Goal: Transaction & Acquisition: Book appointment/travel/reservation

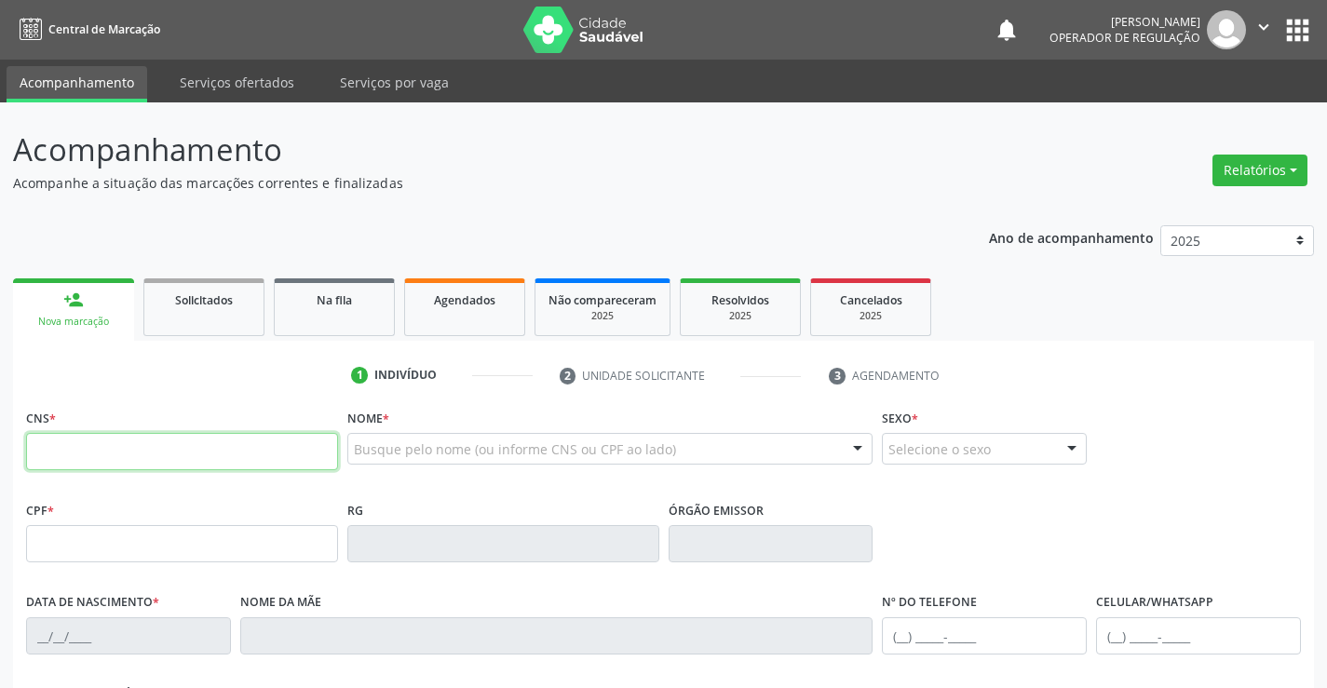
click at [174, 461] on input "text" at bounding box center [182, 451] width 312 height 37
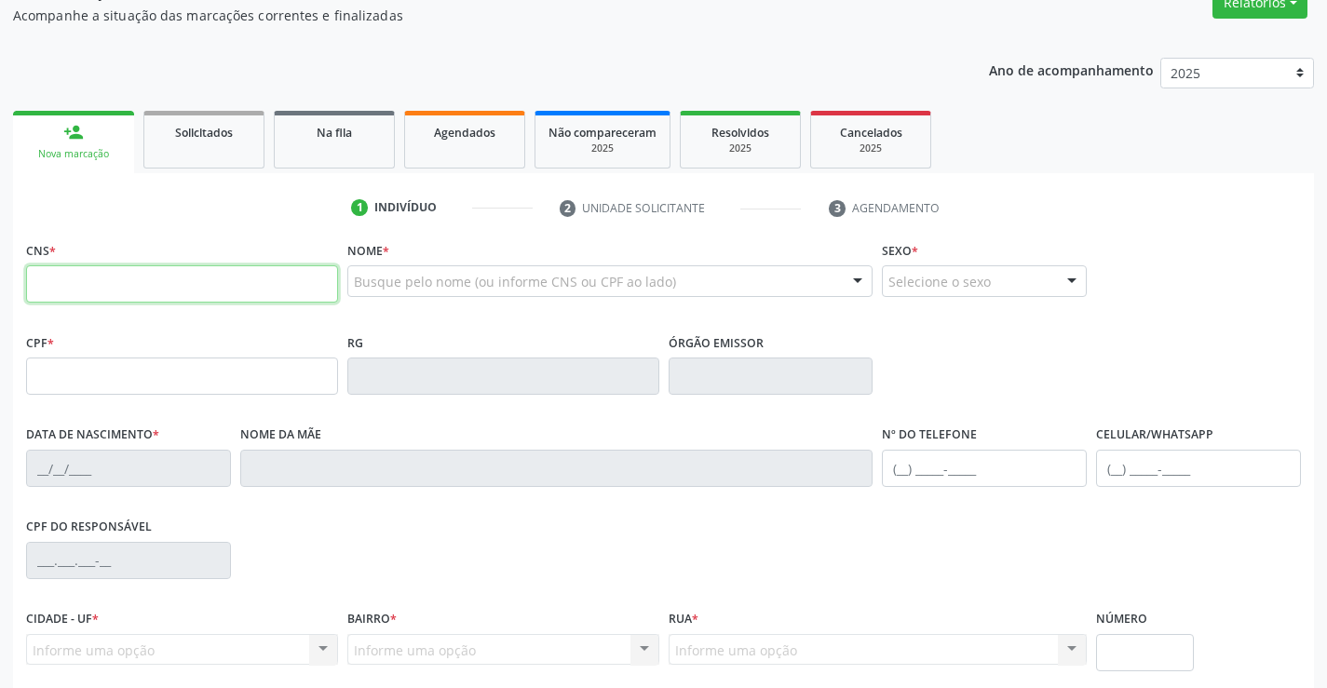
scroll to position [279, 0]
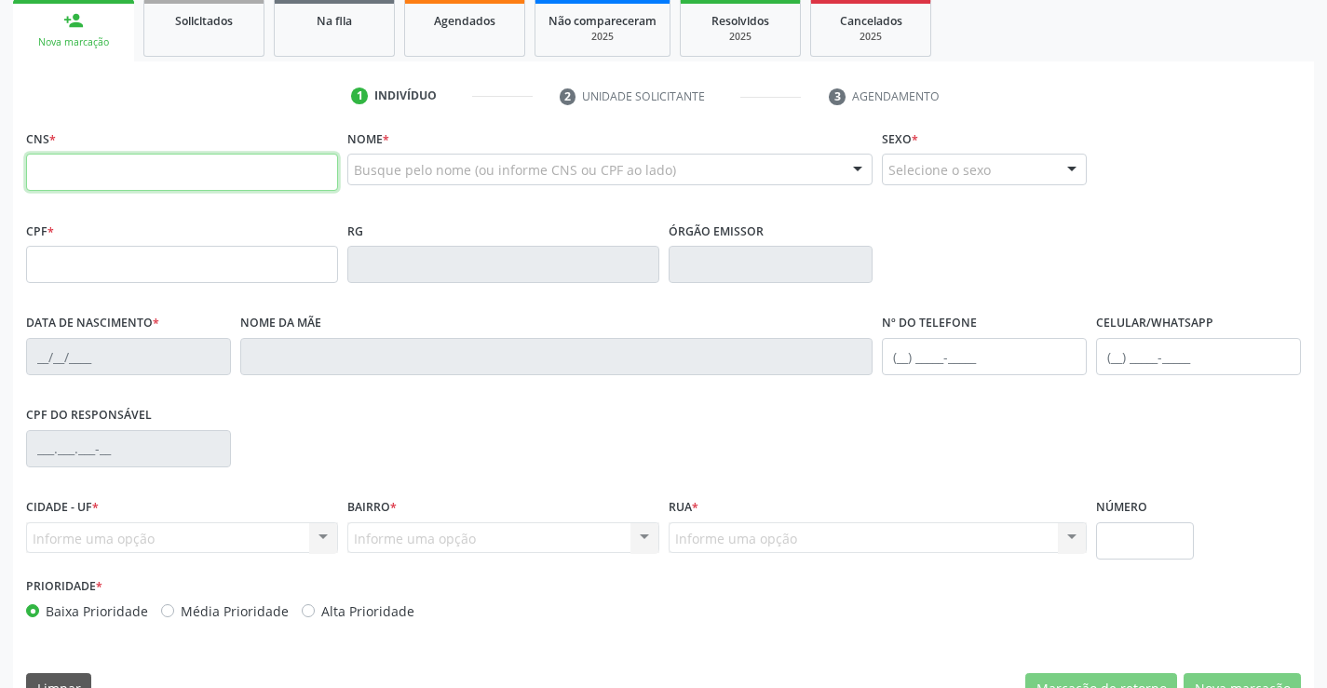
click at [143, 182] on input "text" at bounding box center [182, 172] width 312 height 37
type input "702 4070 8063 3629"
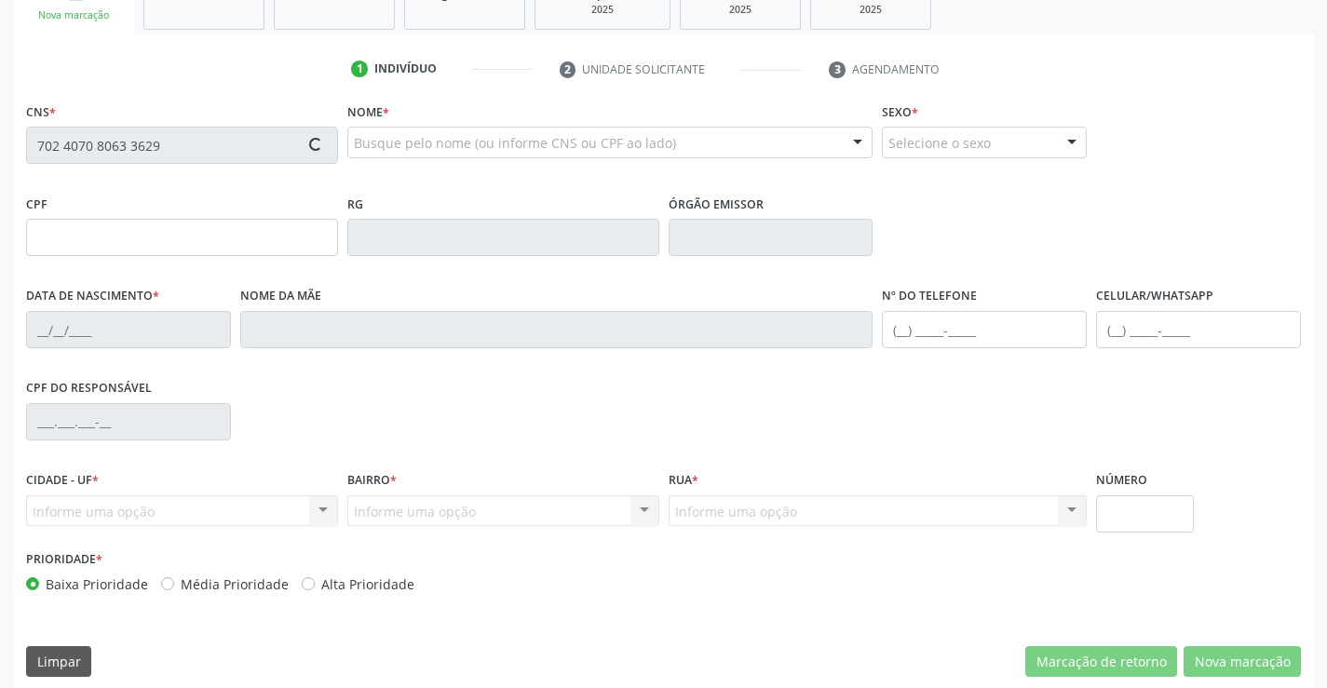
scroll to position [321, 0]
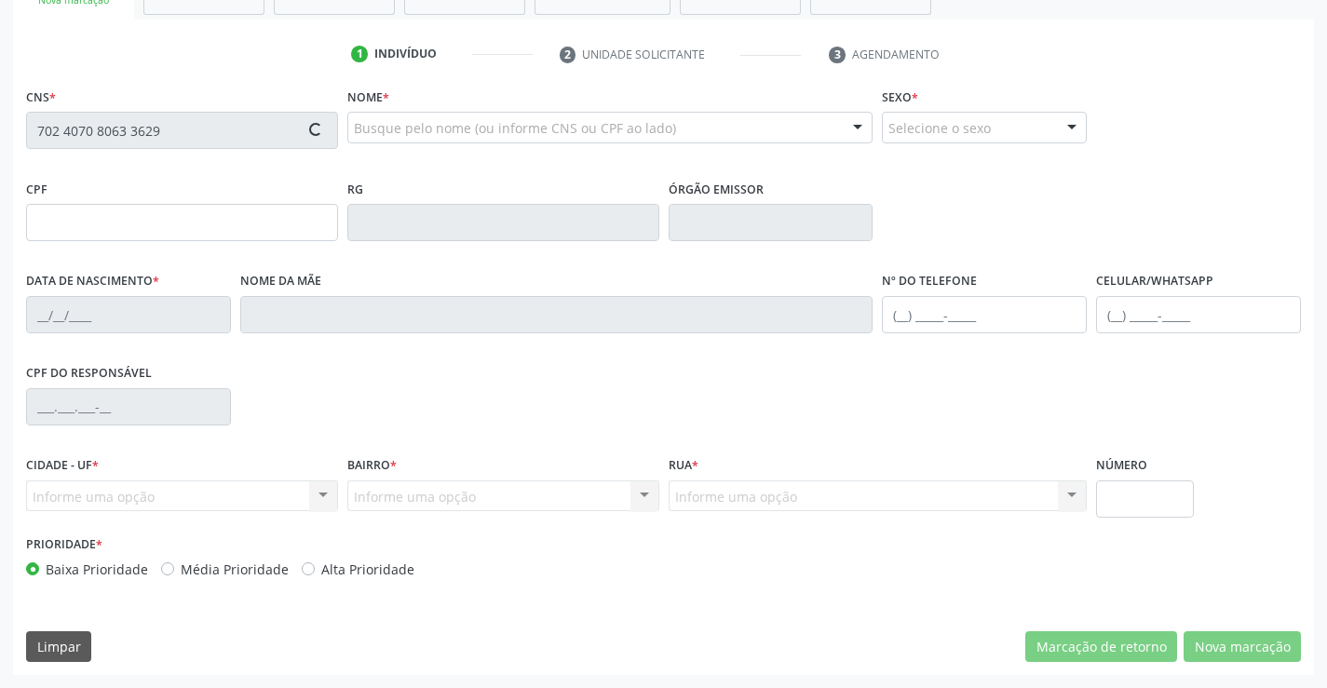
type input "556637914"
type input "28[DATE]"
type input "[PHONE_NUMBER]"
type input "SN"
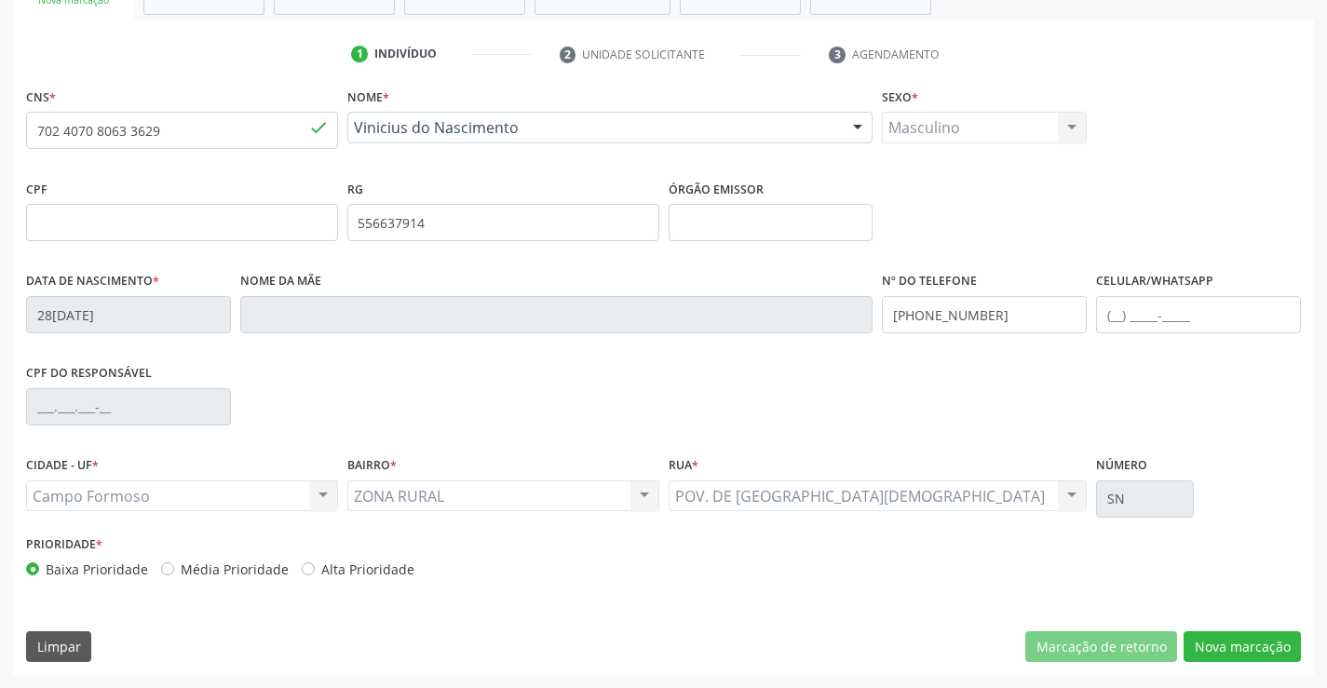
click at [1262, 629] on div "CNS * 702 4070 8063 3629 [GEOGRAPHIC_DATA] * [PERSON_NAME] [PERSON_NAME] CNS: 7…" at bounding box center [663, 379] width 1301 height 592
click at [1259, 639] on button "Nova marcação" at bounding box center [1241, 647] width 117 height 32
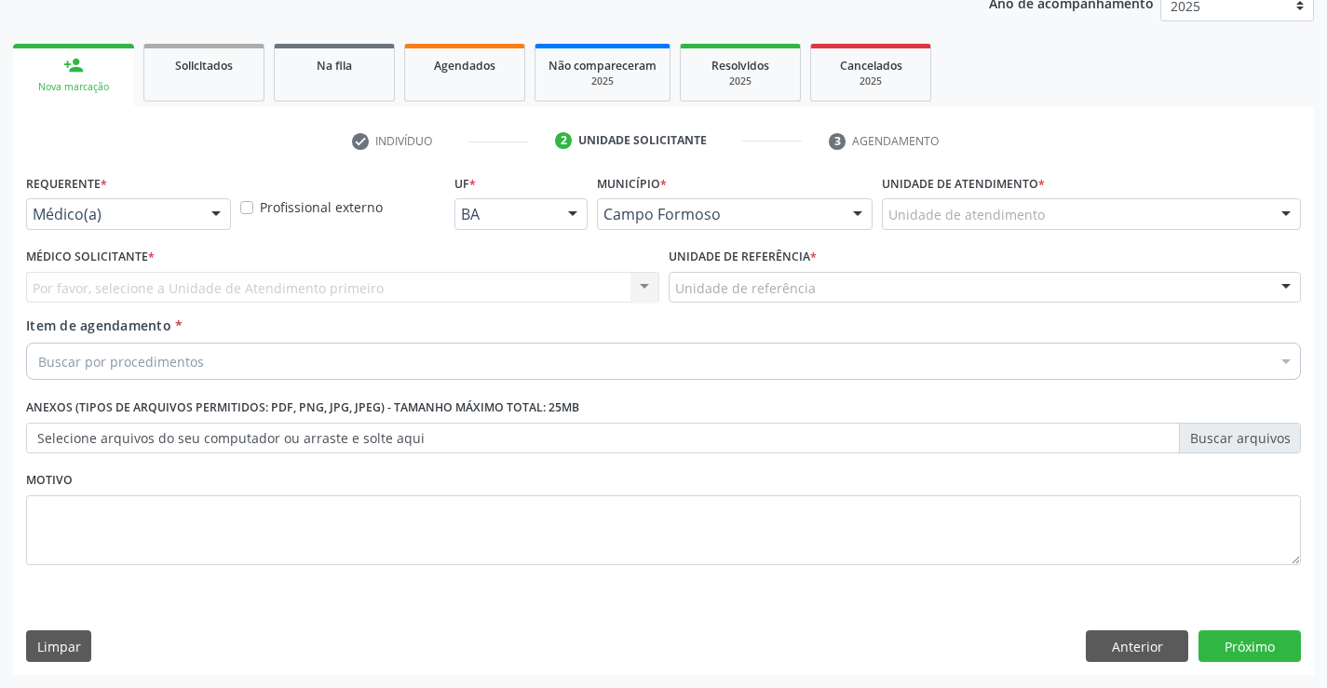
scroll to position [235, 0]
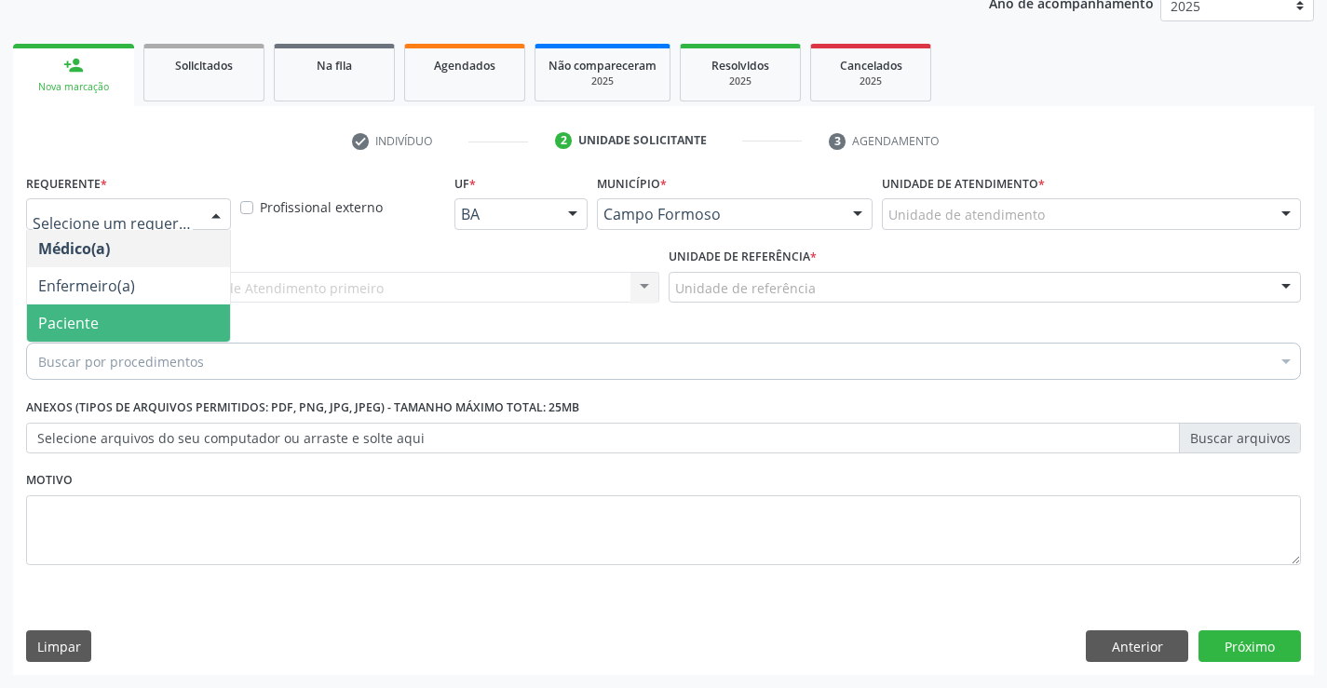
click at [105, 318] on span "Paciente" at bounding box center [128, 322] width 203 height 37
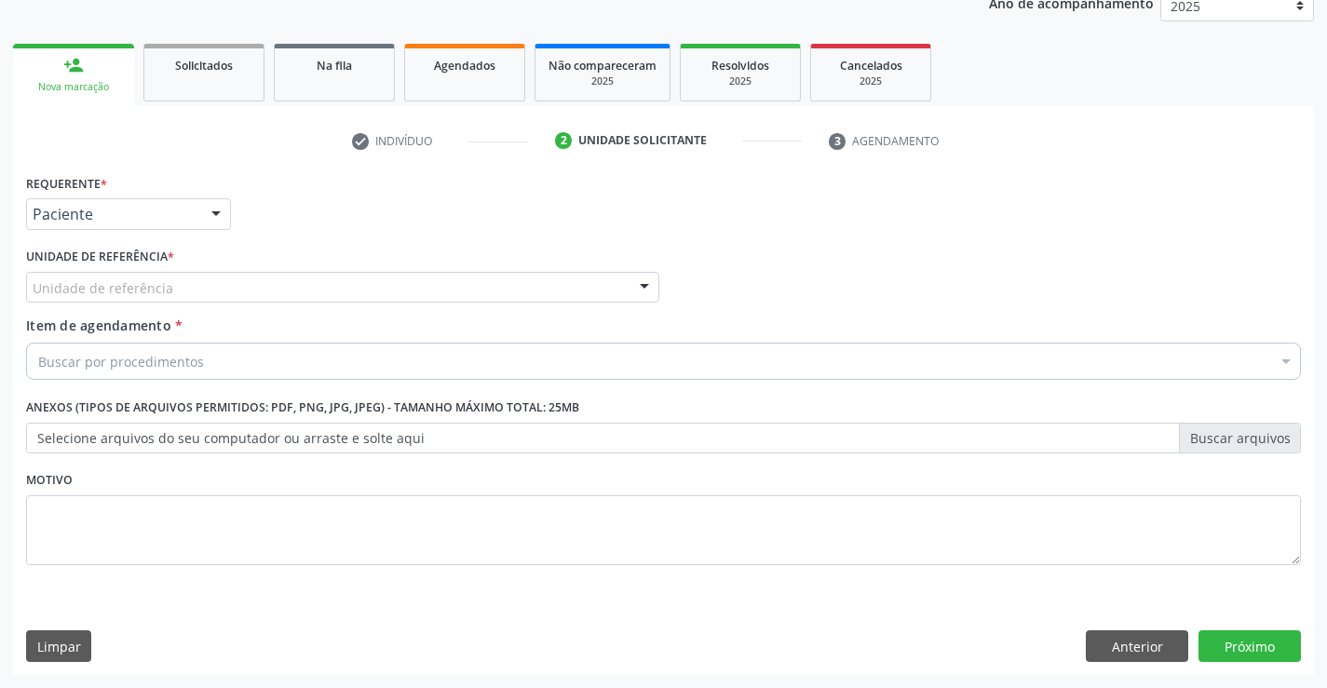
click at [481, 285] on div "Unidade de referência" at bounding box center [342, 288] width 633 height 32
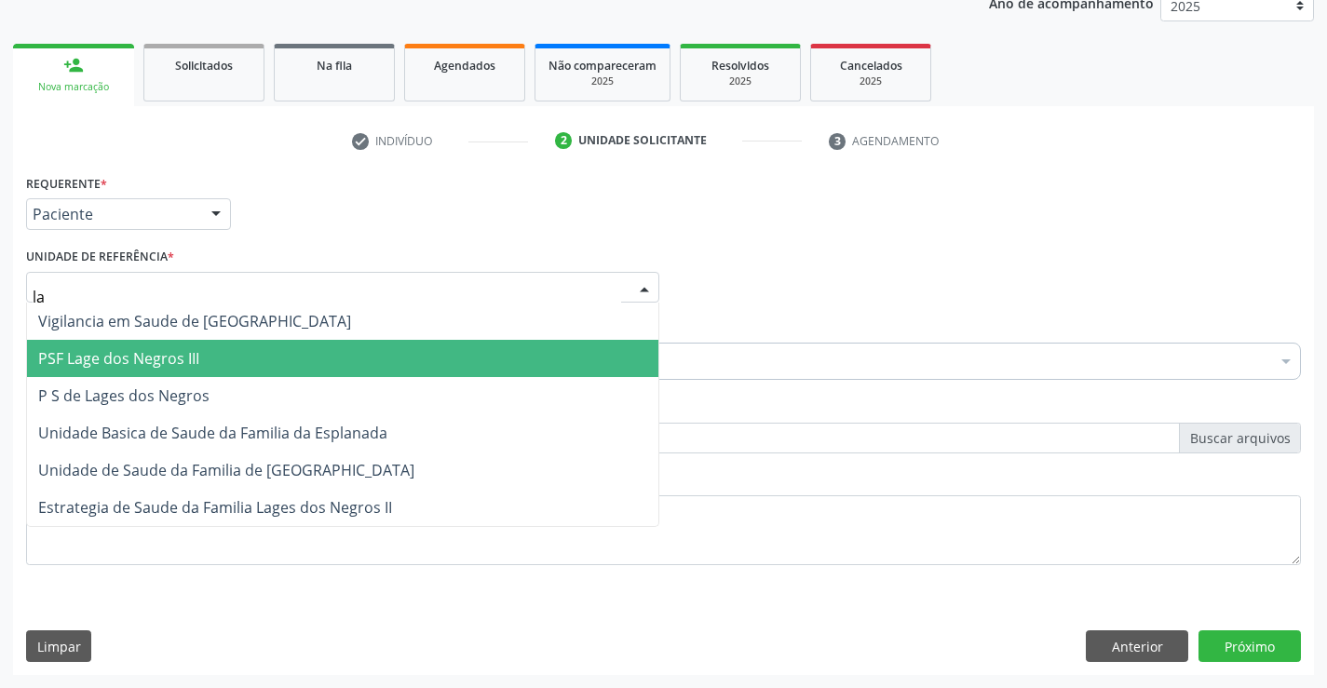
type input "lag"
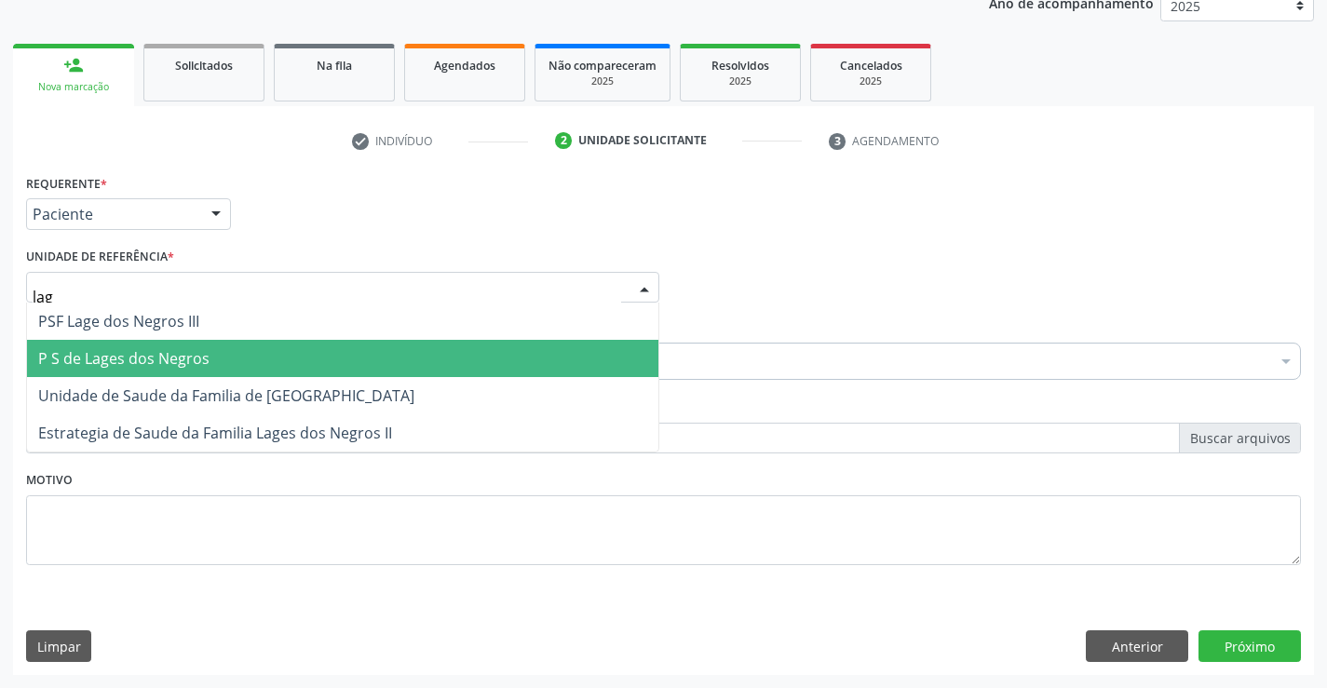
click at [176, 356] on span "P S de Lages dos Negros" at bounding box center [123, 358] width 171 height 20
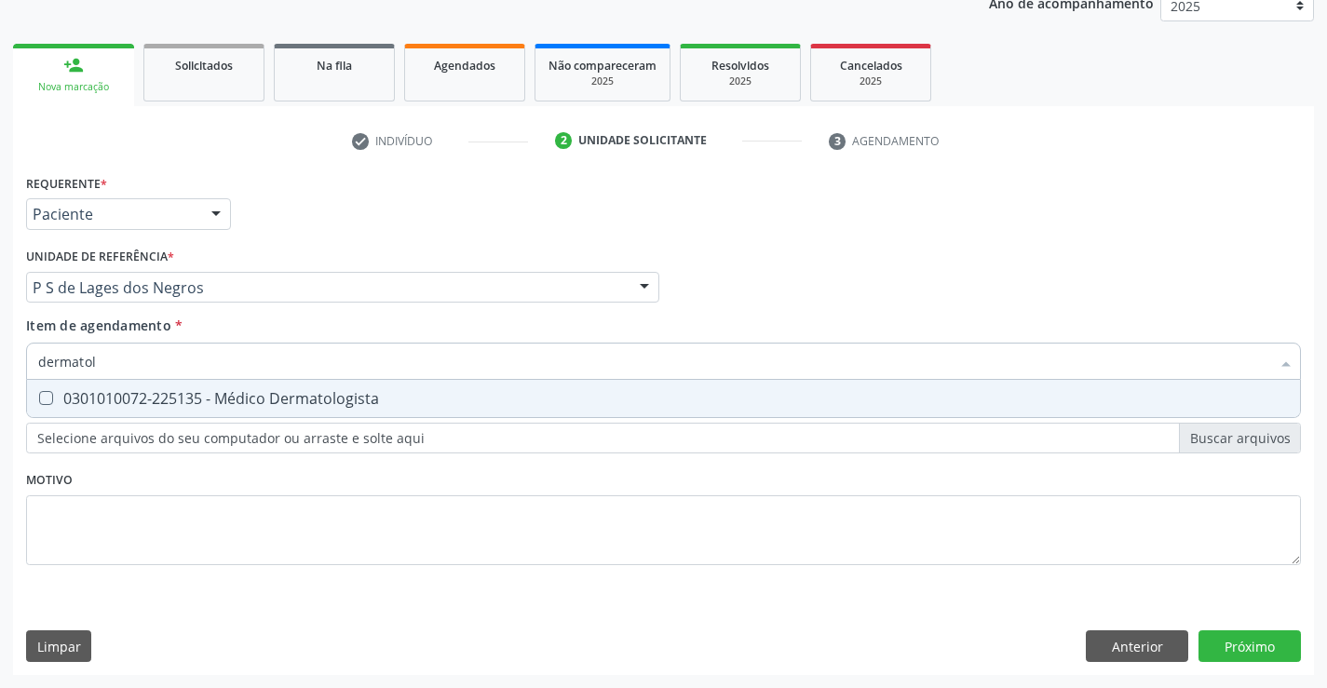
type input "dermatolo"
click at [263, 398] on div "0301010072-225135 - Médico Dermatologista" at bounding box center [663, 398] width 1250 height 15
checkbox Dermatologista "true"
click at [346, 521] on div "Requerente * Paciente Médico(a) Enfermeiro(a) Paciente Nenhum resultado encontr…" at bounding box center [663, 380] width 1275 height 422
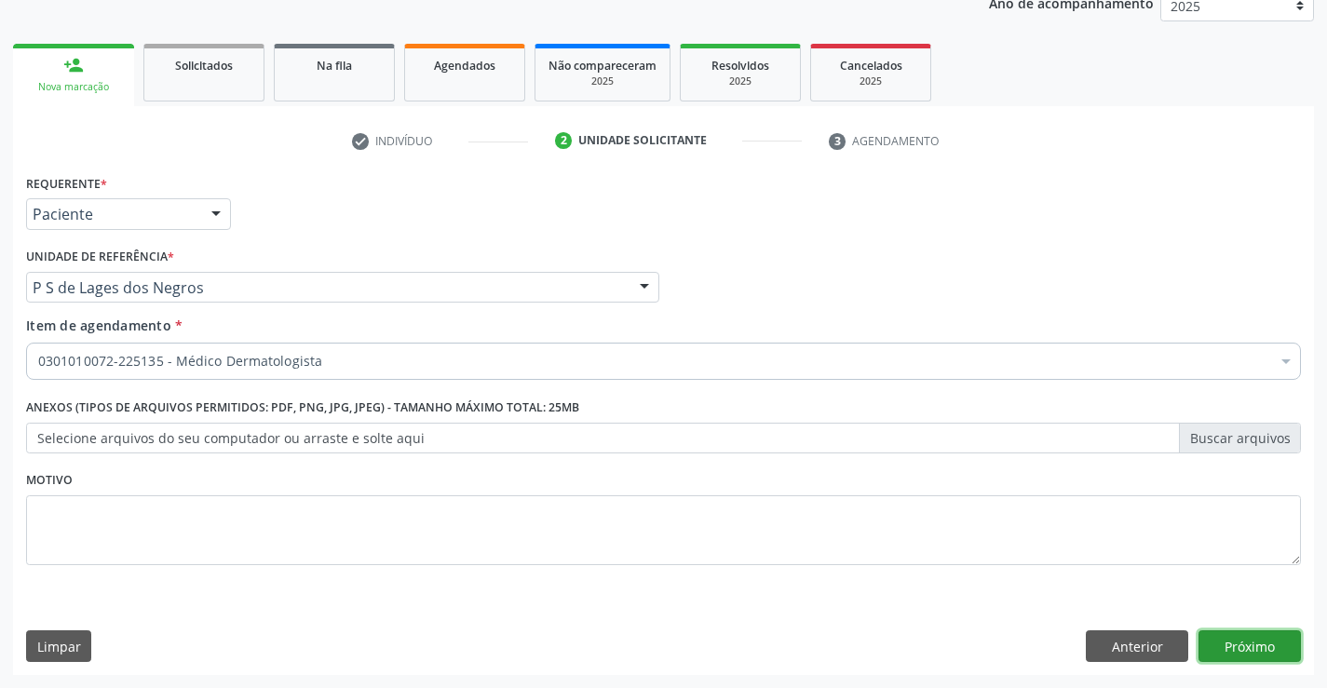
click at [1260, 650] on button "Próximo" at bounding box center [1249, 646] width 102 height 32
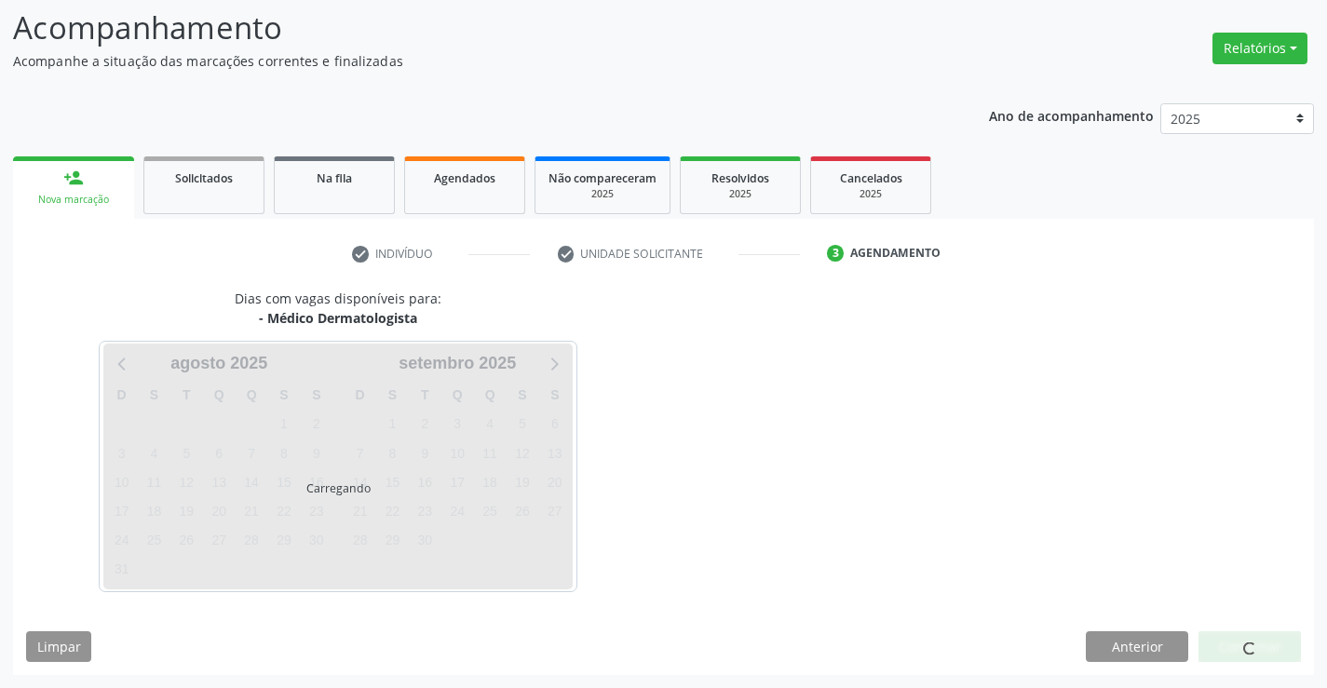
scroll to position [122, 0]
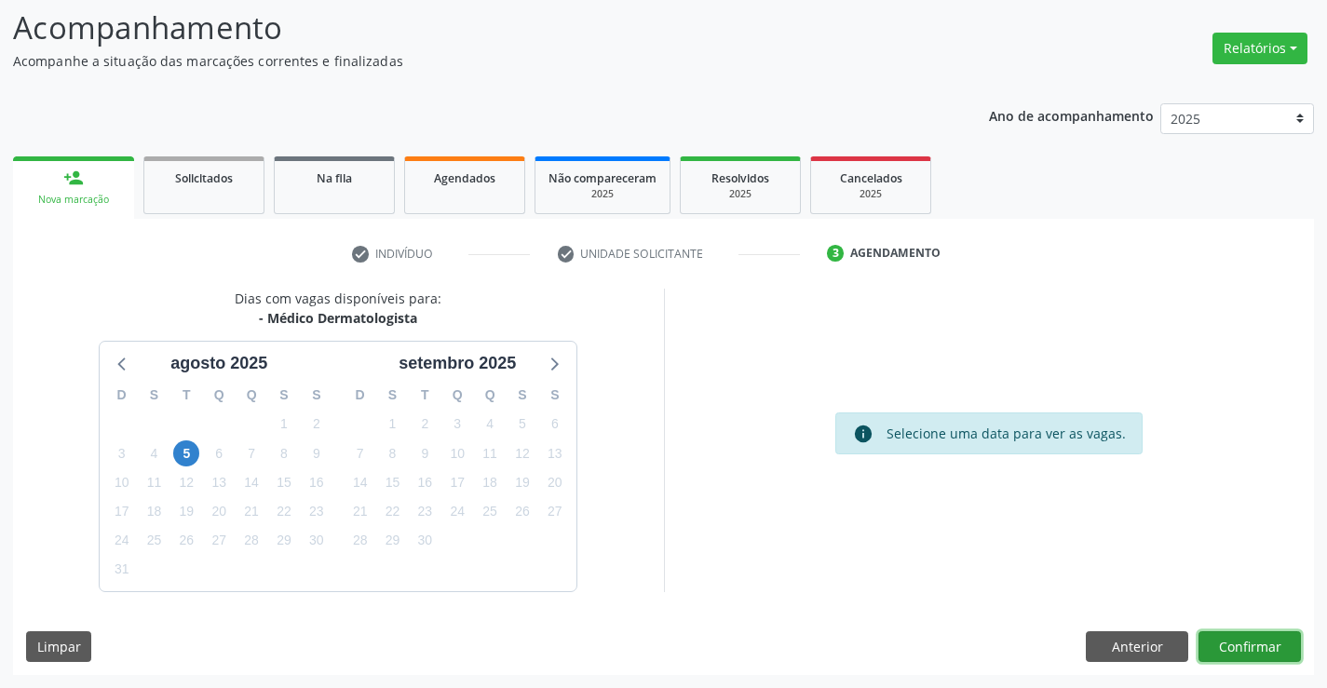
click at [1248, 646] on button "Confirmar" at bounding box center [1249, 647] width 102 height 32
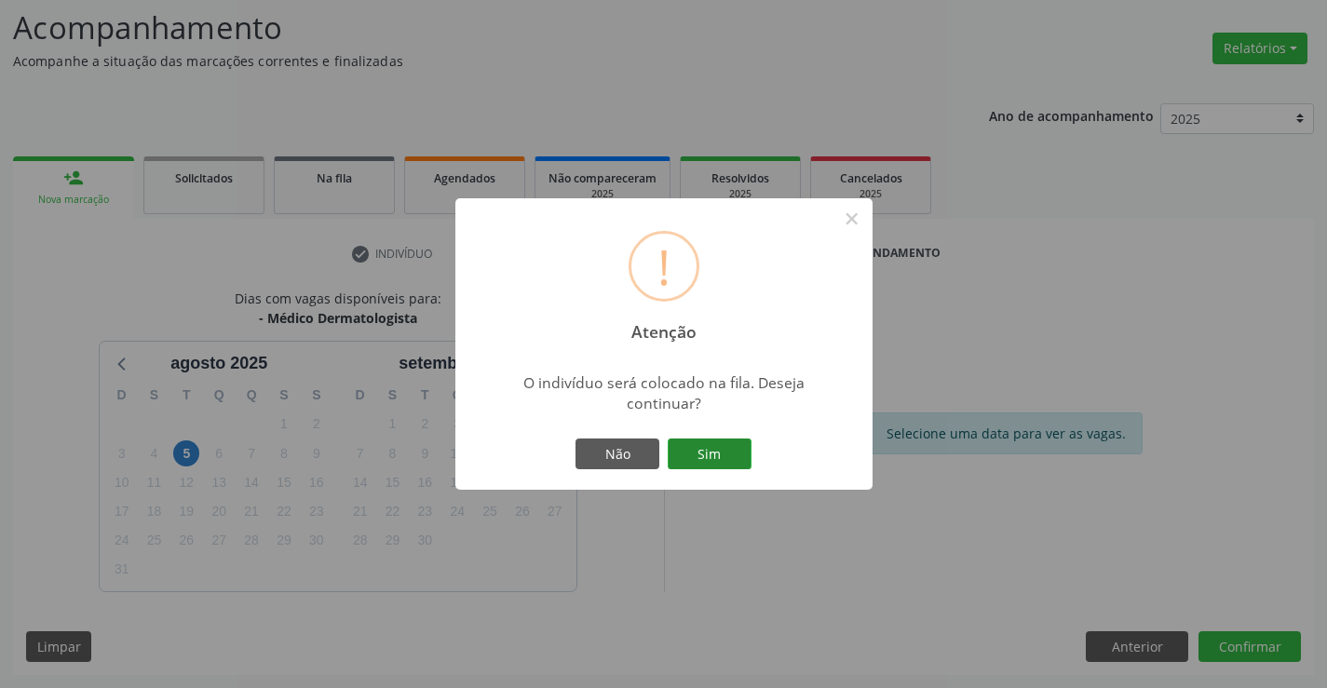
click at [697, 451] on button "Sim" at bounding box center [710, 455] width 84 height 32
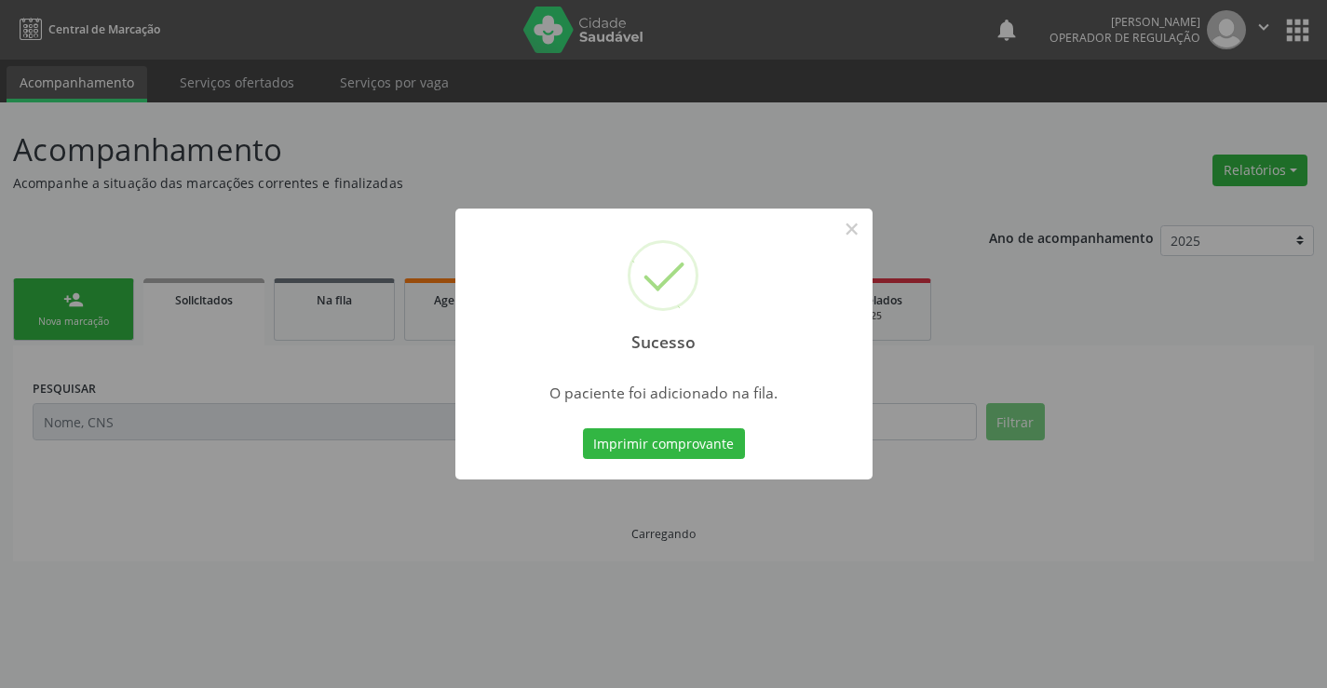
scroll to position [0, 0]
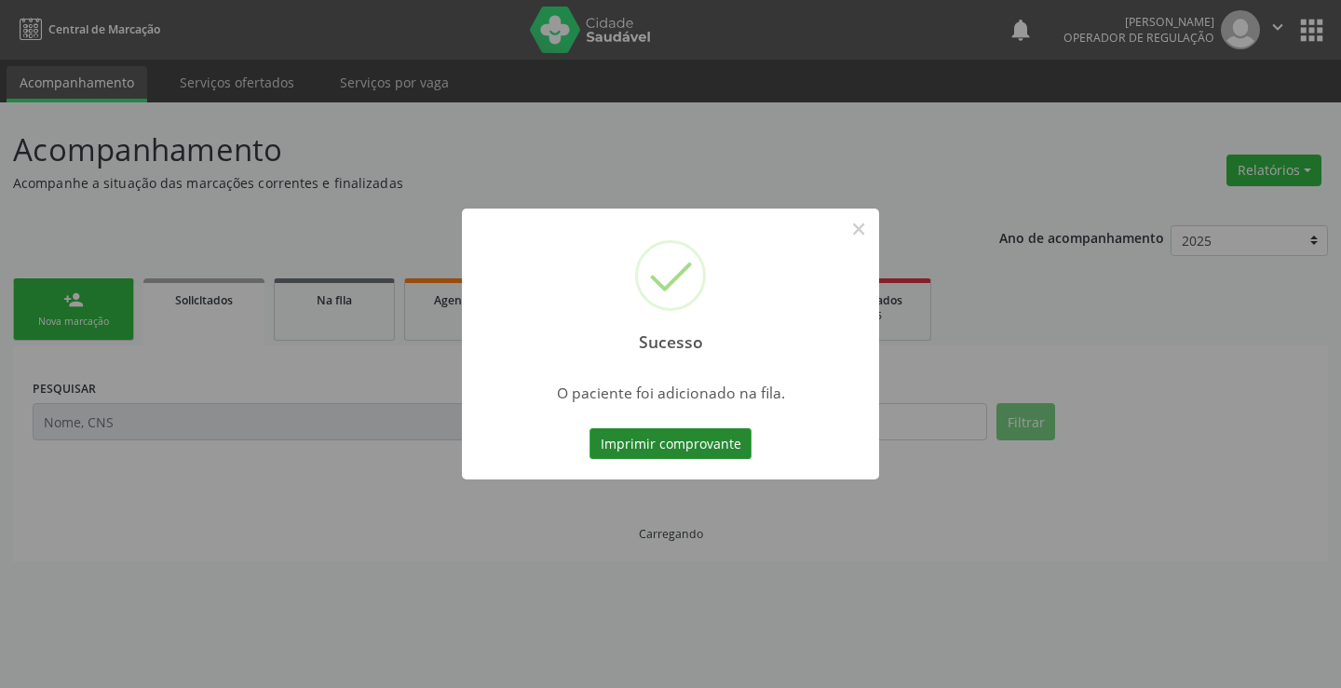
click at [671, 442] on button "Imprimir comprovante" at bounding box center [670, 444] width 162 height 32
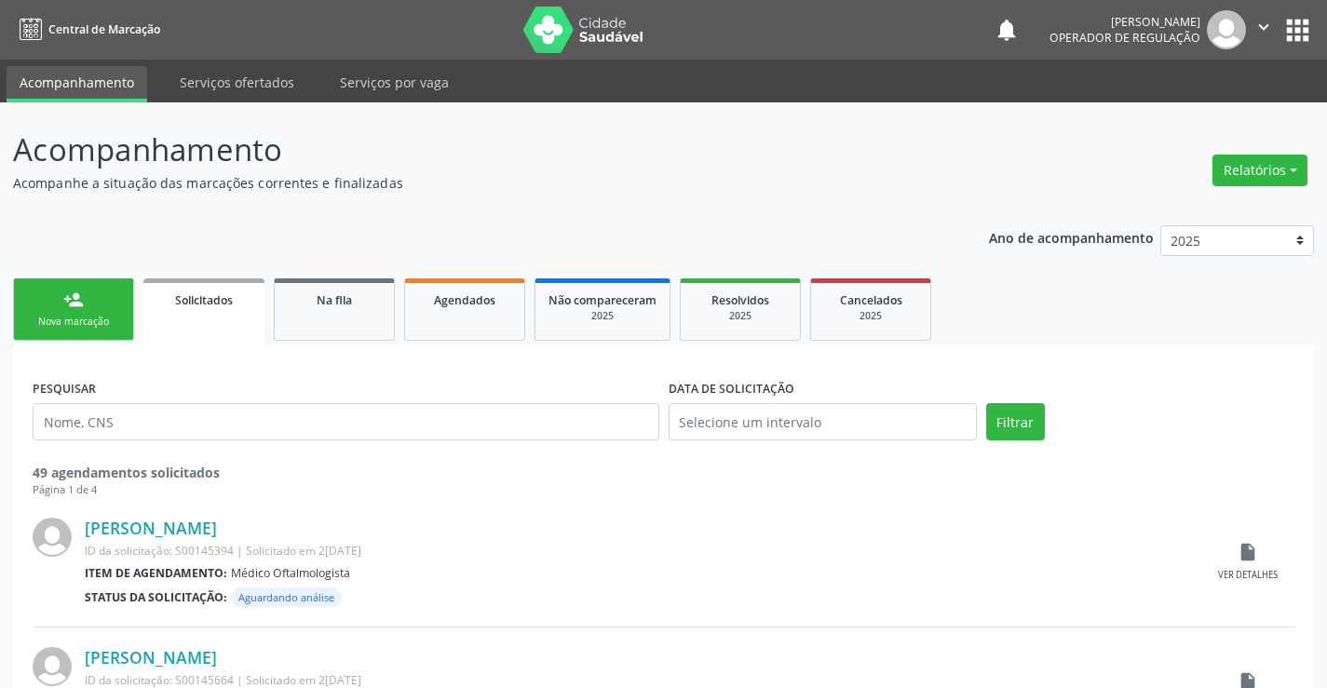
click at [81, 308] on div "person_add" at bounding box center [73, 300] width 20 height 20
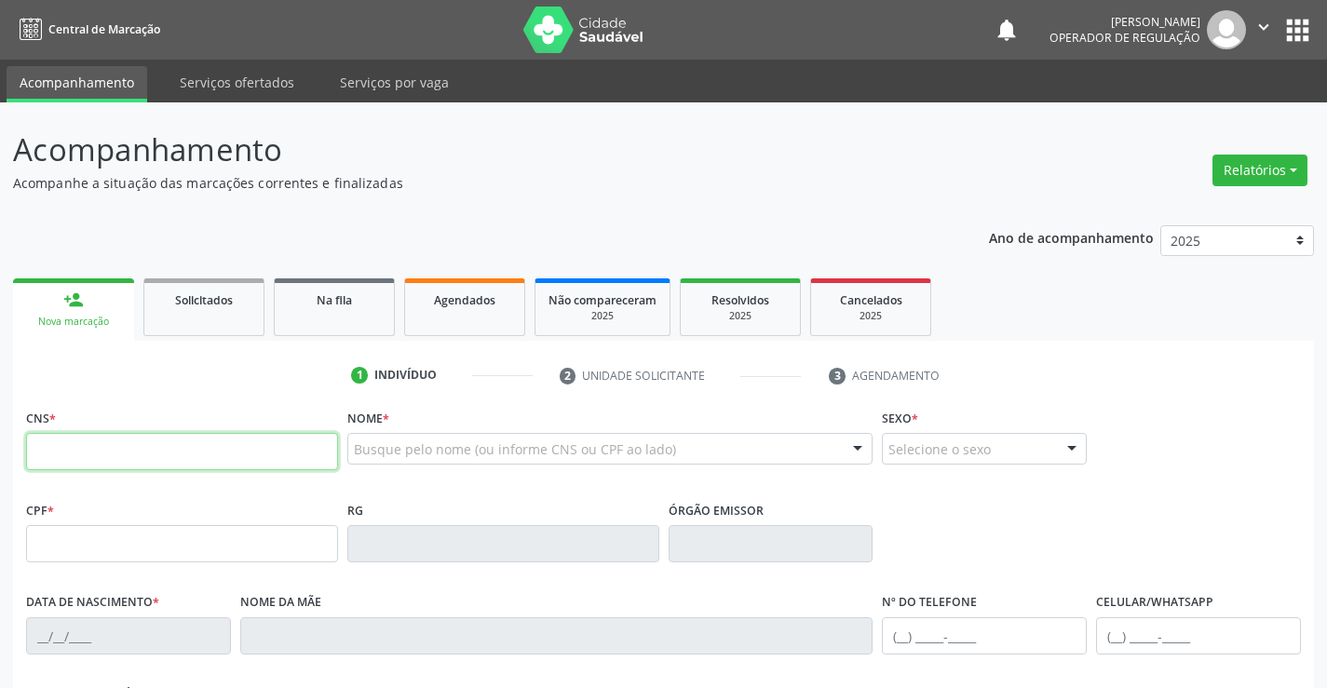
drag, startPoint x: 120, startPoint y: 449, endPoint x: 197, endPoint y: 418, distance: 83.2
click at [120, 449] on input "text" at bounding box center [182, 451] width 312 height 37
type input "706 0078 7564 5348"
type input "0[DATE]"
type input "[PHONE_NUMBER]"
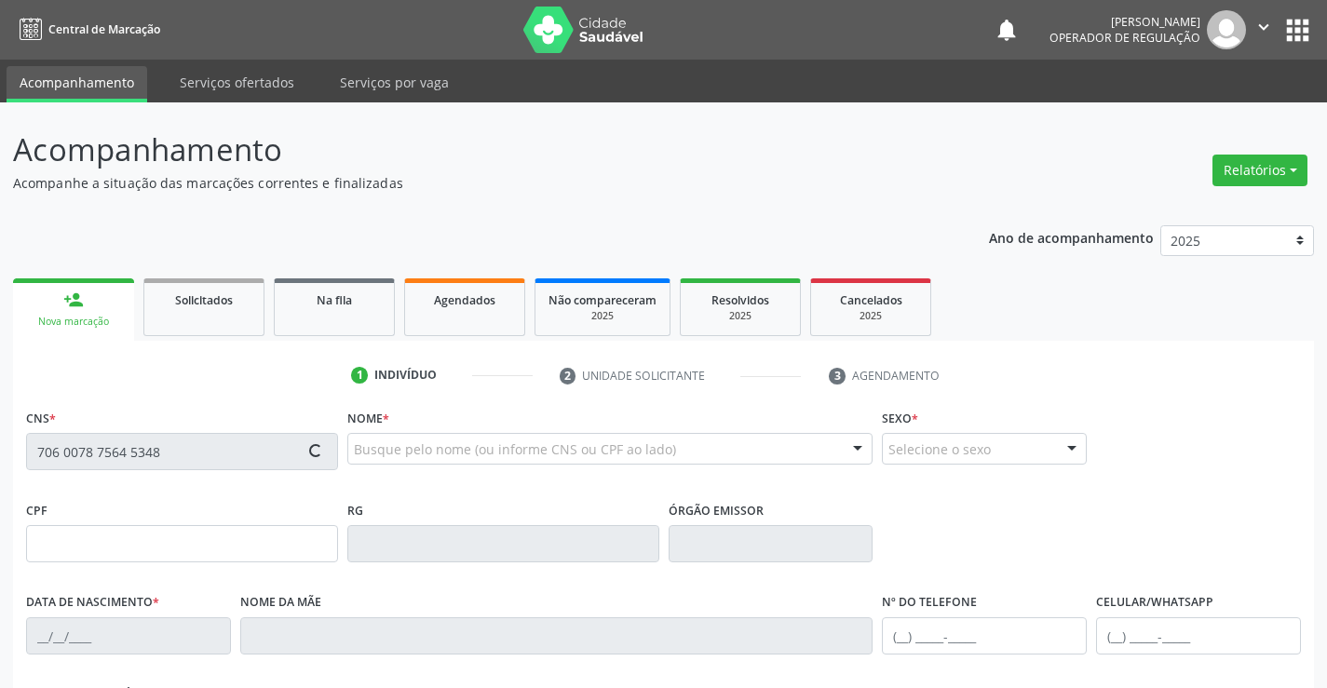
type input "[PHONE_NUMBER]"
type input "SN"
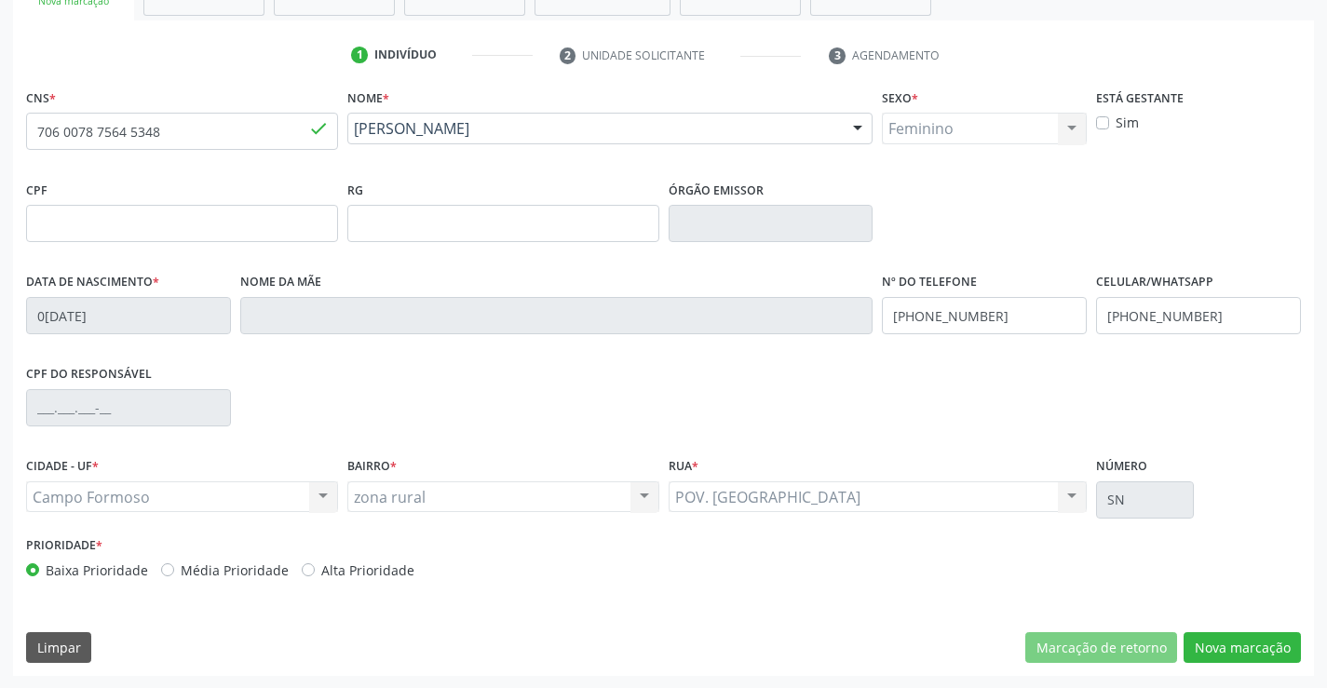
scroll to position [321, 0]
click at [1237, 633] on button "Nova marcação" at bounding box center [1241, 647] width 117 height 32
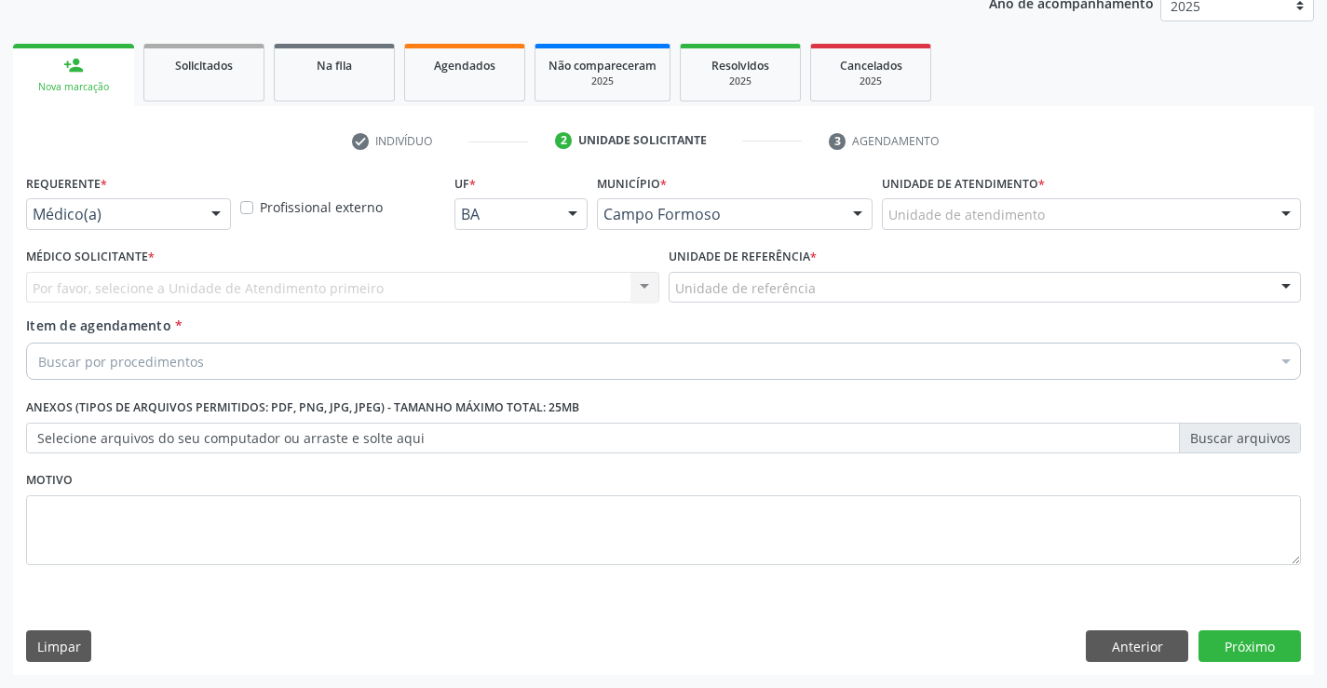
scroll to position [235, 0]
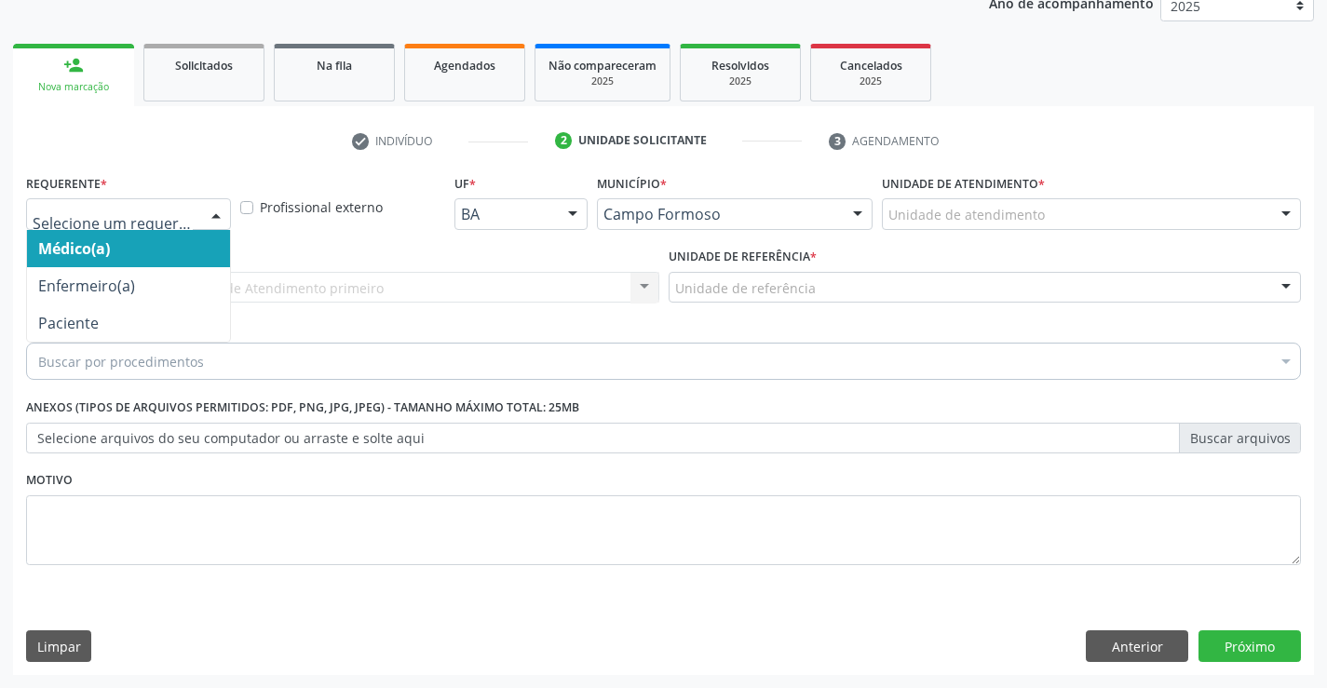
click at [208, 199] on div at bounding box center [216, 215] width 28 height 32
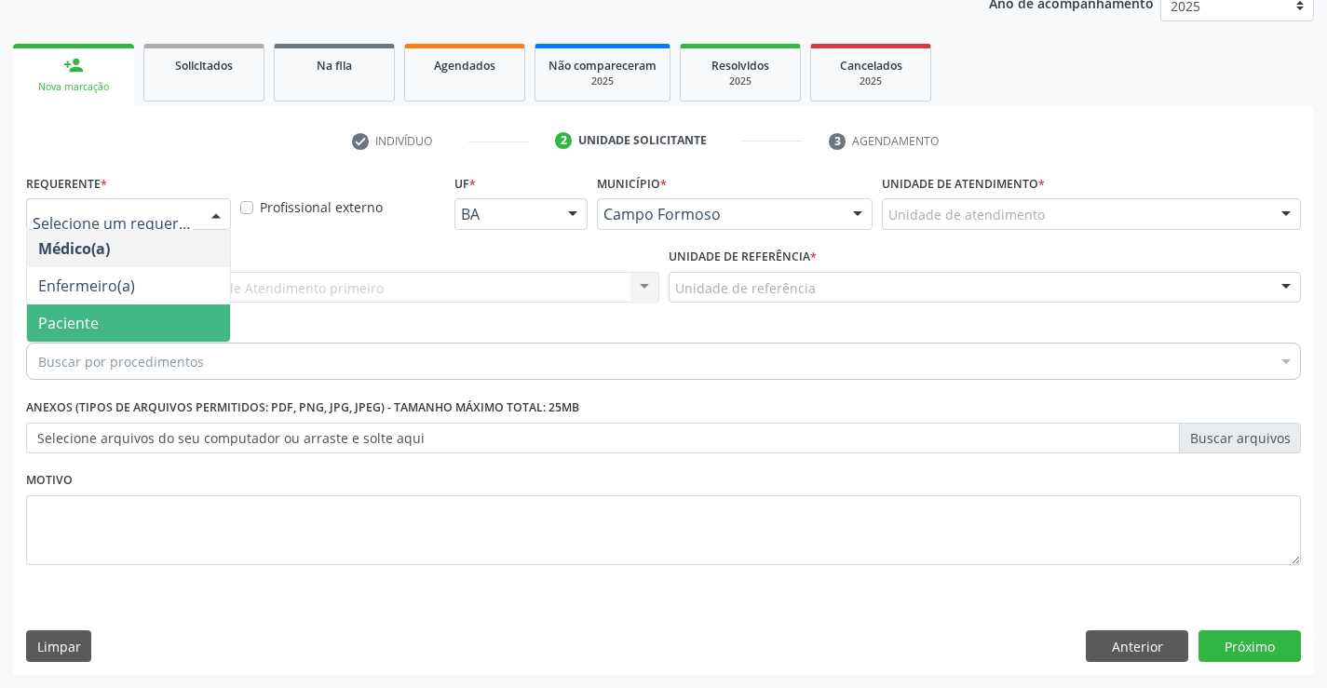
click at [205, 319] on span "Paciente" at bounding box center [128, 322] width 203 height 37
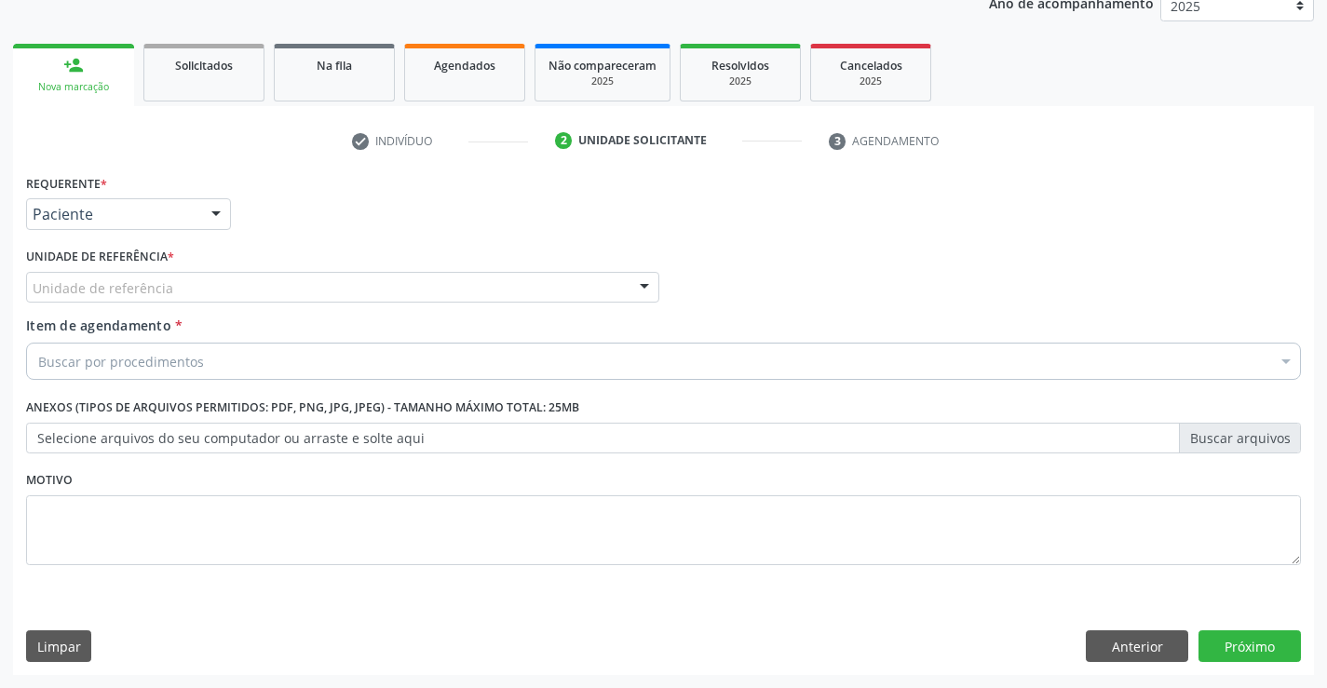
click at [334, 291] on div "Unidade de referência" at bounding box center [342, 288] width 633 height 32
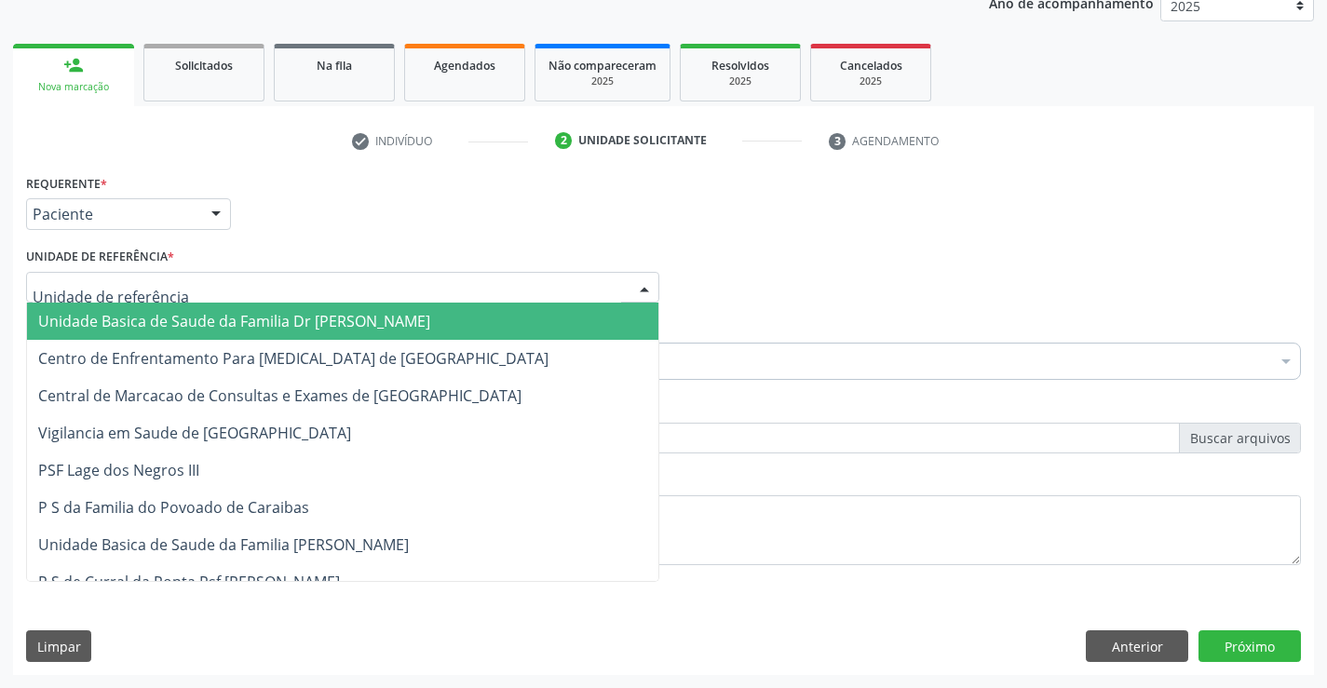
click at [281, 329] on span "Unidade Basica de Saude da Familia Dr [PERSON_NAME]" at bounding box center [234, 321] width 392 height 20
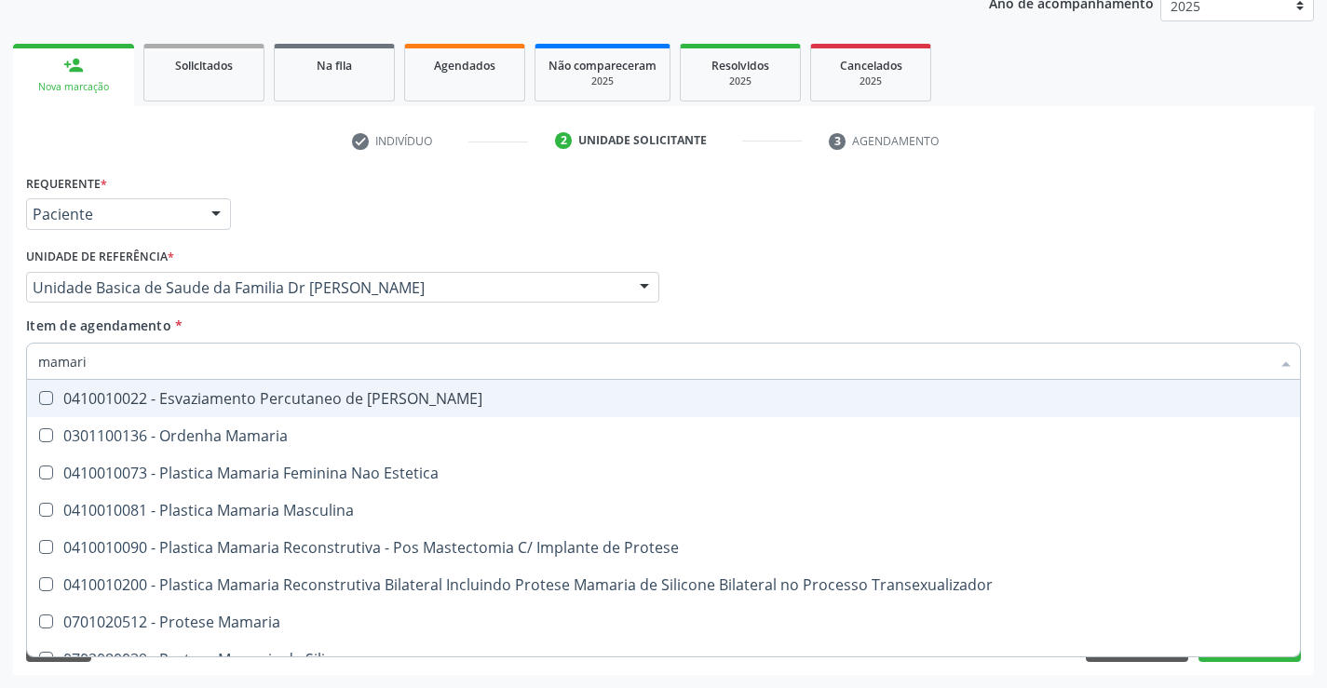
type input "mamaria"
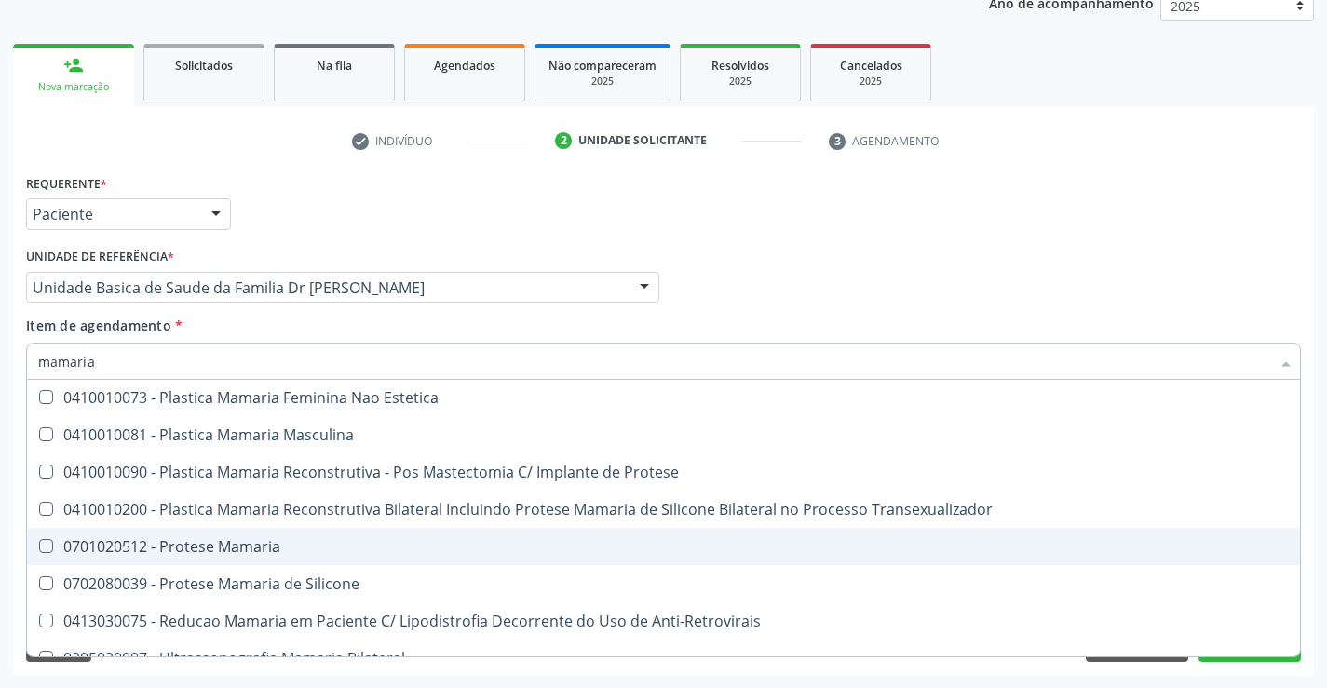
scroll to position [59, 0]
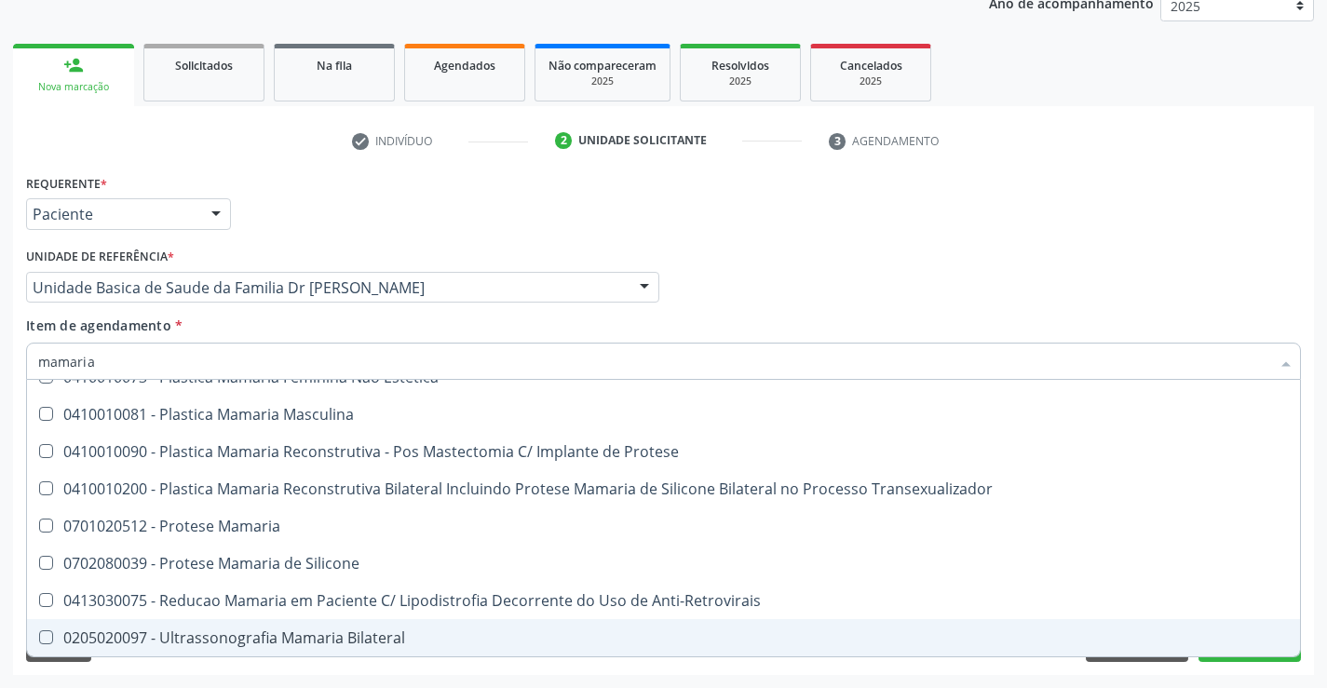
click at [303, 645] on div "0205020097 - Ultrassonografia Mamaria Bilateral" at bounding box center [663, 637] width 1250 height 15
checkbox Bilateral "true"
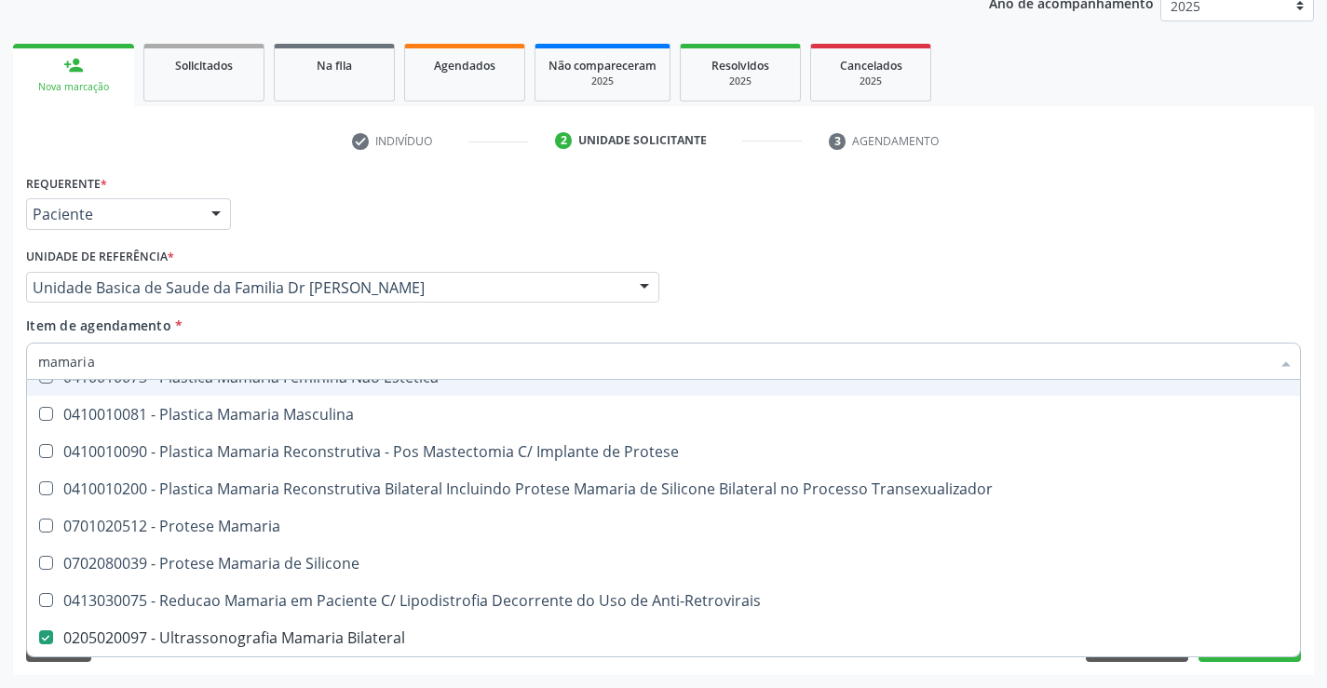
click at [146, 351] on input "mamaria" at bounding box center [654, 361] width 1232 height 37
type input "mamaria"
click at [647, 319] on div "Item de agendamento * mamaria Desfazer seleção 0301100136 - Ordenha Mamaria 041…" at bounding box center [663, 345] width 1275 height 59
checkbox Estetica "true"
checkbox Bilateral "false"
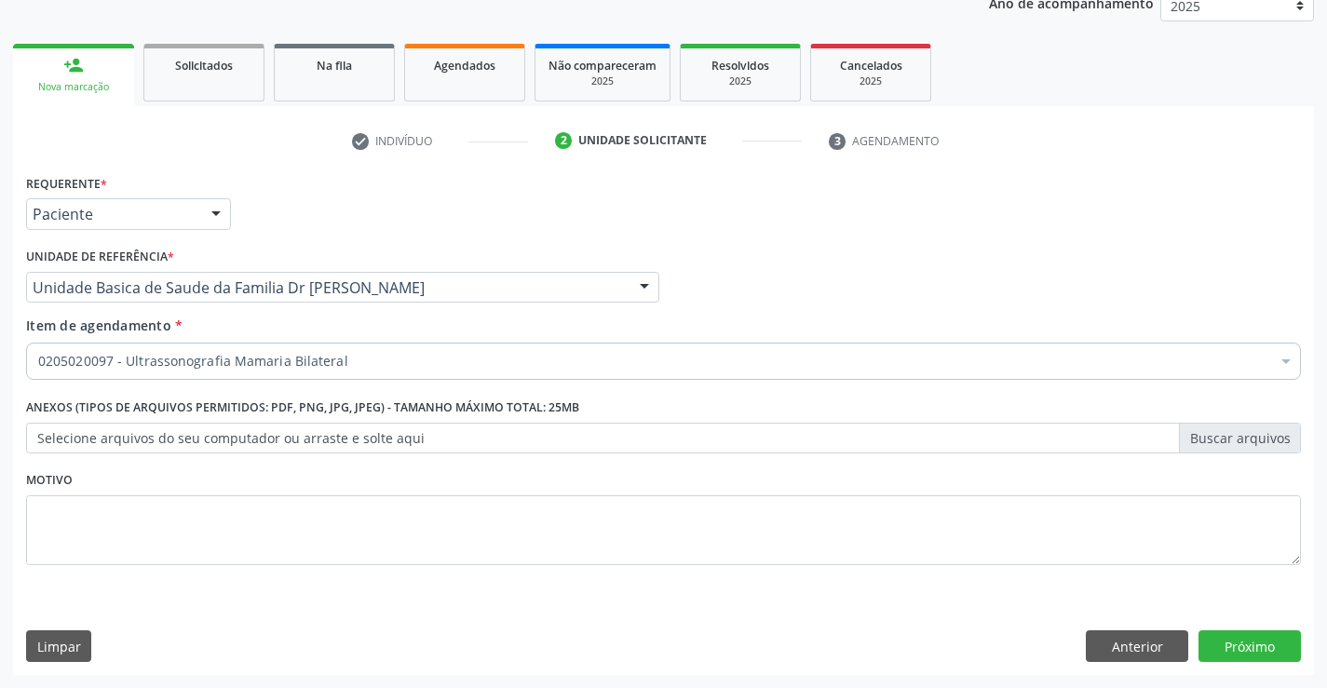
scroll to position [0, 0]
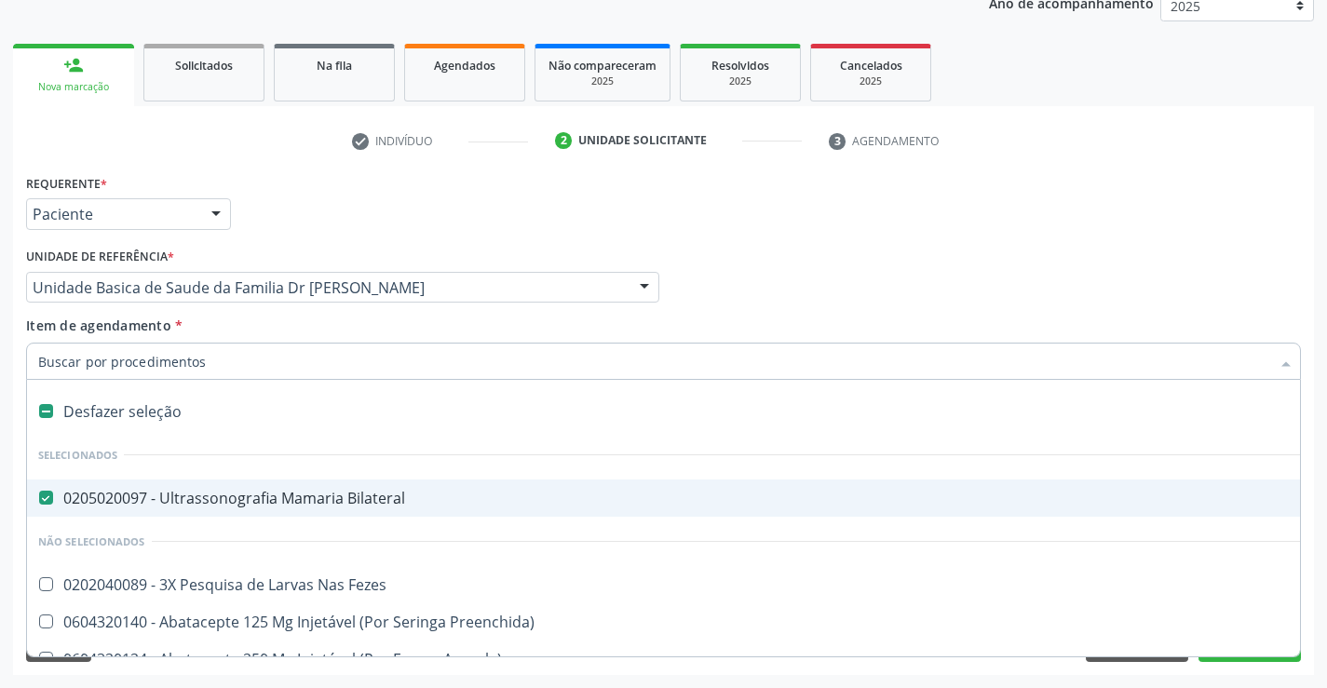
click at [294, 359] on input "Item de agendamento *" at bounding box center [654, 361] width 1232 height 37
type input "p"
checkbox Bilateral "false"
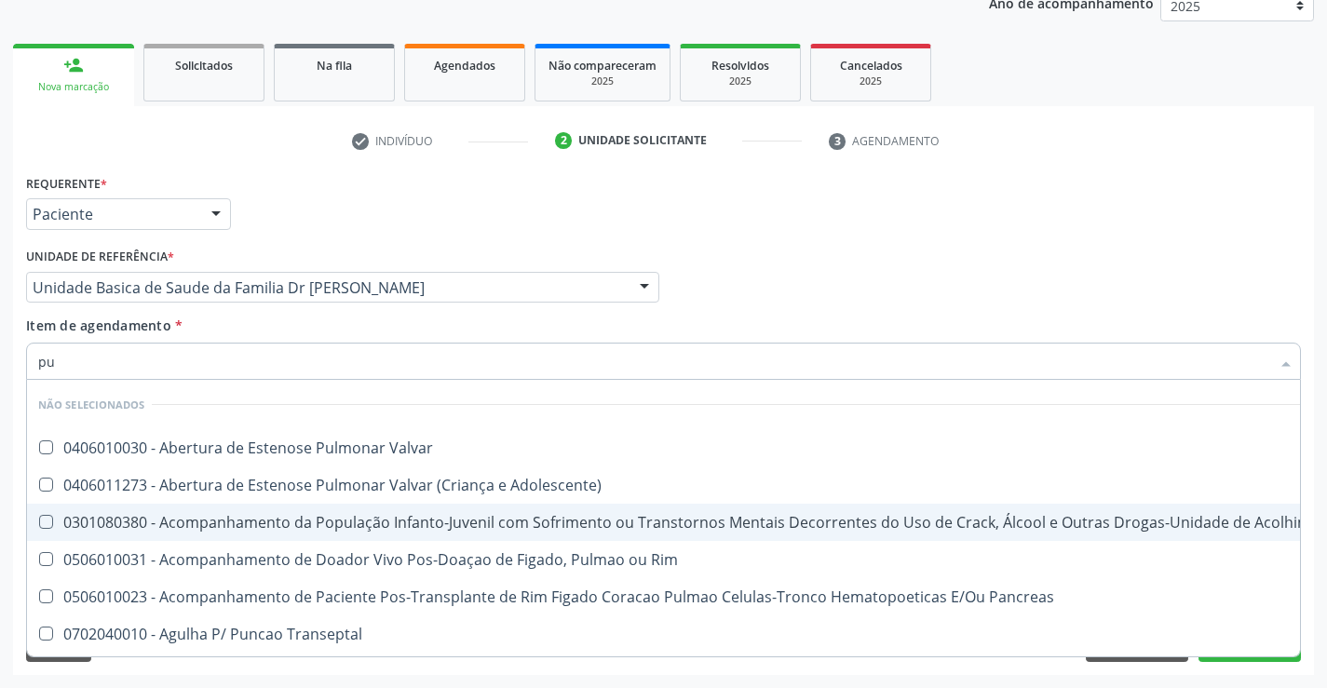
type input "p"
checkbox Valvar "true"
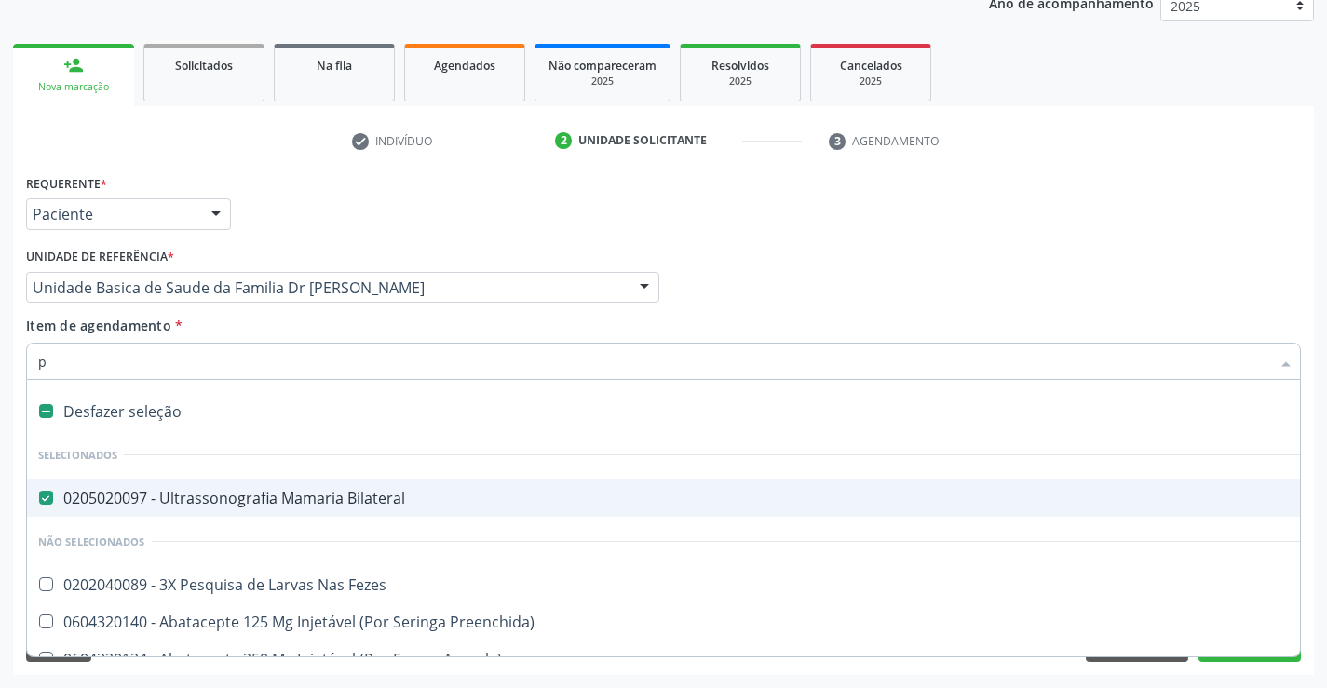
type input "pa"
checkbox Bilateral "false"
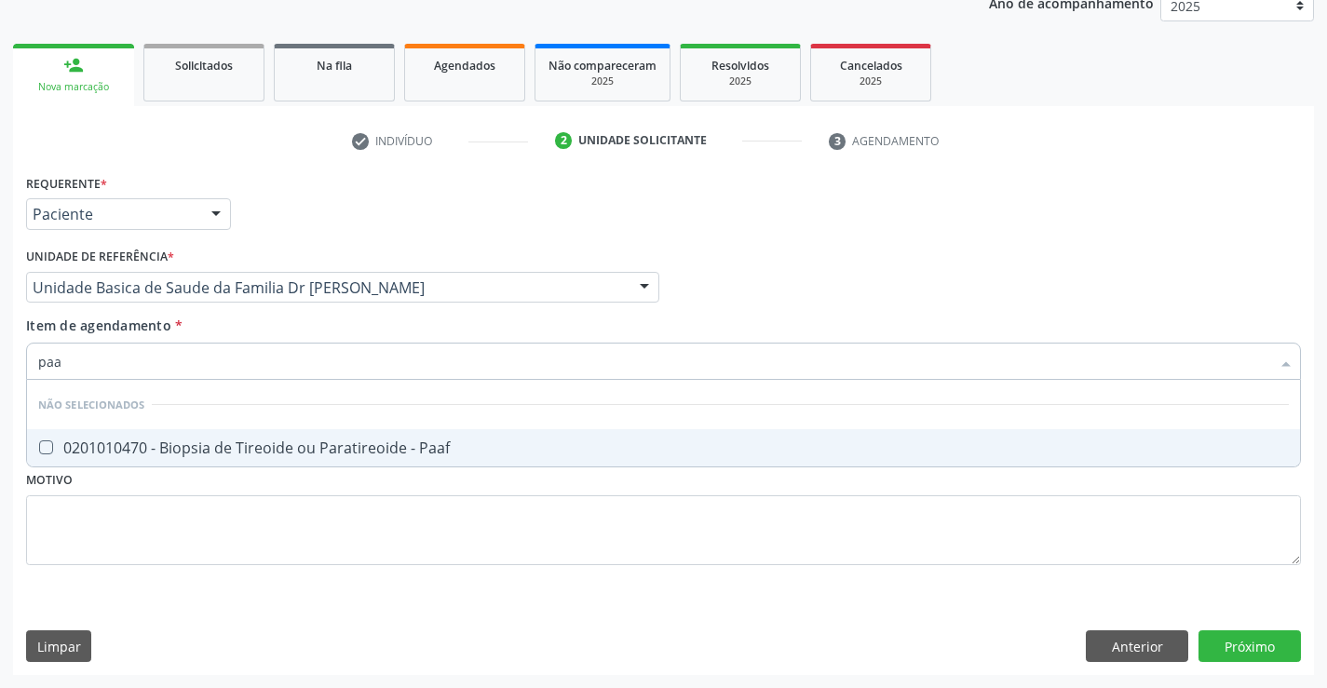
type input "paaf"
click at [306, 443] on div "0201010470 - Biopsia de Tireoide ou Paratireoide - Paaf" at bounding box center [663, 447] width 1250 height 15
checkbox Paaf "true"
type input "paaf"
click at [507, 522] on div "Requerente * Paciente Médico(a) Enfermeiro(a) Paciente Nenhum resultado encontr…" at bounding box center [663, 380] width 1275 height 422
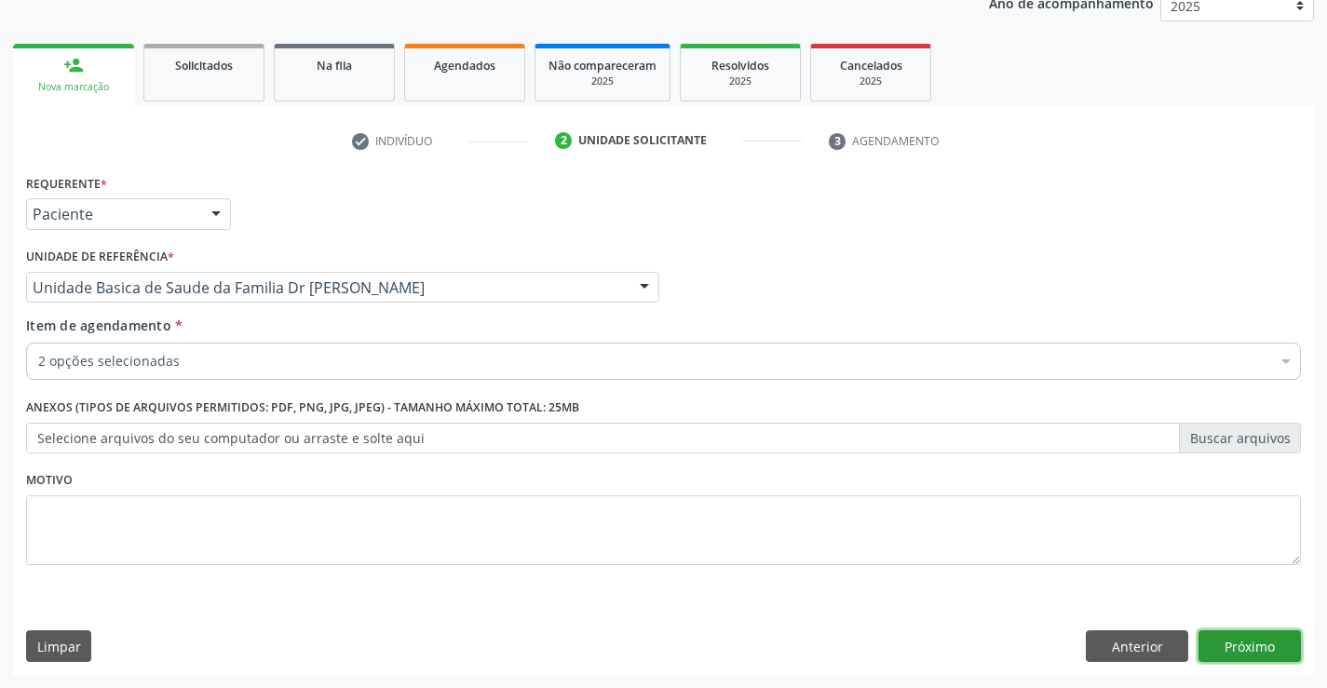
click at [1259, 645] on button "Próximo" at bounding box center [1249, 646] width 102 height 32
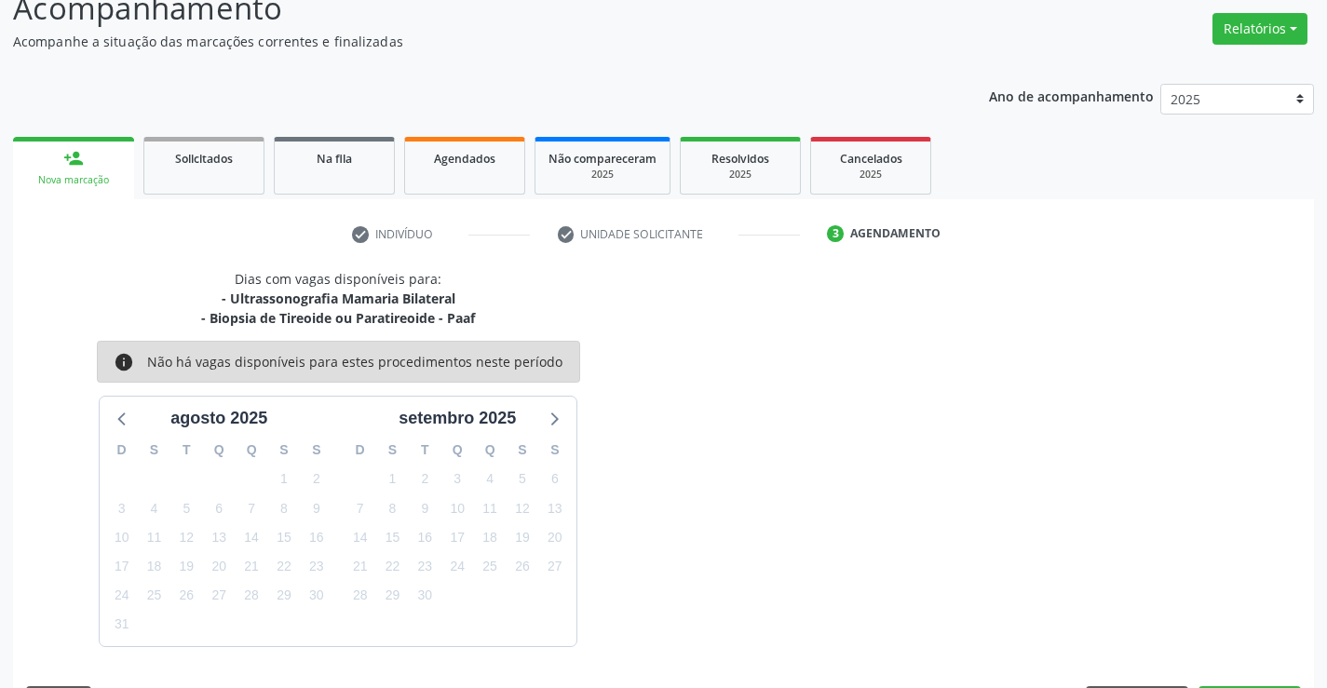
scroll to position [196, 0]
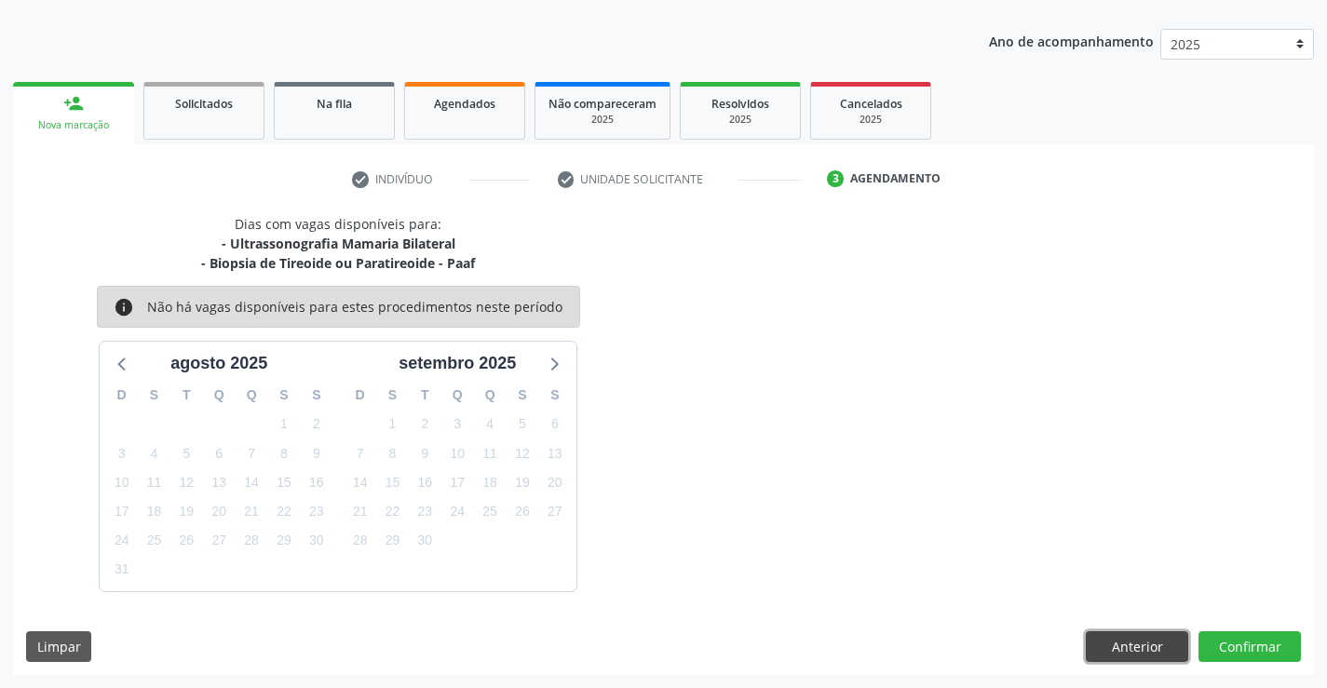
click at [1150, 639] on button "Anterior" at bounding box center [1137, 647] width 102 height 32
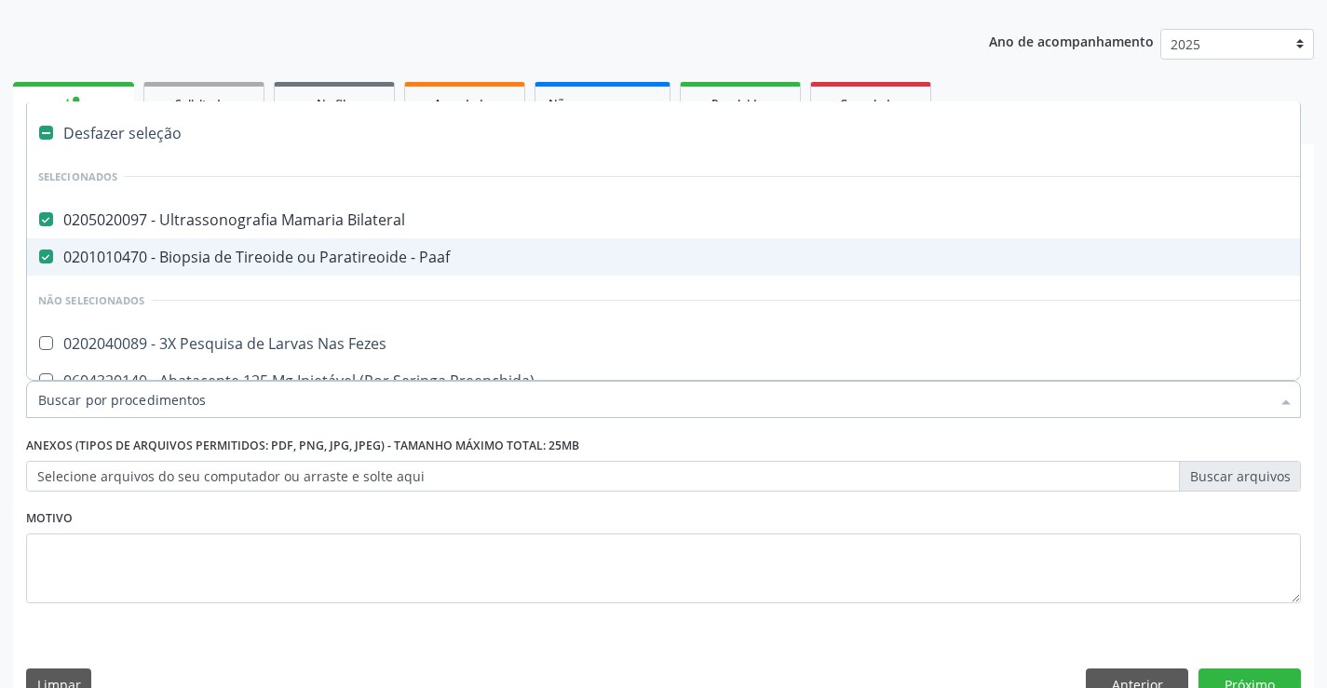
click at [190, 256] on div "0201010470 - Biopsia de Tireoide ou Paratireoide - Paaf" at bounding box center [763, 257] width 1450 height 15
checkbox Paaf "false"
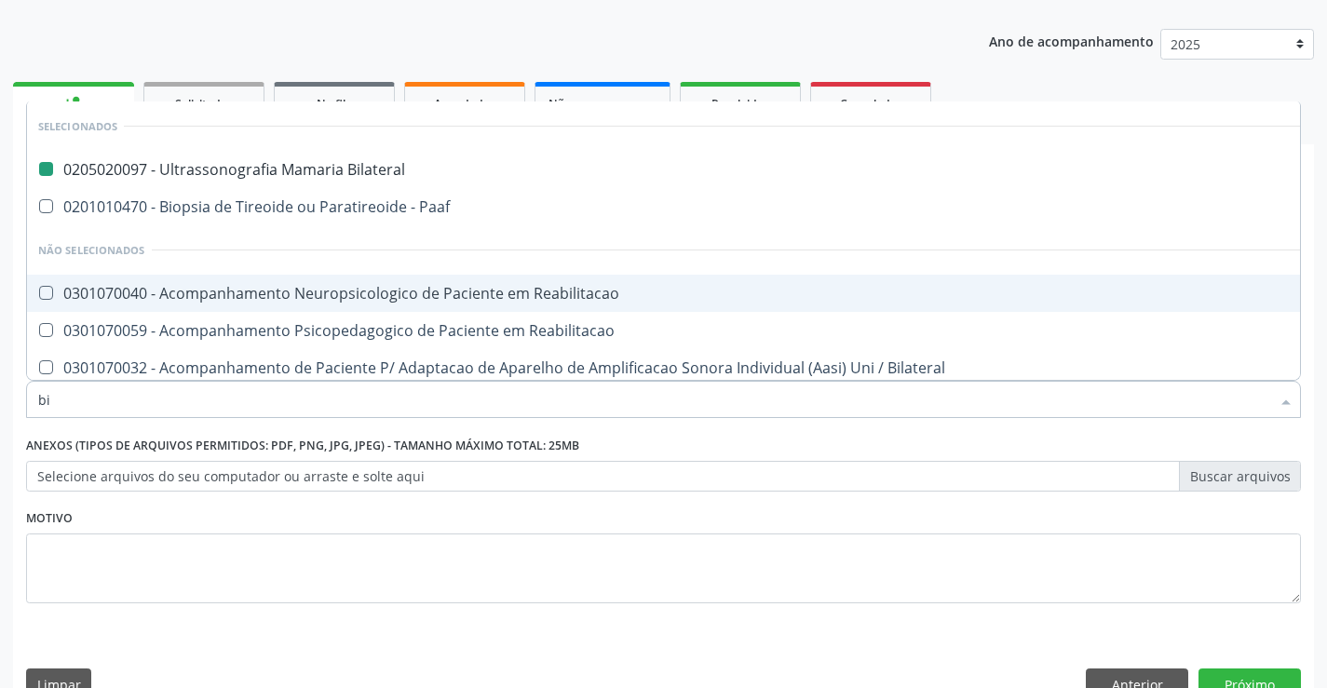
type input "bio"
checkbox Bilateral "false"
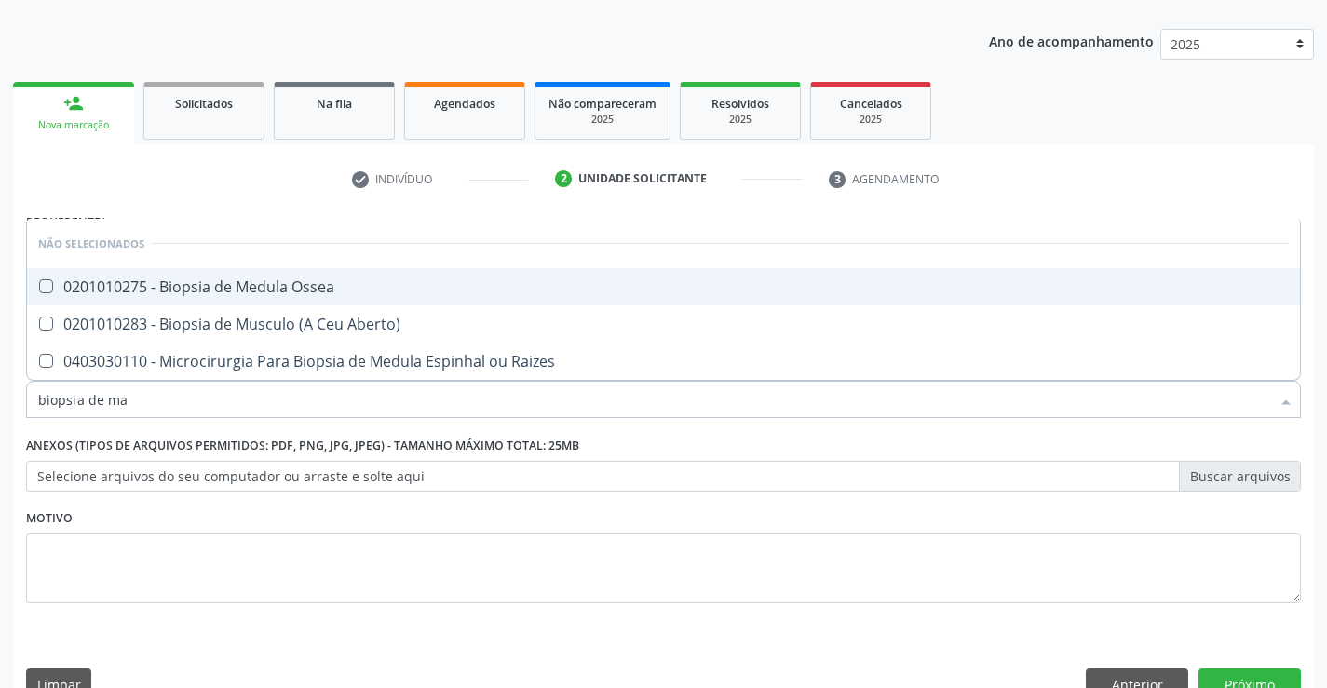
scroll to position [0, 0]
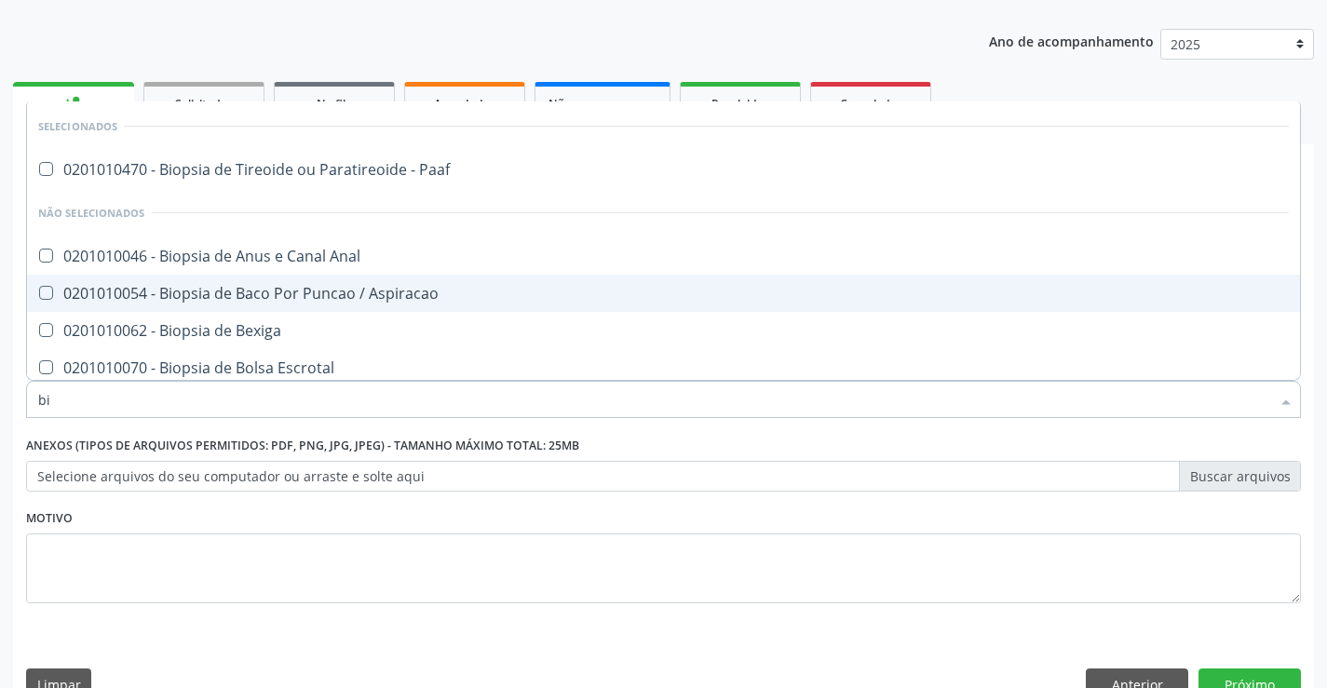
type input "b"
checkbox Paaf "true"
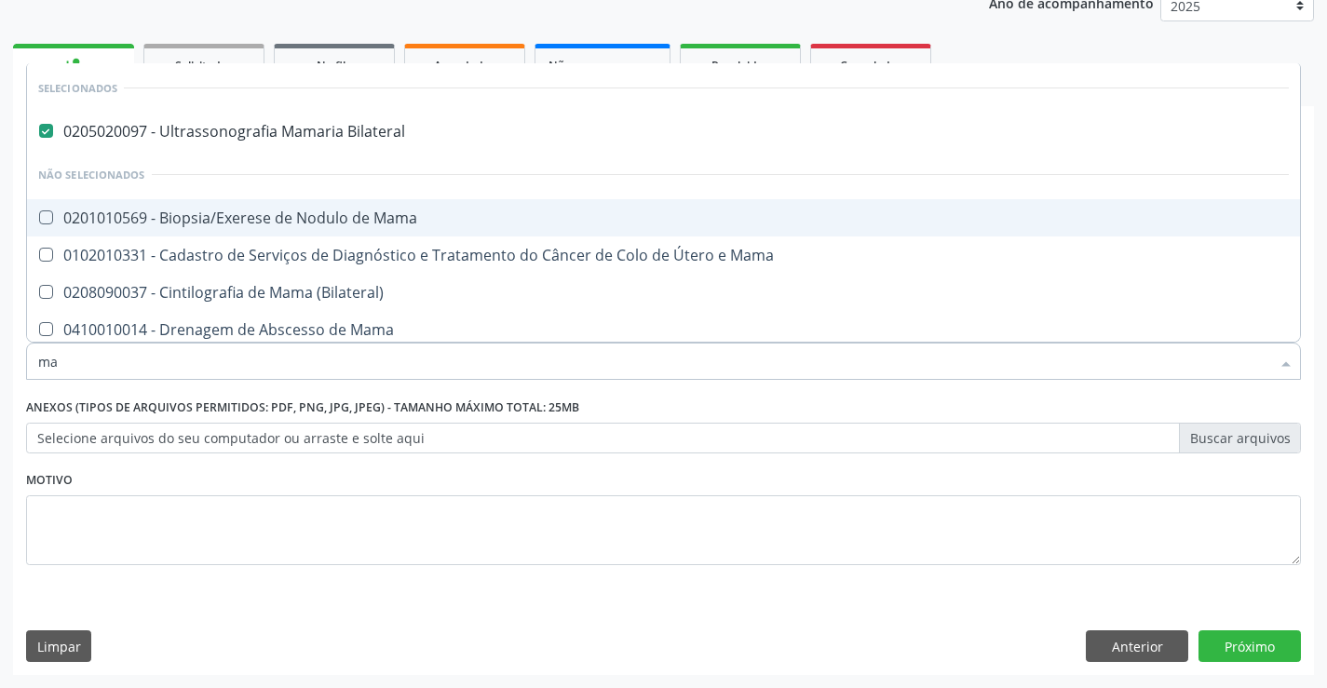
type input "m"
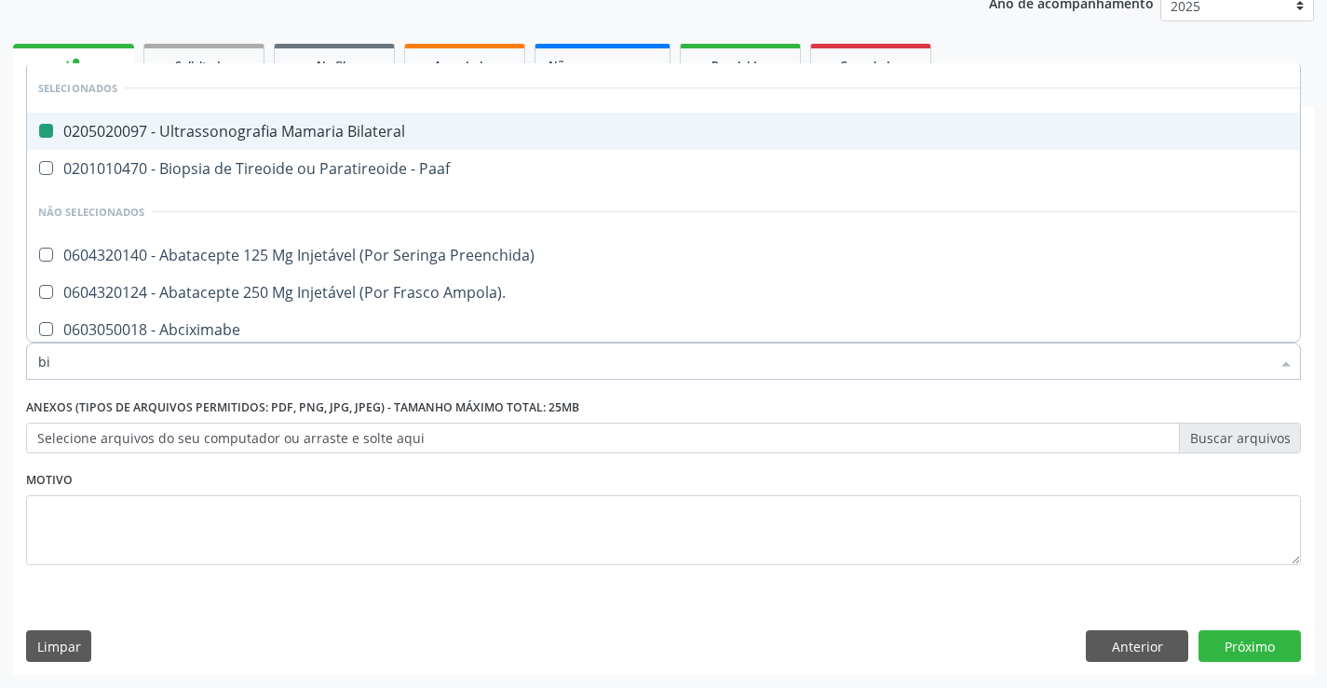
type input "bio"
checkbox Bilateral "false"
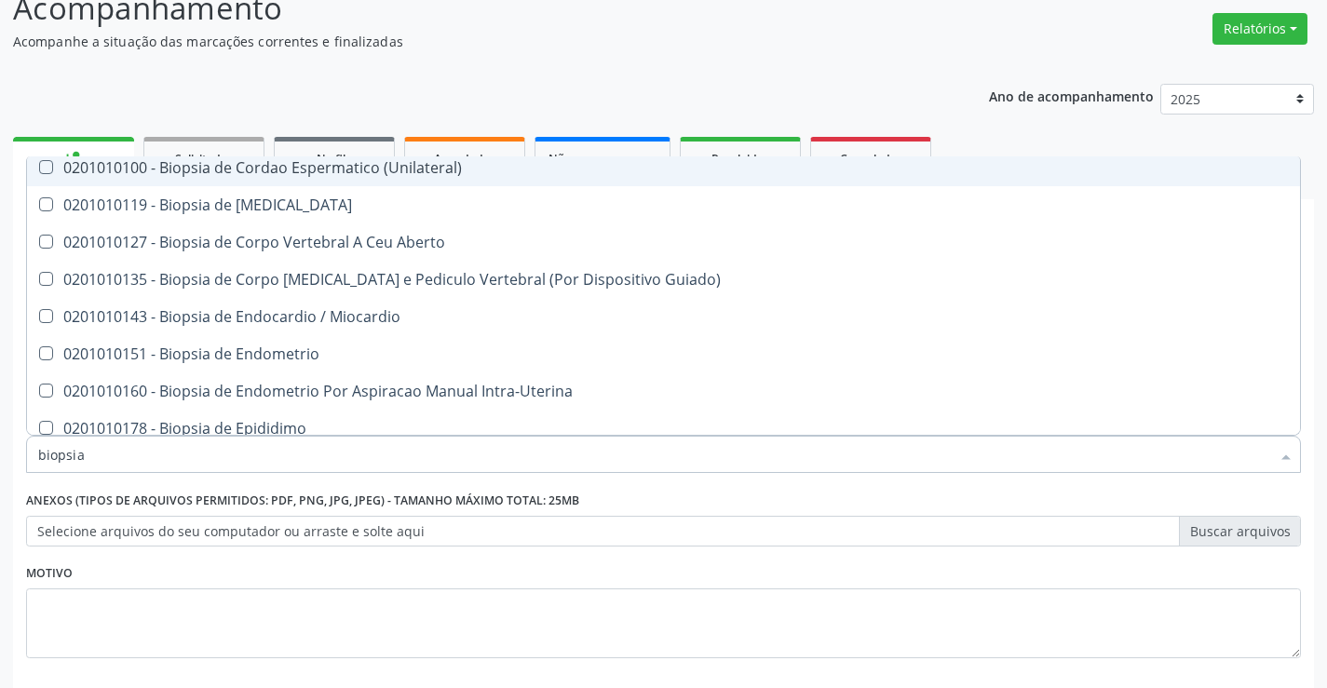
scroll to position [559, 0]
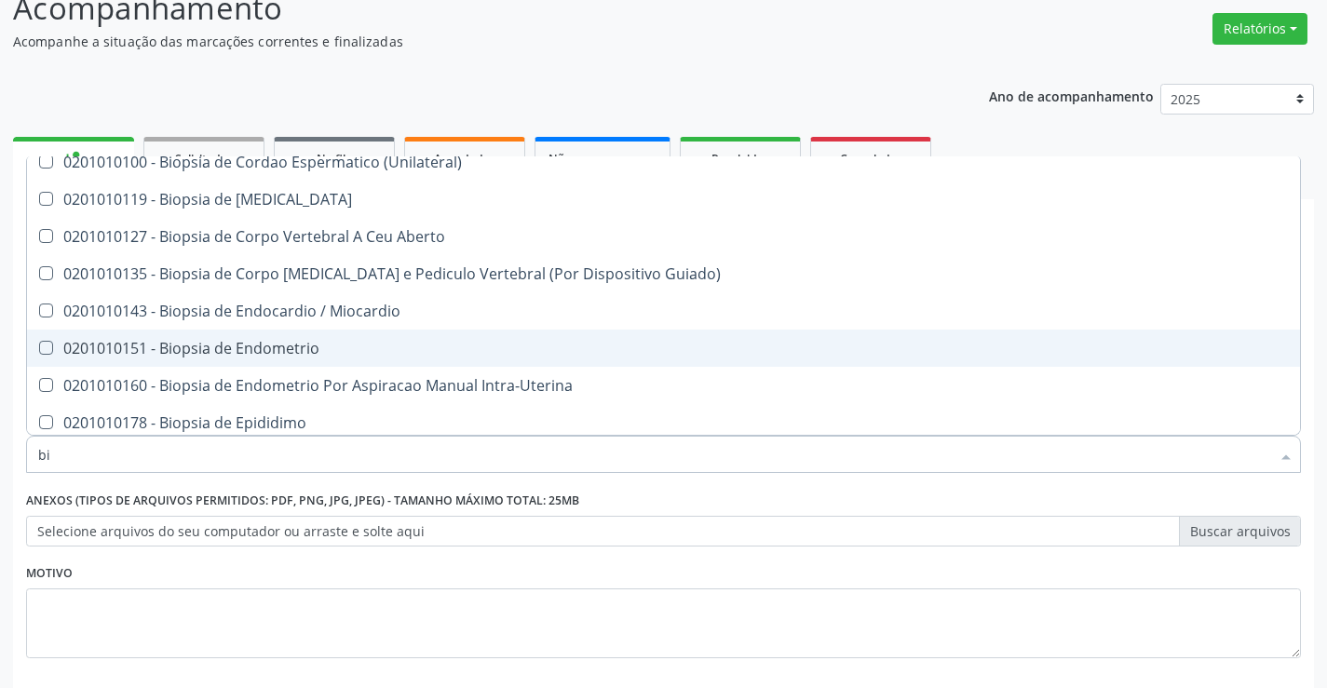
type input "b"
checkbox Paaf "true"
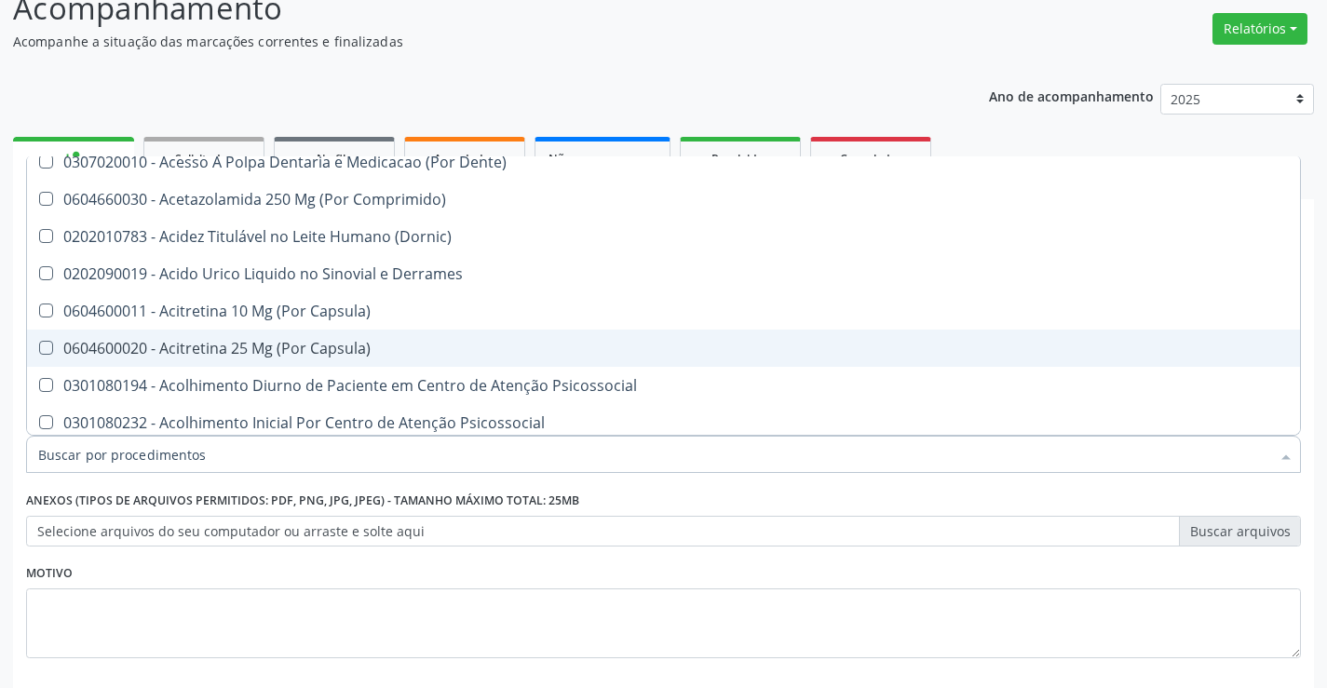
type input "p"
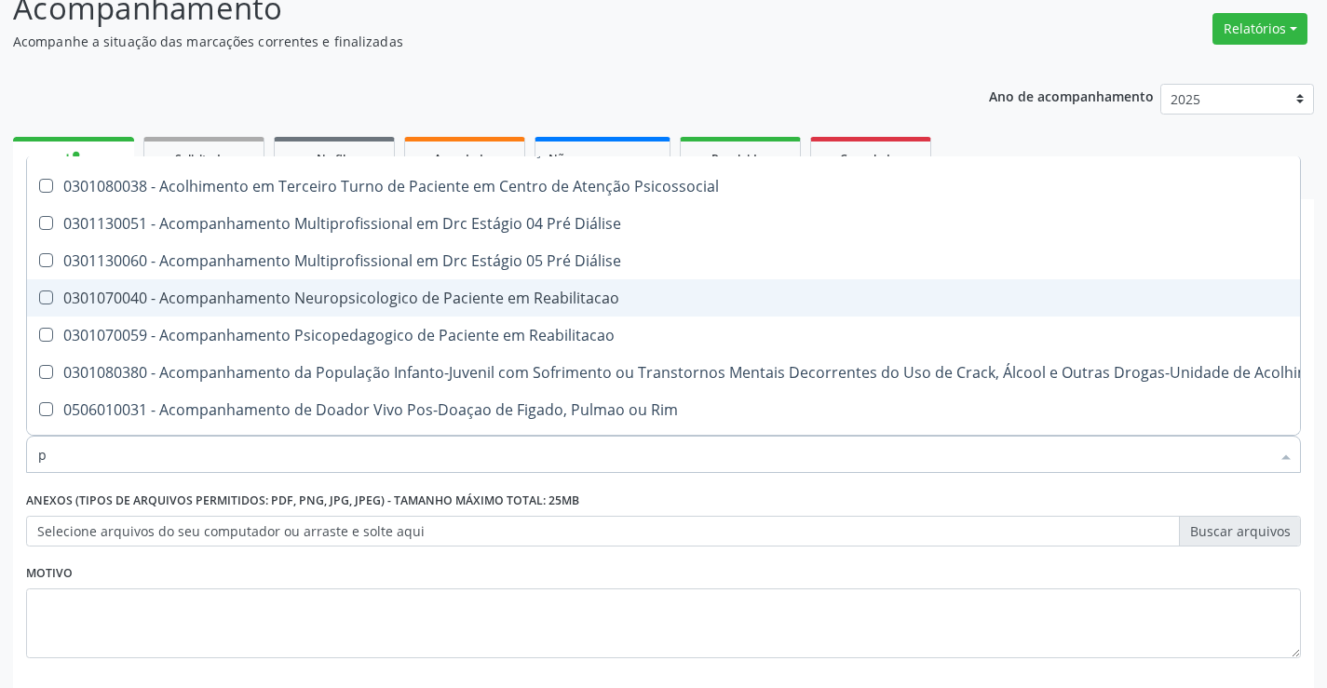
checkbox Paaf "false"
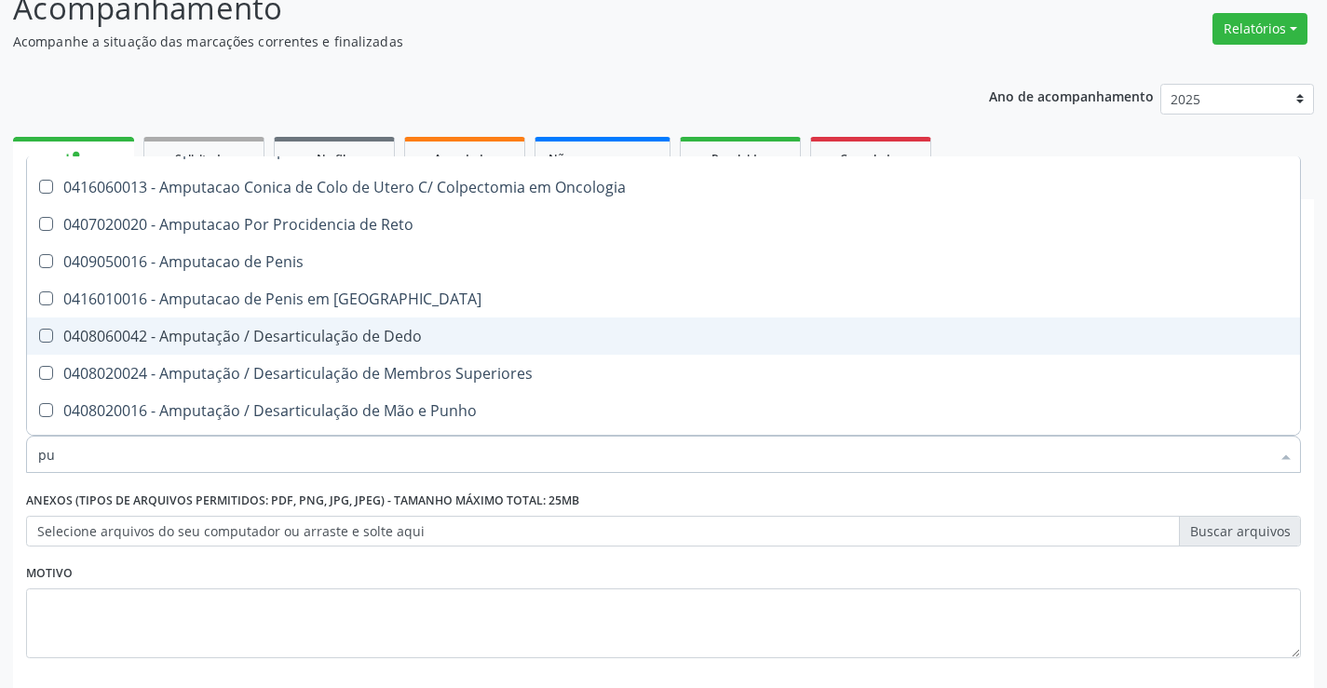
scroll to position [547, 0]
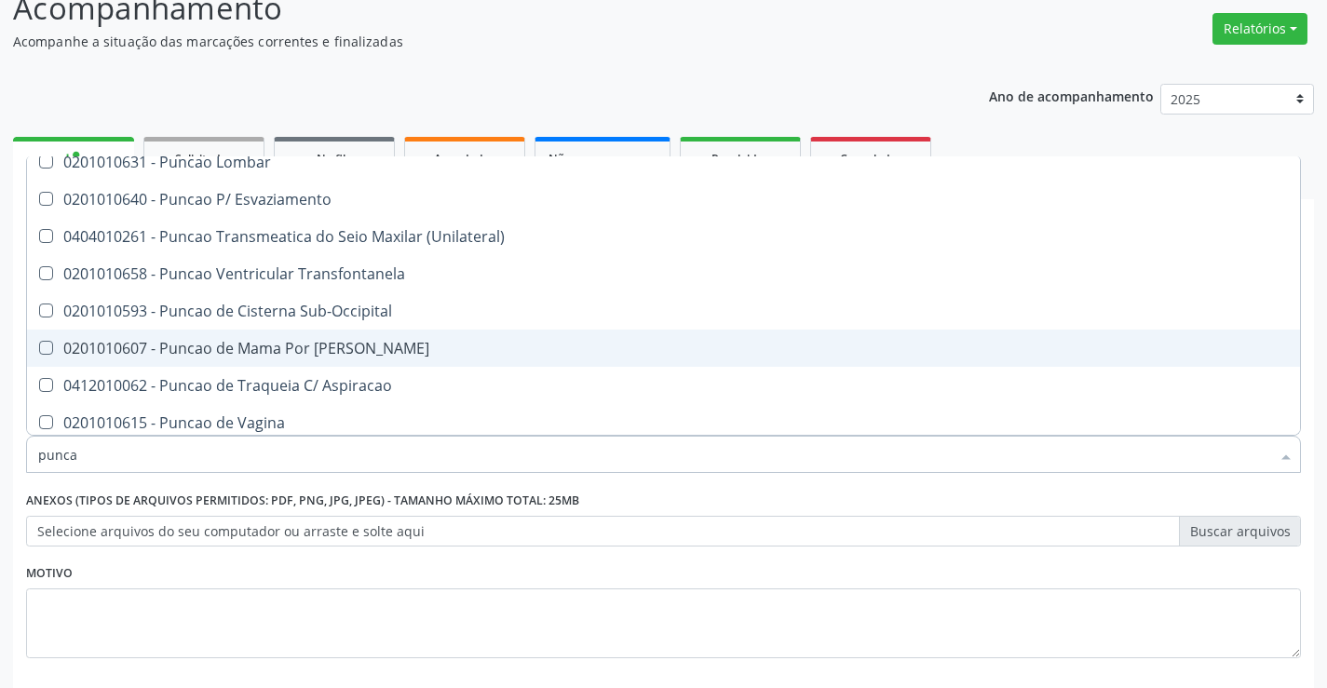
type input "puncao"
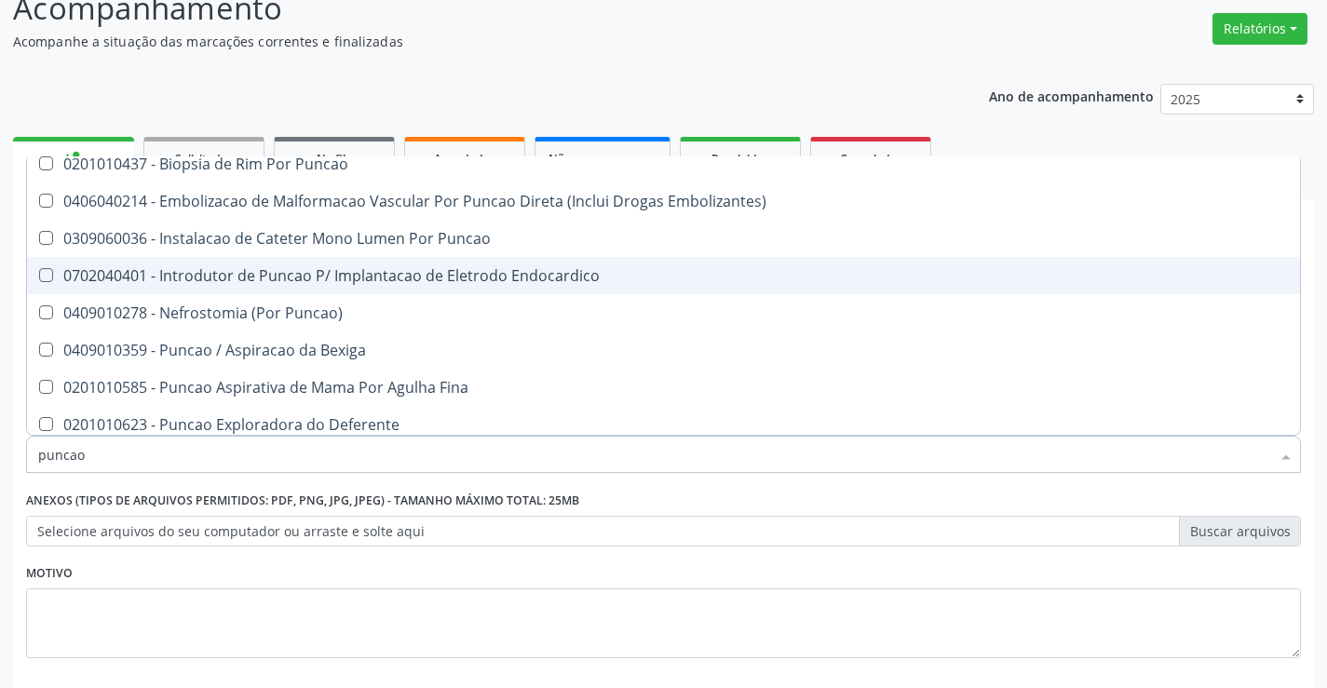
scroll to position [279, 0]
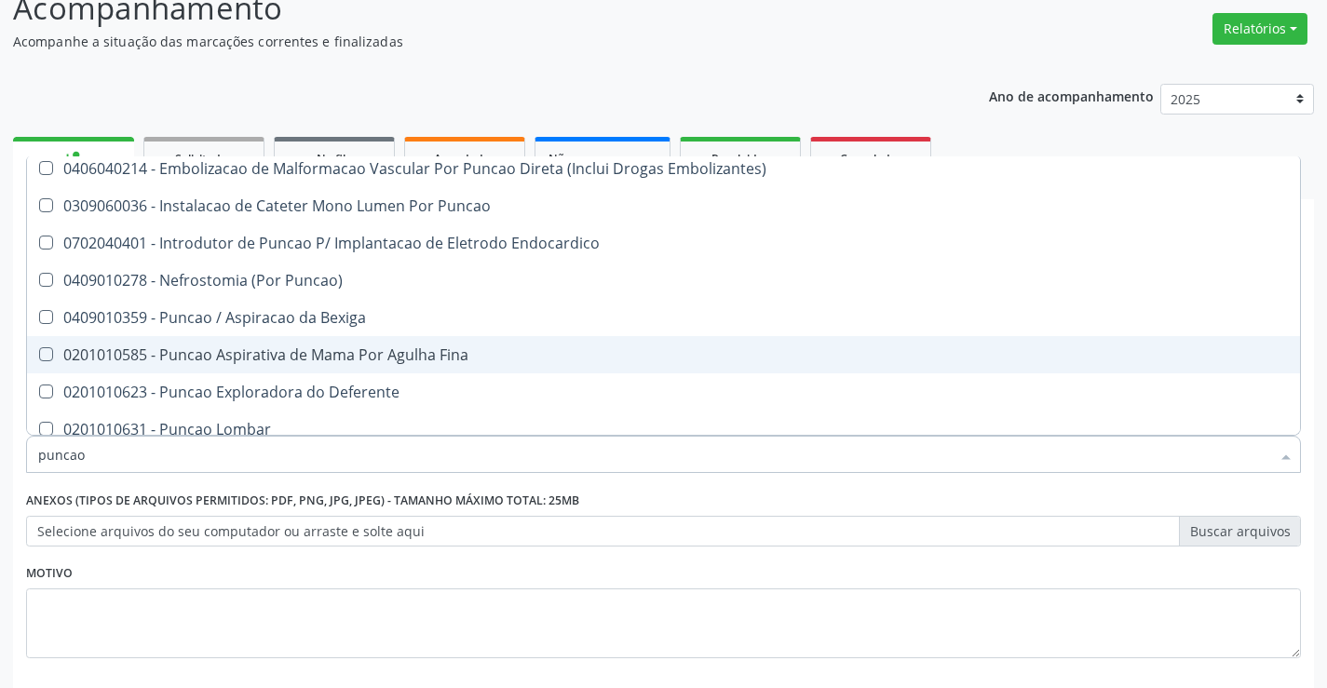
click at [368, 348] on div "0201010585 - Puncao Aspirativa de Mama Por Agulha Fina" at bounding box center [663, 354] width 1250 height 15
checkbox Fina "true"
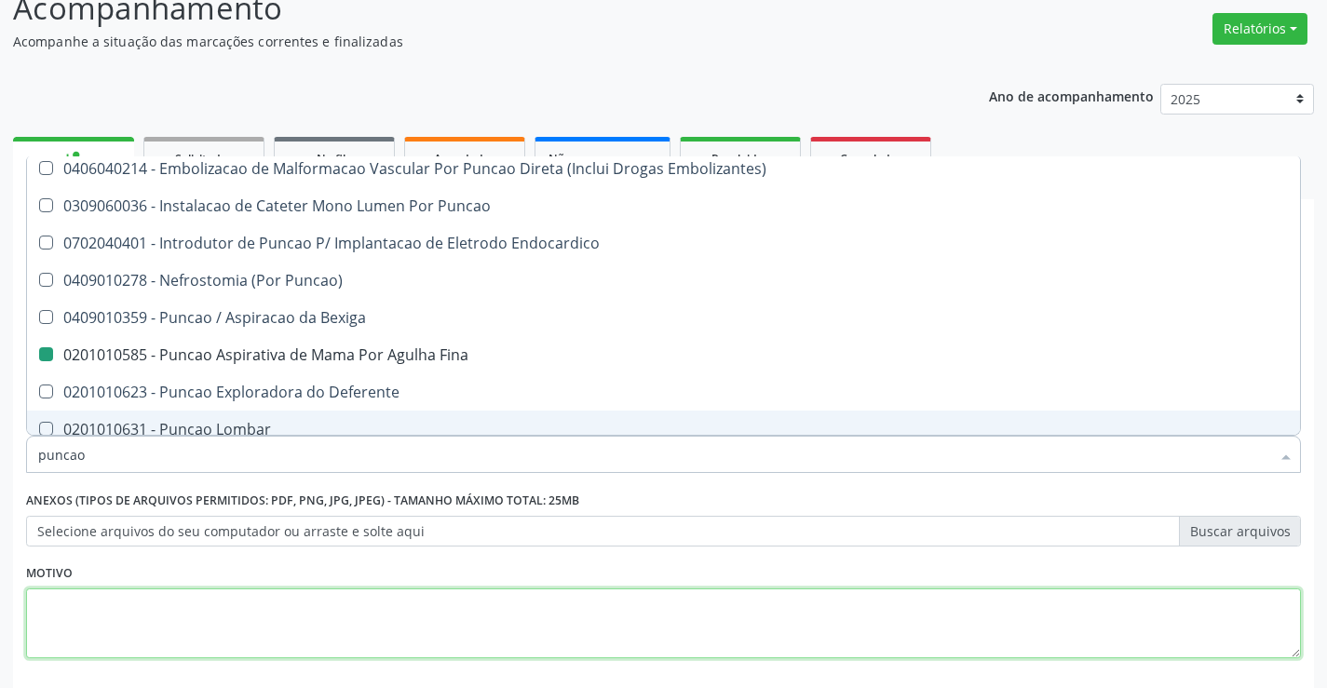
click at [327, 621] on textarea at bounding box center [663, 623] width 1275 height 71
checkbox Transeptal "true"
checkbox Fina "false"
checkbox Transeptal "true"
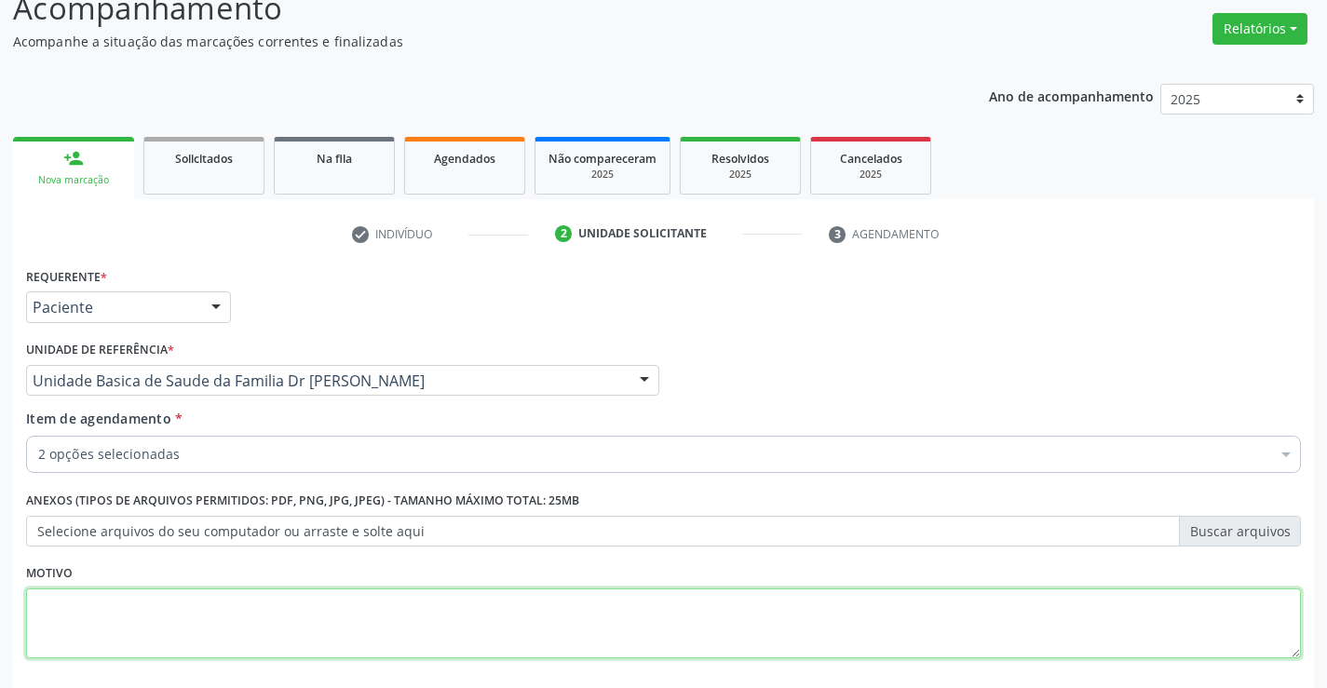
scroll to position [0, 0]
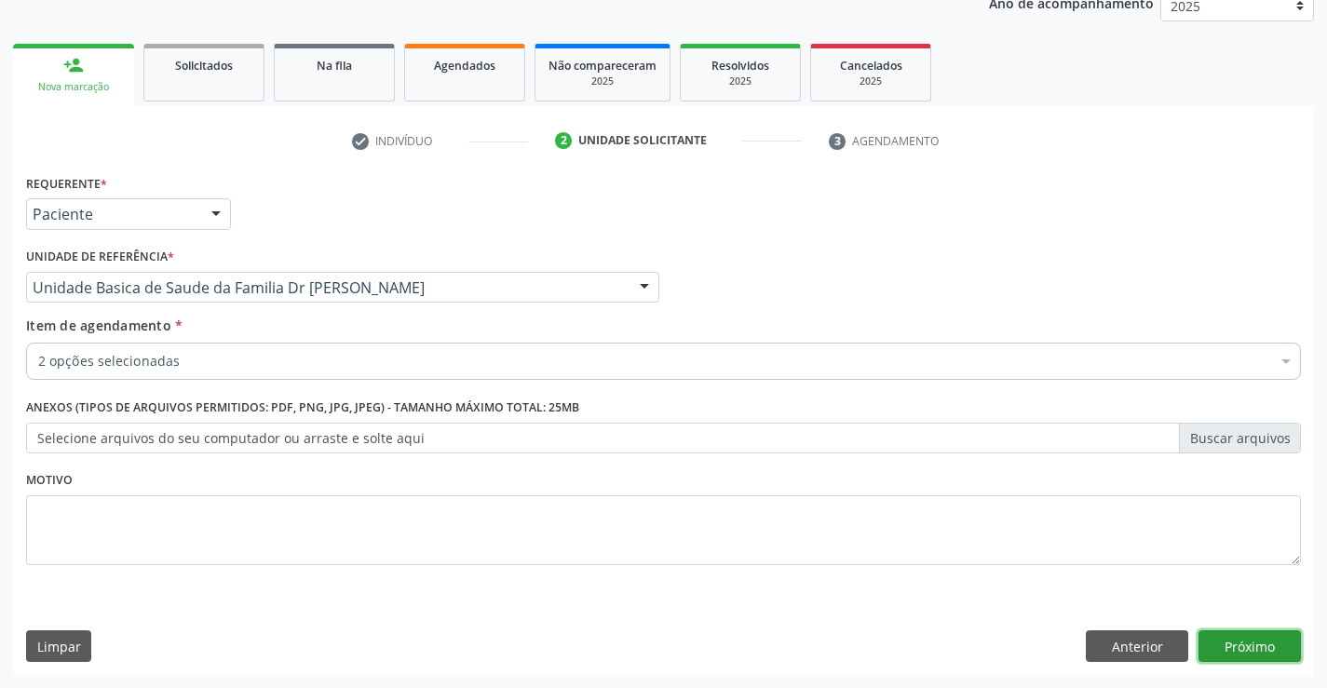
click at [1254, 641] on button "Próximo" at bounding box center [1249, 646] width 102 height 32
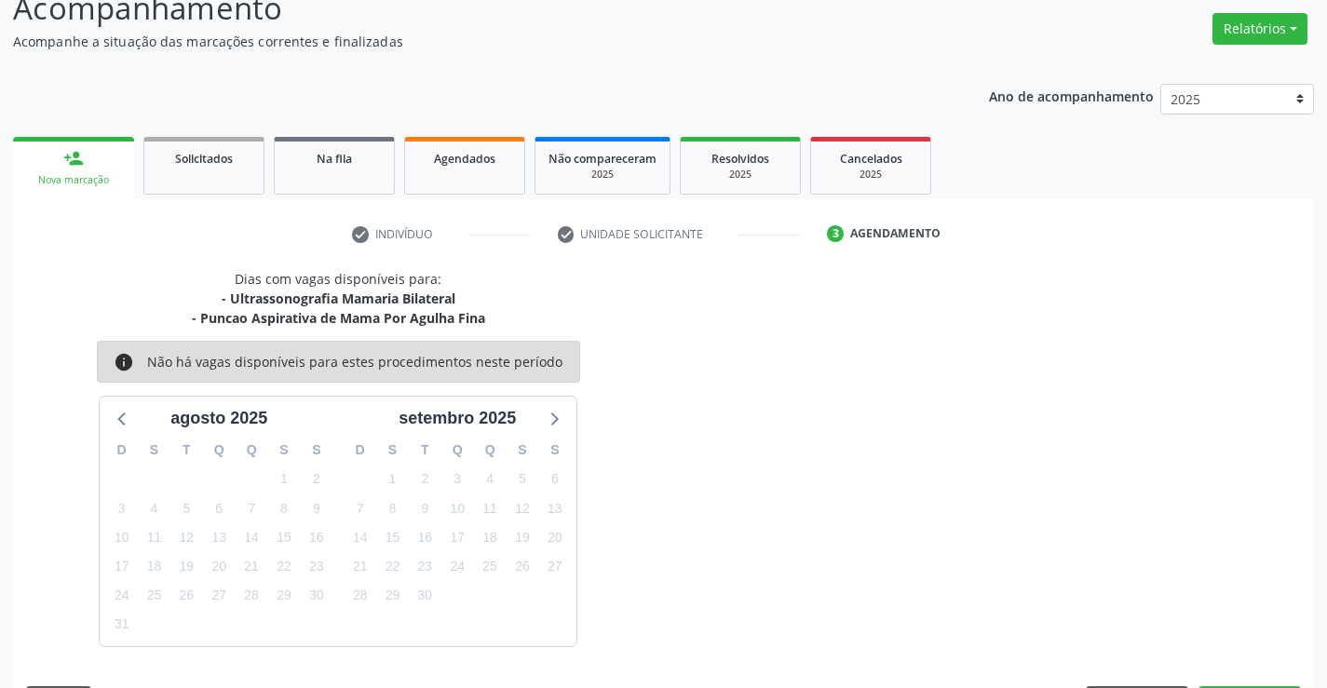
scroll to position [196, 0]
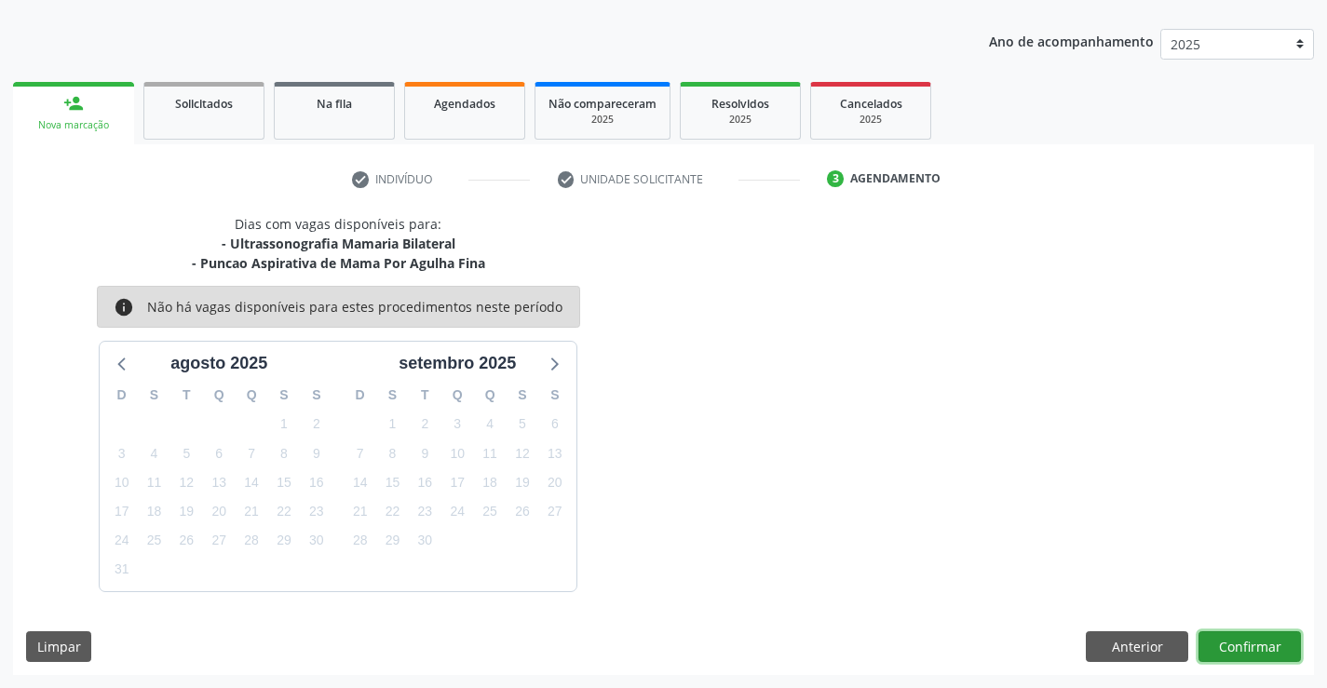
click at [1251, 647] on button "Confirmar" at bounding box center [1249, 647] width 102 height 32
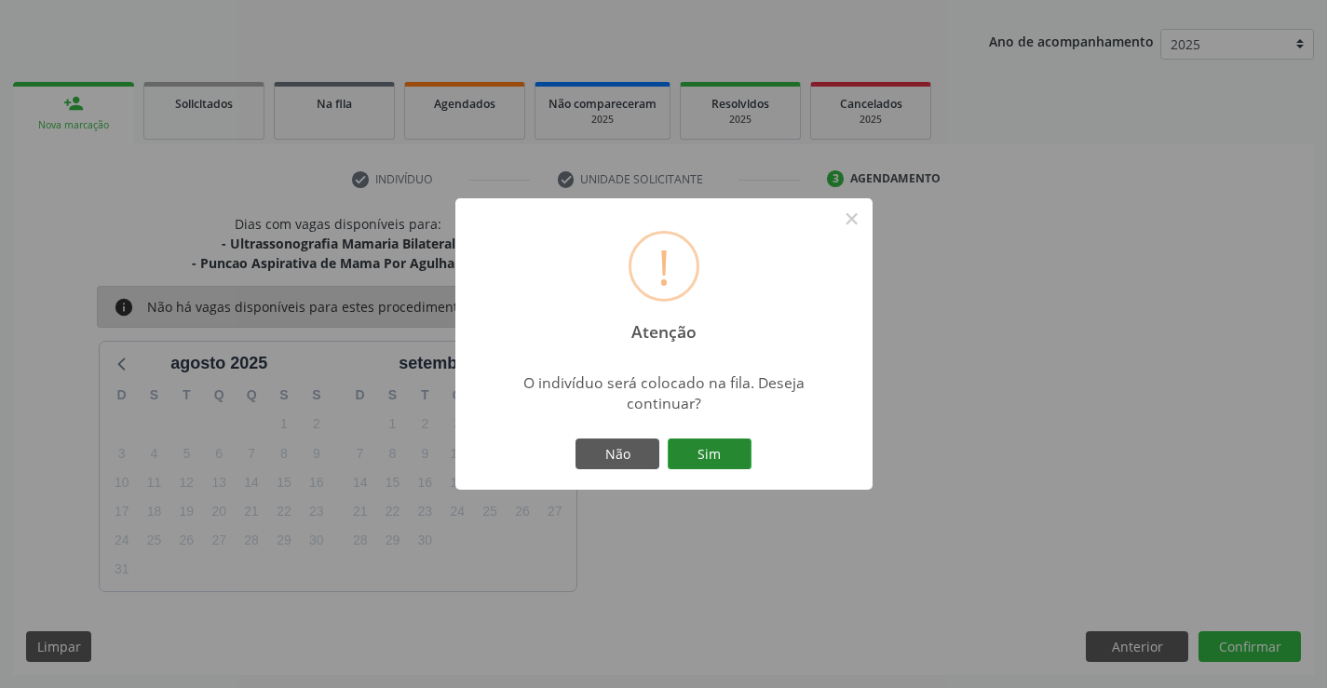
click at [723, 448] on button "Sim" at bounding box center [710, 455] width 84 height 32
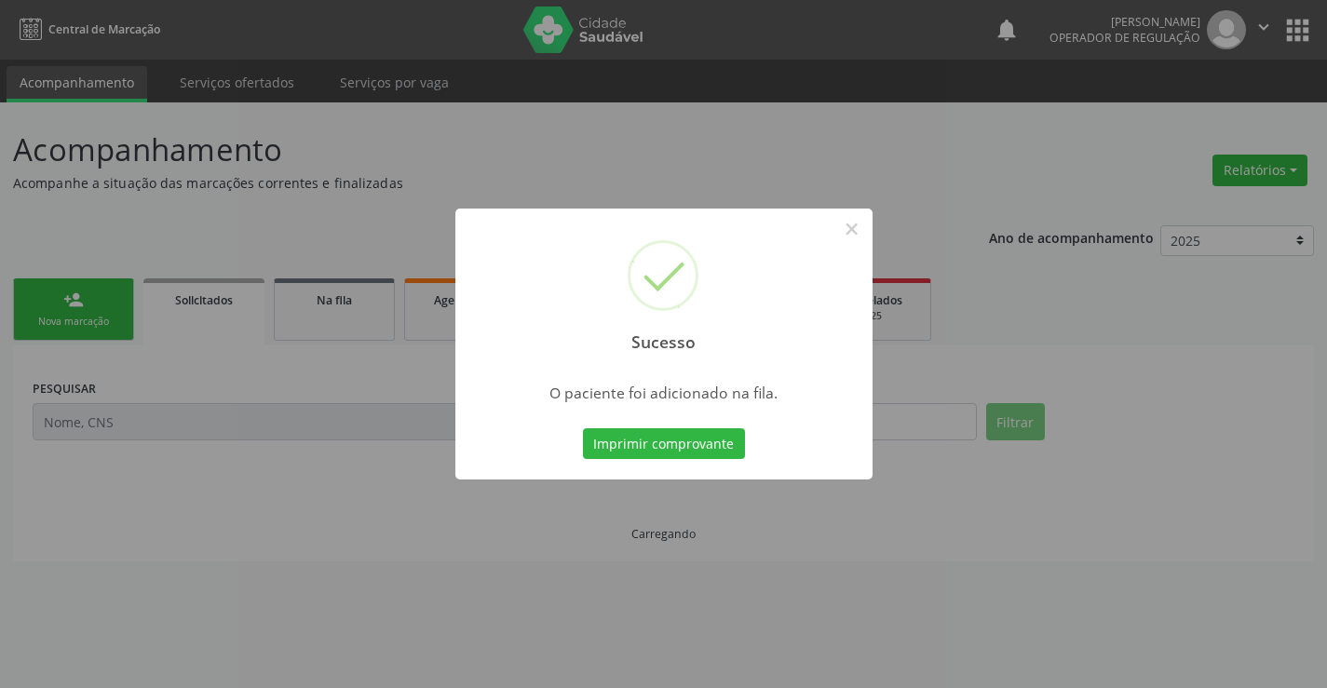
scroll to position [0, 0]
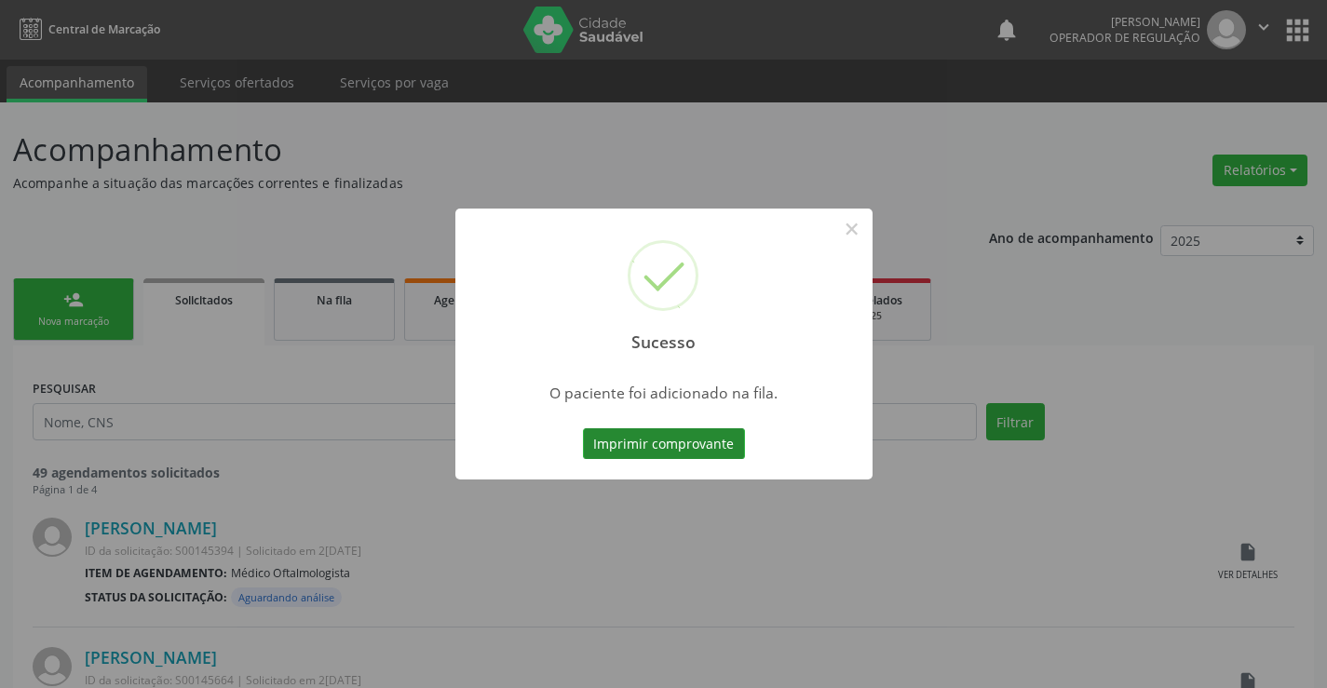
click at [686, 433] on button "Imprimir comprovante" at bounding box center [664, 444] width 162 height 32
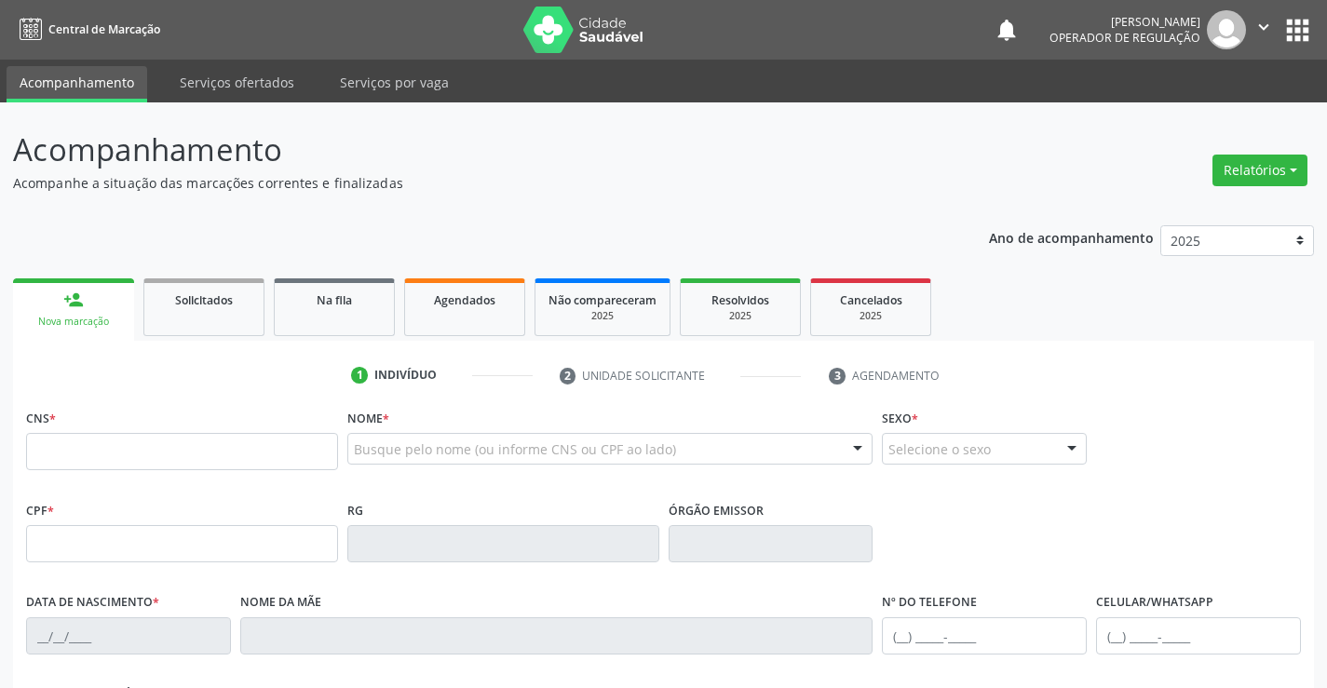
click at [70, 296] on div "person_add" at bounding box center [73, 300] width 20 height 20
click at [117, 440] on input "text" at bounding box center [182, 451] width 312 height 37
type input "708 6050 2336 5780"
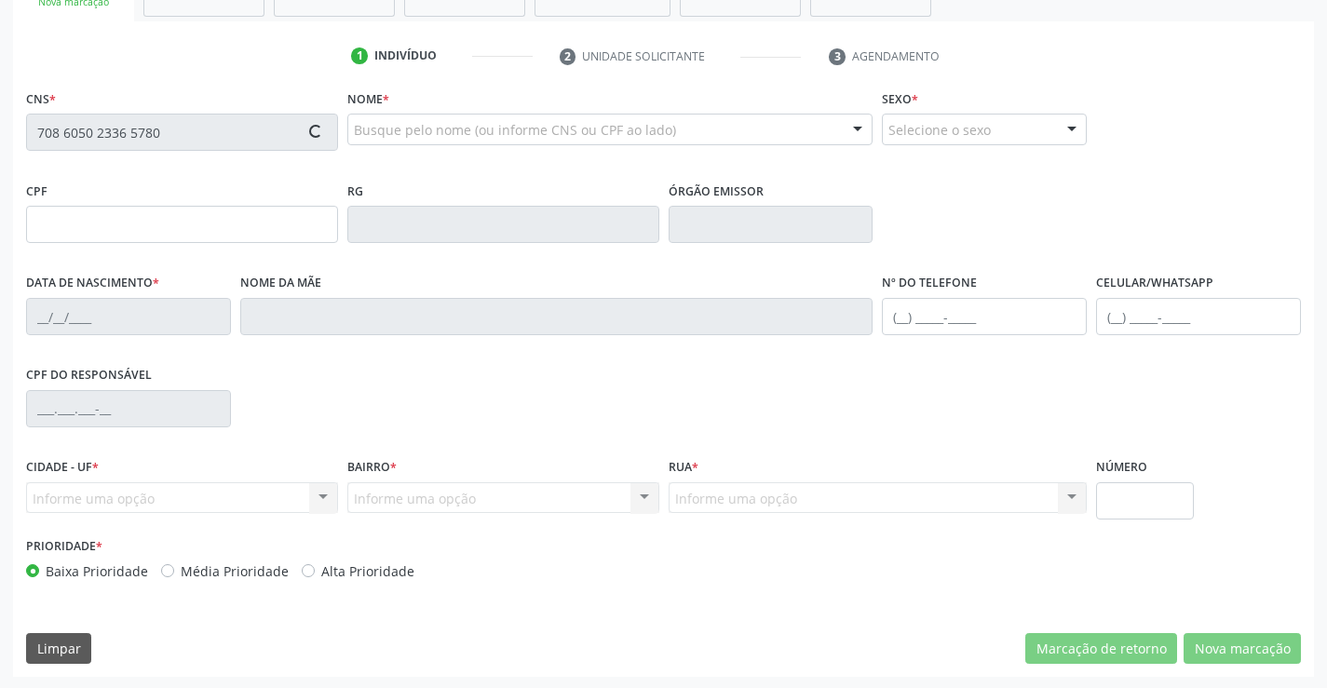
scroll to position [321, 0]
type input "04/05/1952"
type input "Merces Maria Sirino da Silva"
type input "(74) 9951-9413"
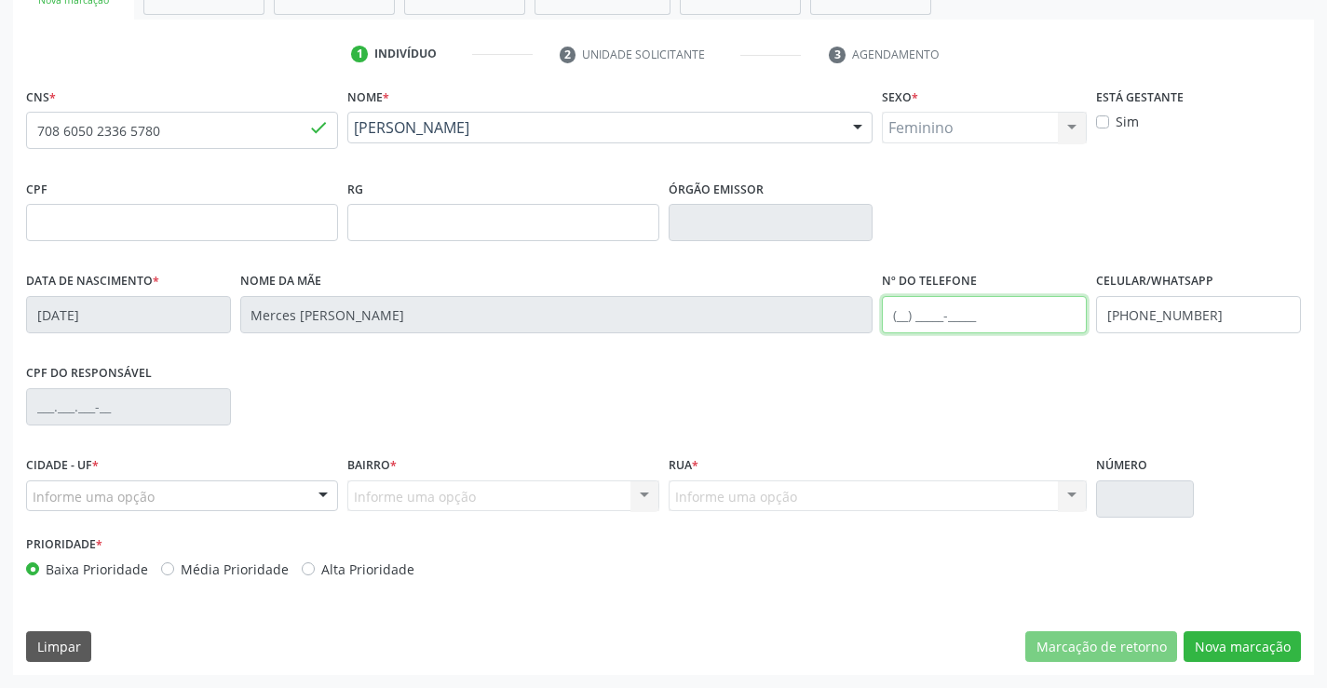
click at [957, 319] on input "text" at bounding box center [984, 314] width 205 height 37
type input "(74) 98833-4627"
click at [317, 495] on div at bounding box center [323, 497] width 28 height 32
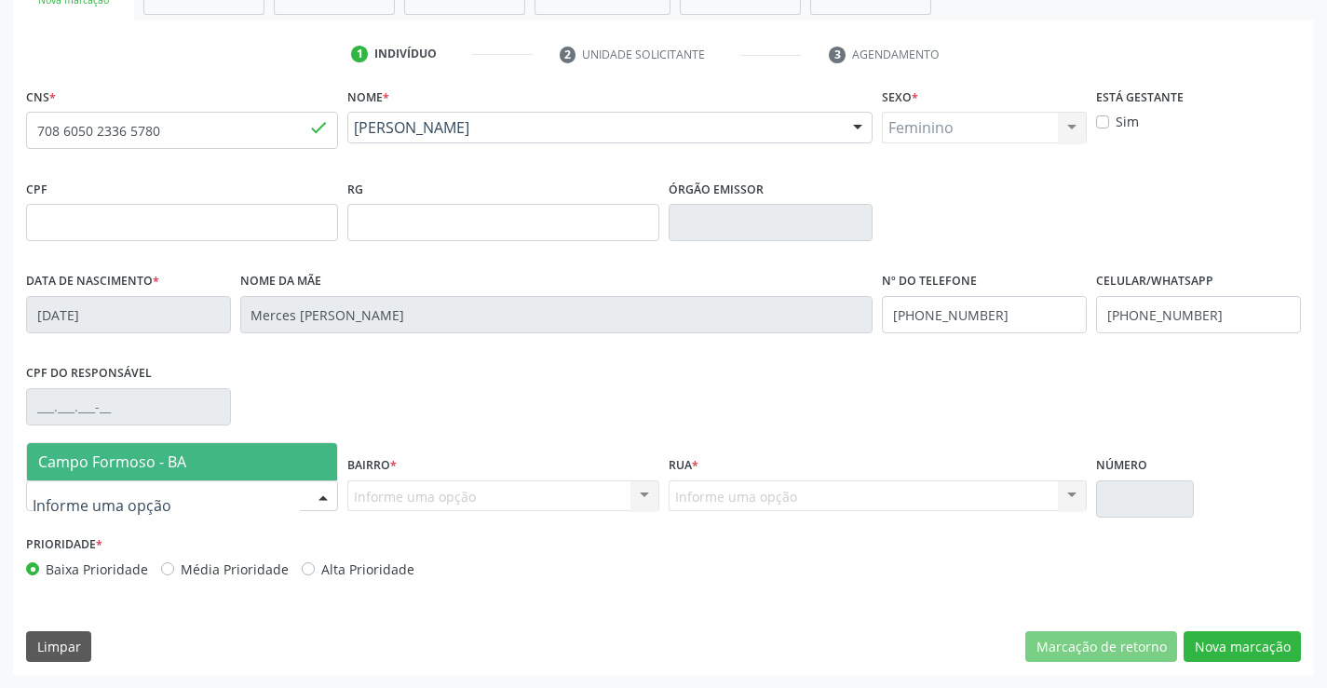
click at [74, 461] on span "Campo Formoso - BA" at bounding box center [112, 462] width 148 height 20
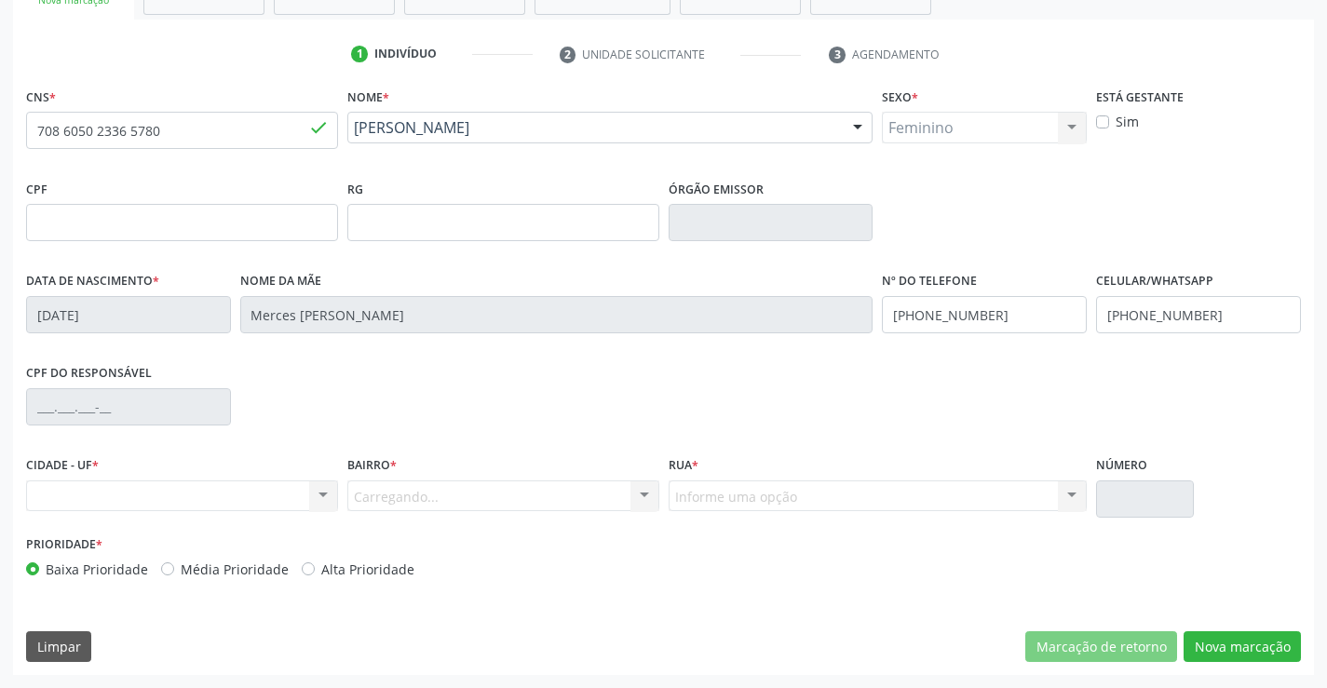
click at [633, 492] on div "Carregando... Nenhum resultado encontrado para: " " Nenhuma opção encontrada. D…" at bounding box center [503, 496] width 312 height 32
click at [633, 492] on div at bounding box center [644, 497] width 28 height 32
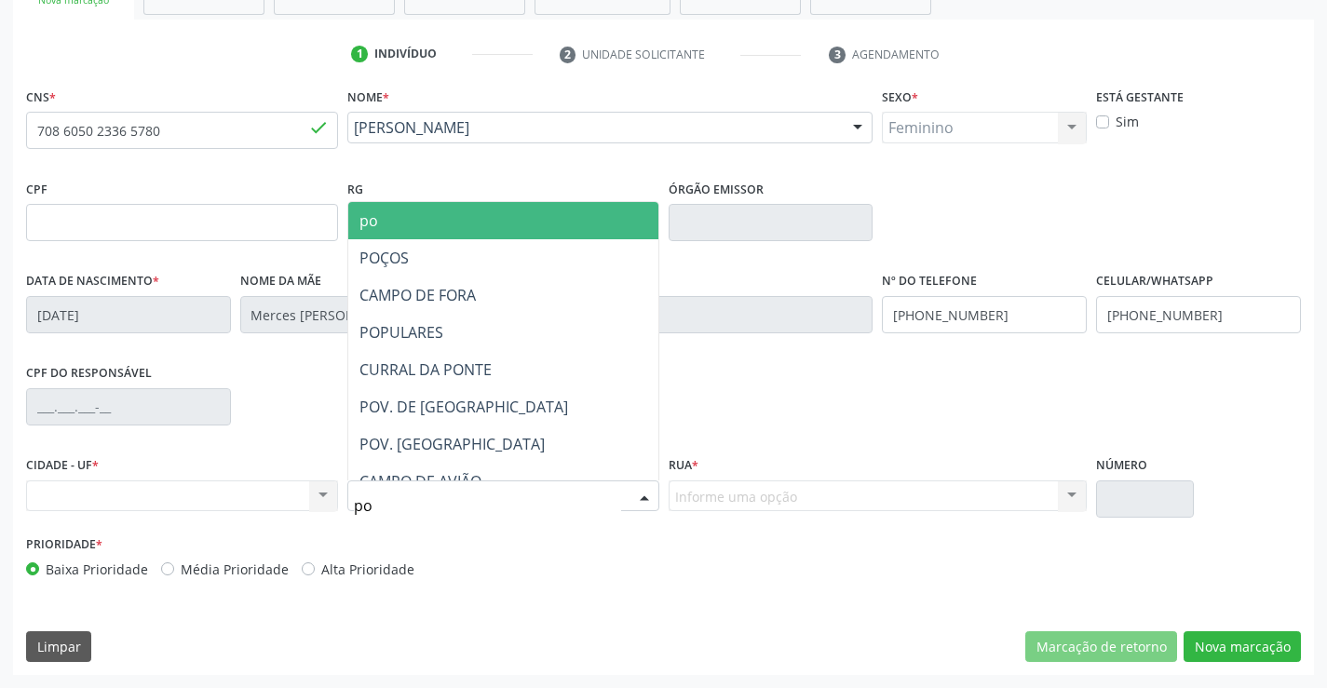
type input "p"
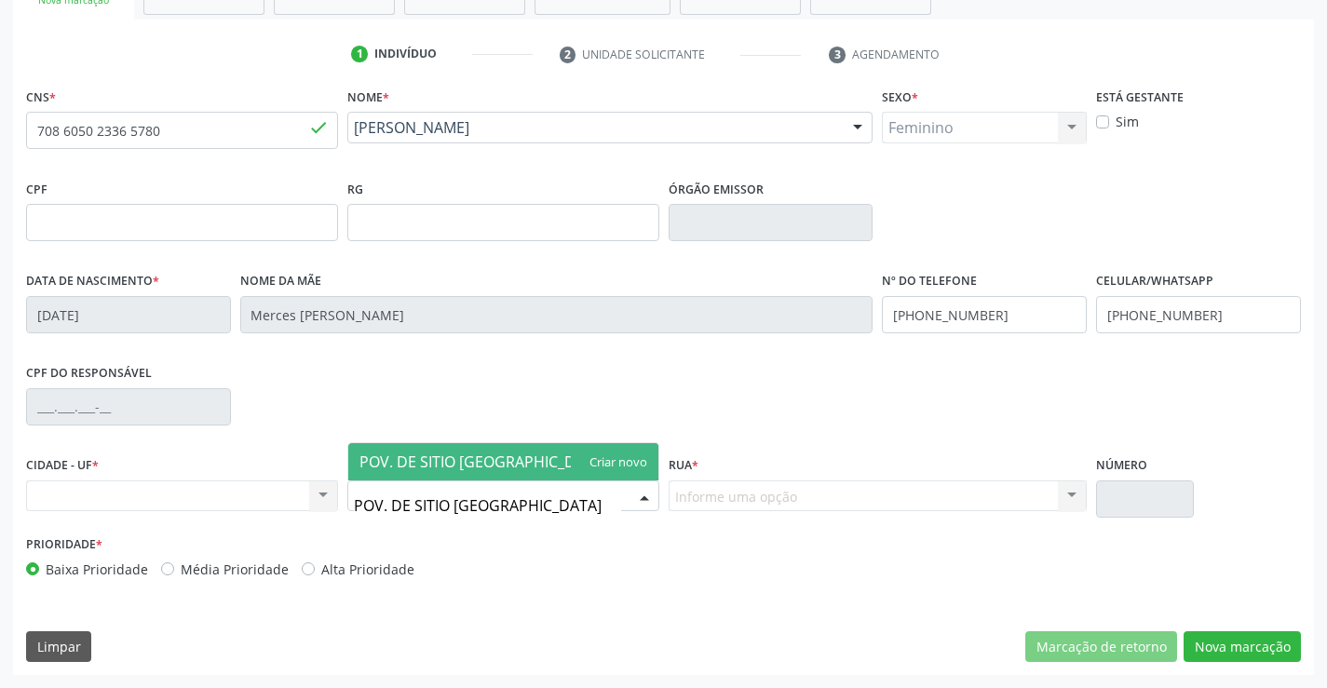
type input "POV. DE SITIO TEODOSIA"
click at [507, 471] on span "POV. DE SITIO TEODOSIA" at bounding box center [483, 462] width 248 height 20
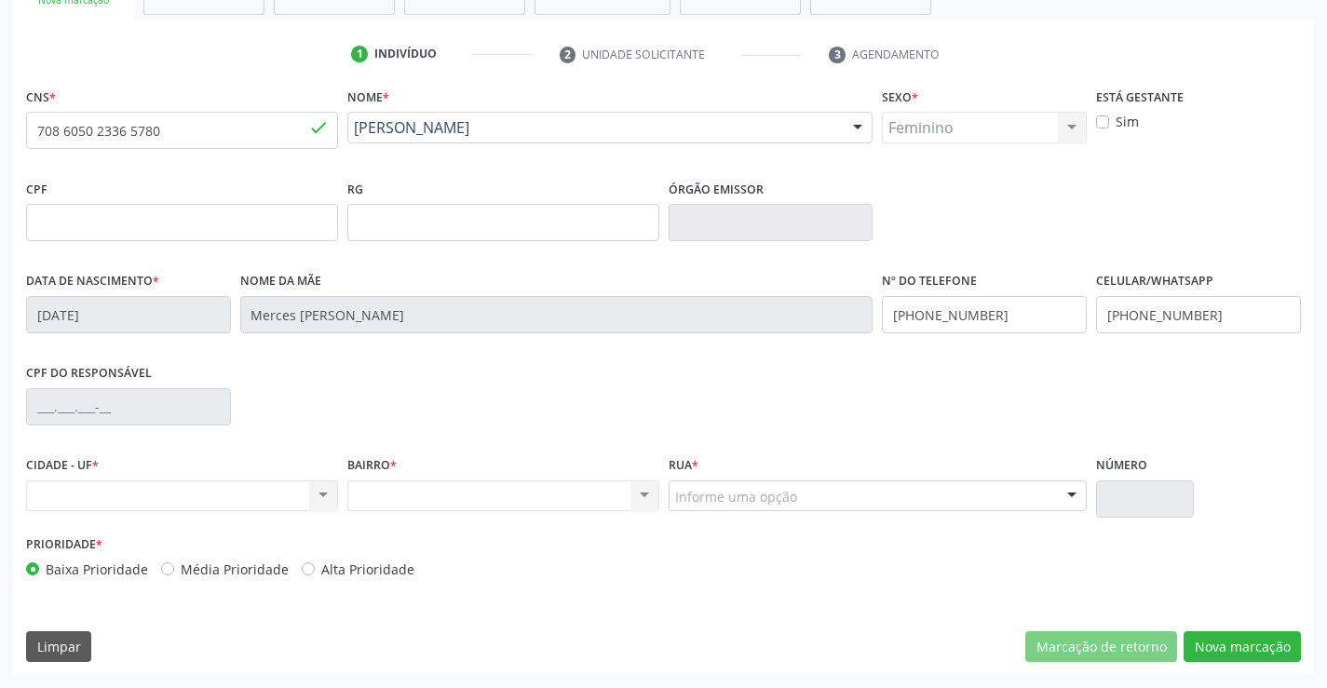
click at [1062, 491] on div at bounding box center [1072, 497] width 28 height 32
click at [1074, 496] on div at bounding box center [1072, 497] width 28 height 32
click at [1074, 495] on div at bounding box center [1072, 497] width 28 height 32
click at [1074, 494] on div at bounding box center [1072, 497] width 28 height 32
click at [1074, 493] on div at bounding box center [1072, 497] width 28 height 32
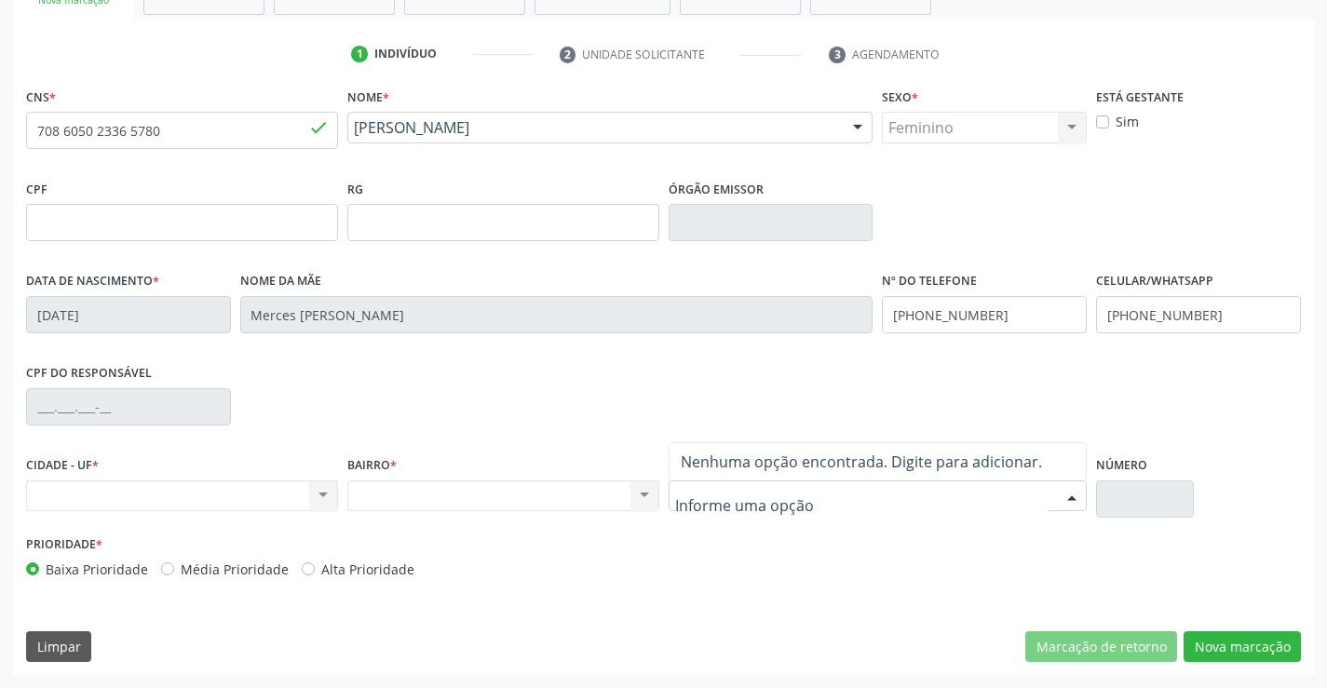
click at [1074, 493] on div at bounding box center [1072, 497] width 28 height 32
click at [1074, 496] on div at bounding box center [1072, 497] width 28 height 32
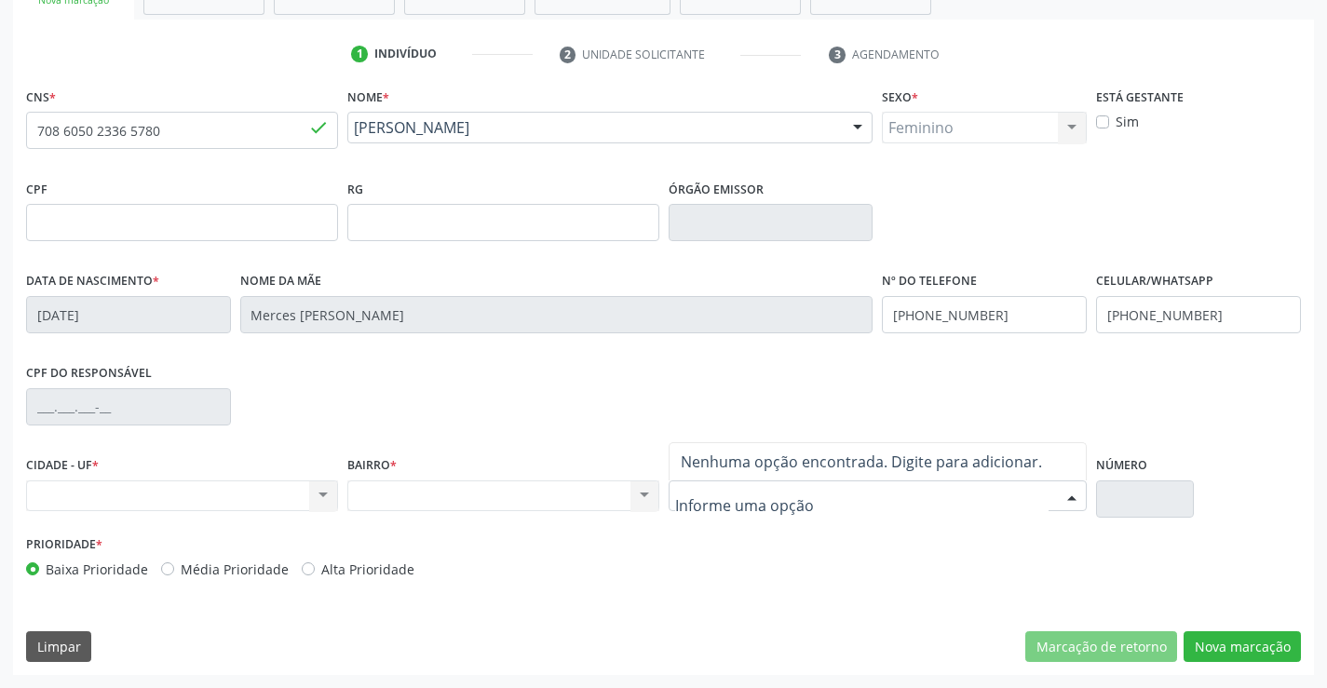
click at [1074, 492] on div at bounding box center [1072, 497] width 28 height 32
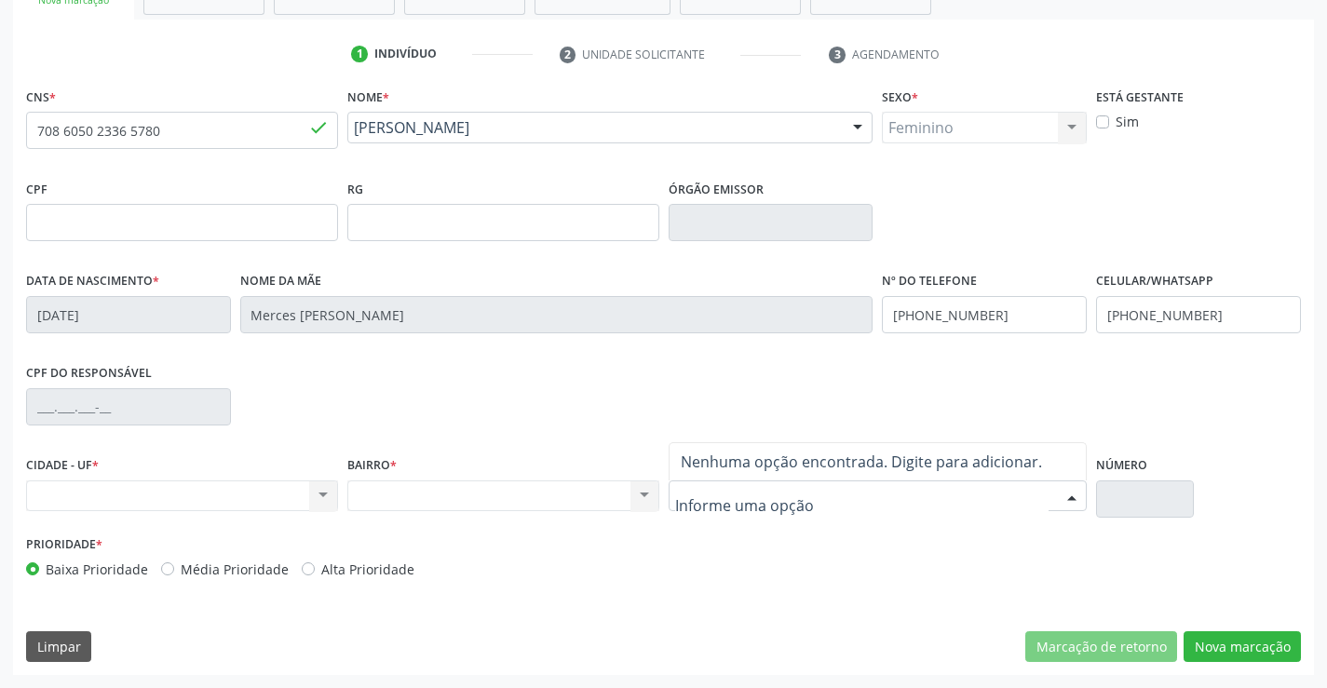
click at [1072, 493] on div at bounding box center [1072, 497] width 28 height 32
click at [324, 493] on div "Nenhum resultado encontrado para: " " Não há nenhuma opção para ser exibida." at bounding box center [182, 496] width 312 height 32
click at [322, 491] on div "Nenhum resultado encontrado para: " " Não há nenhuma opção para ser exibida." at bounding box center [182, 496] width 312 height 32
click at [322, 489] on div "Nenhum resultado encontrado para: " " Não há nenhuma opção para ser exibida." at bounding box center [182, 496] width 312 height 32
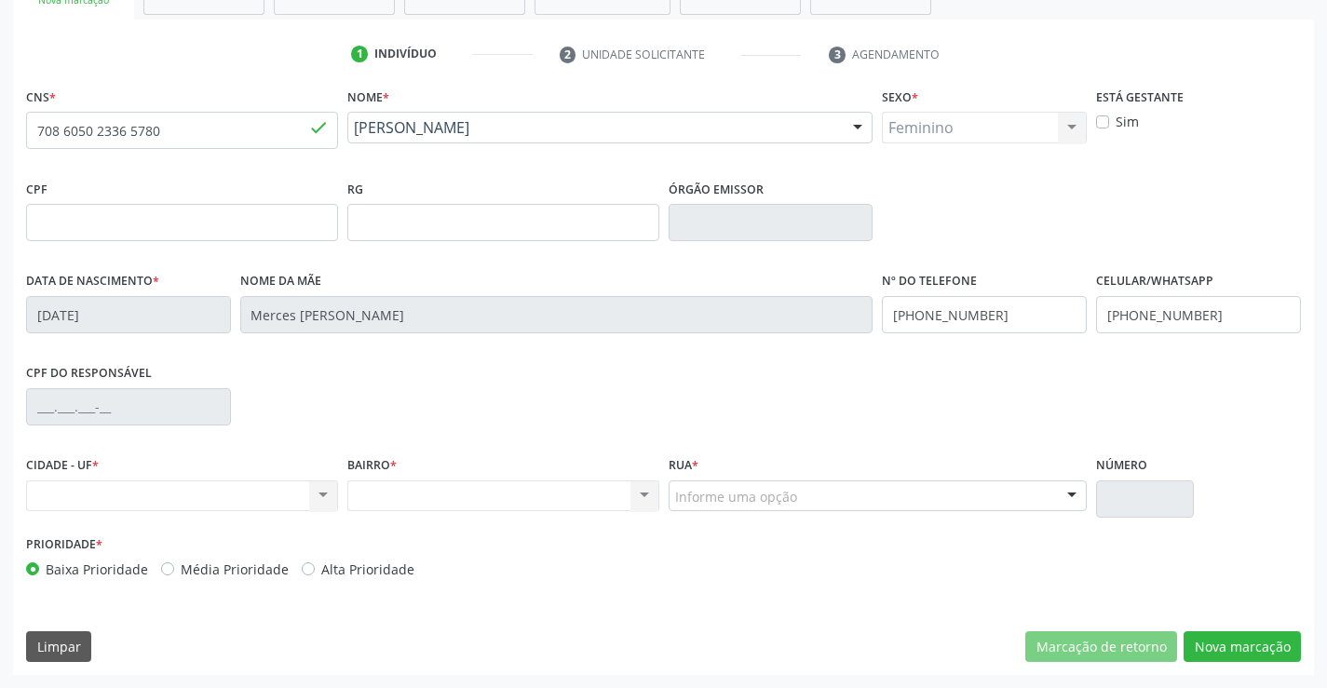
click at [323, 486] on div "Nenhum resultado encontrado para: " " Não há nenhuma opção para ser exibida." at bounding box center [182, 496] width 312 height 32
click at [401, 444] on div "CPF do responsável" at bounding box center [663, 405] width 1284 height 92
click at [316, 492] on div "Nenhum resultado encontrado para: " " Não há nenhuma opção para ser exibida." at bounding box center [182, 496] width 312 height 32
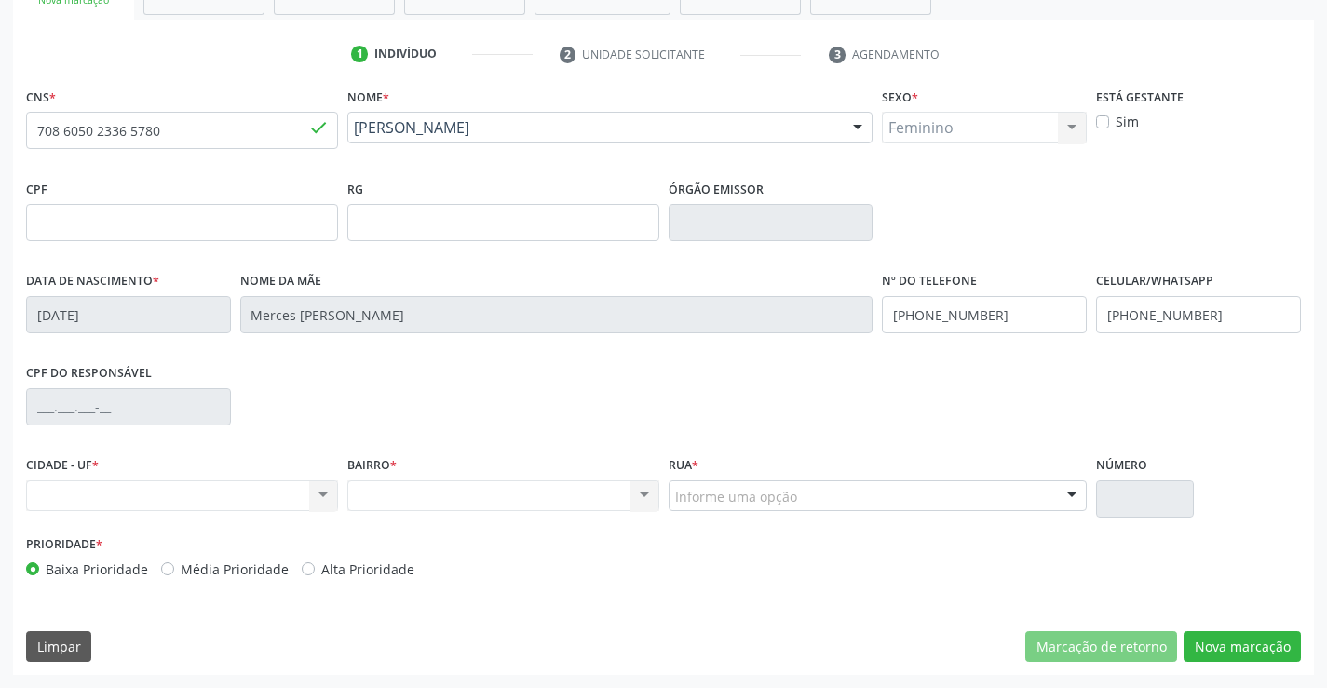
click at [316, 492] on div "Nenhum resultado encontrado para: " " Não há nenhuma opção para ser exibida." at bounding box center [182, 496] width 312 height 32
click at [319, 494] on div "Nenhum resultado encontrado para: " " Não há nenhuma opção para ser exibida." at bounding box center [182, 496] width 312 height 32
click at [320, 490] on div "Nenhum resultado encontrado para: " " Não há nenhuma opção para ser exibida." at bounding box center [182, 496] width 312 height 32
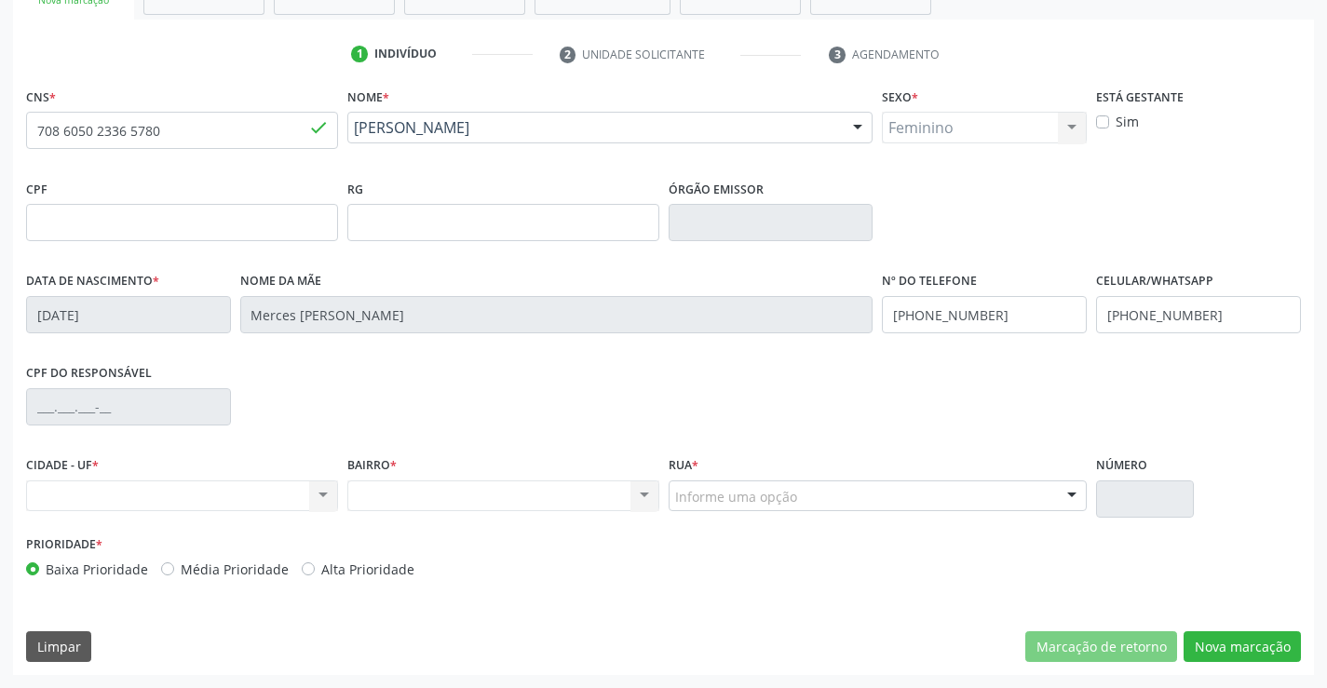
click at [320, 490] on div "Nenhum resultado encontrado para: " " Não há nenhuma opção para ser exibida." at bounding box center [182, 496] width 312 height 32
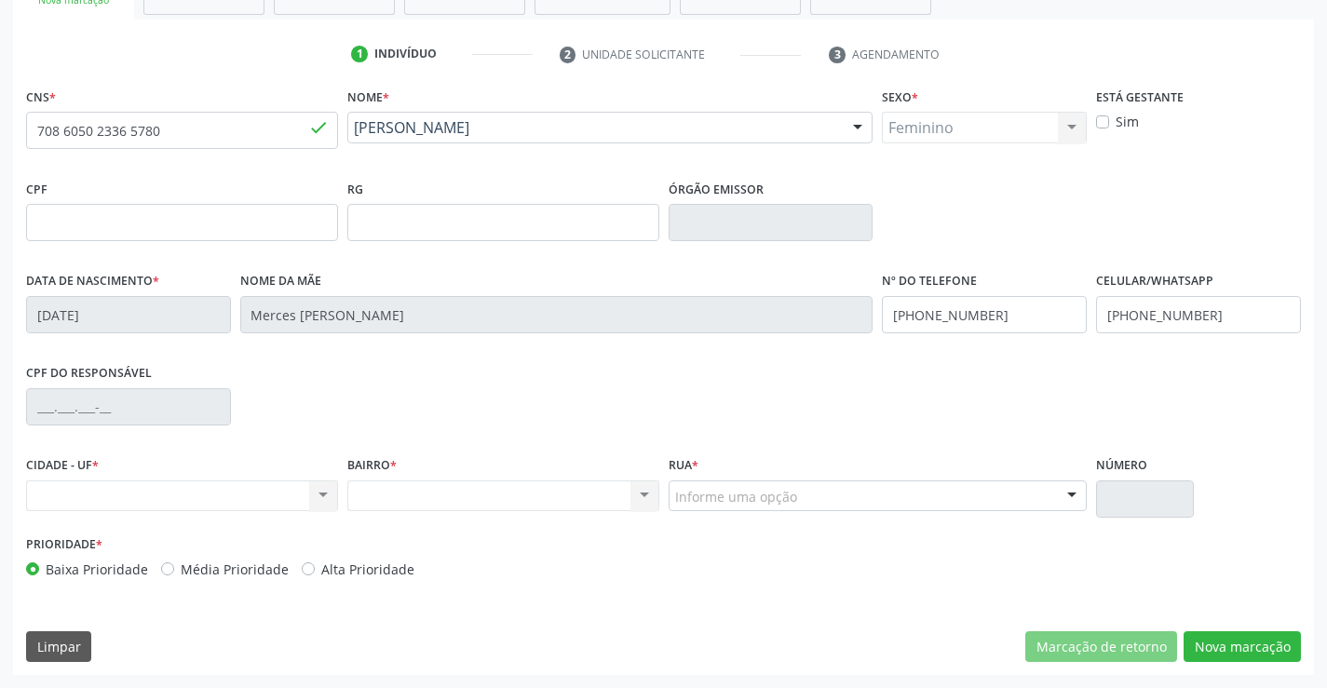
click at [321, 490] on div "Nenhum resultado encontrado para: " " Não há nenhuma opção para ser exibida." at bounding box center [182, 496] width 312 height 32
click at [322, 485] on div "Nenhum resultado encontrado para: " " Não há nenhuma opção para ser exibida." at bounding box center [182, 496] width 312 height 32
click at [322, 489] on div "Nenhum resultado encontrado para: " " Não há nenhuma opção para ser exibida." at bounding box center [182, 496] width 312 height 32
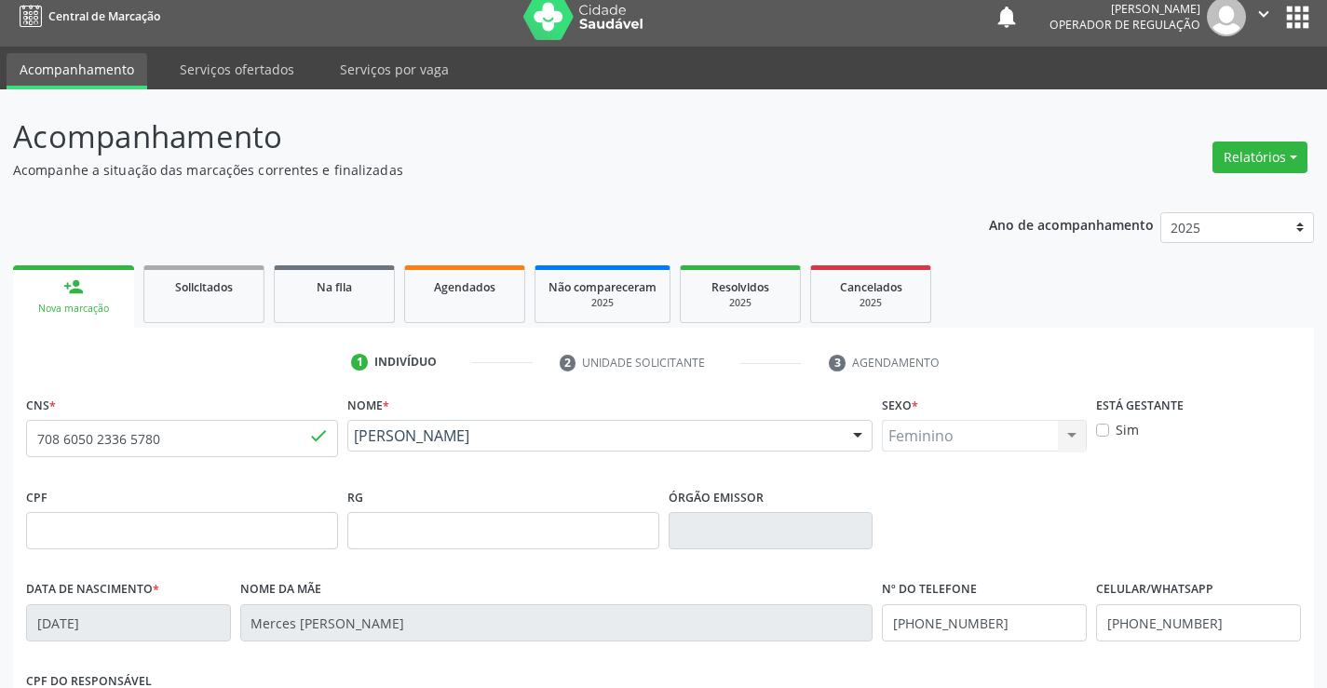
scroll to position [0, 0]
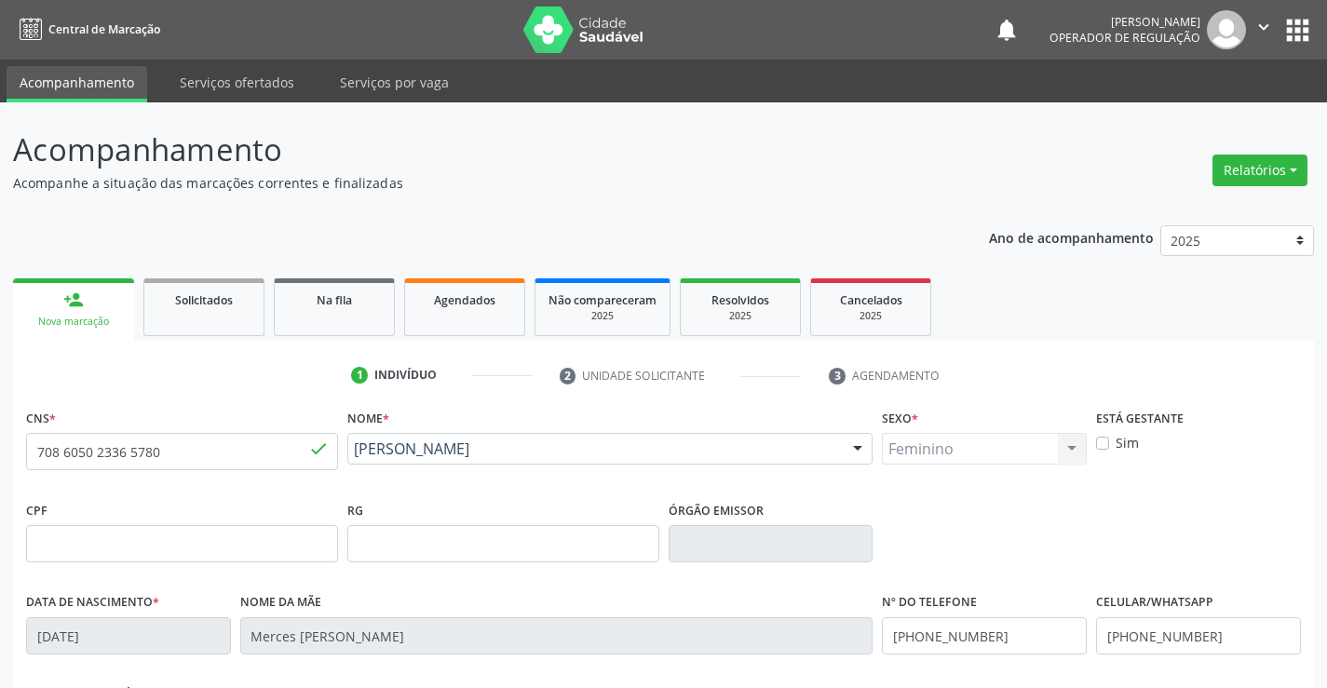
click at [1261, 23] on icon "" at bounding box center [1263, 27] width 20 height 20
click at [1214, 109] on link "Sair" at bounding box center [1216, 114] width 128 height 26
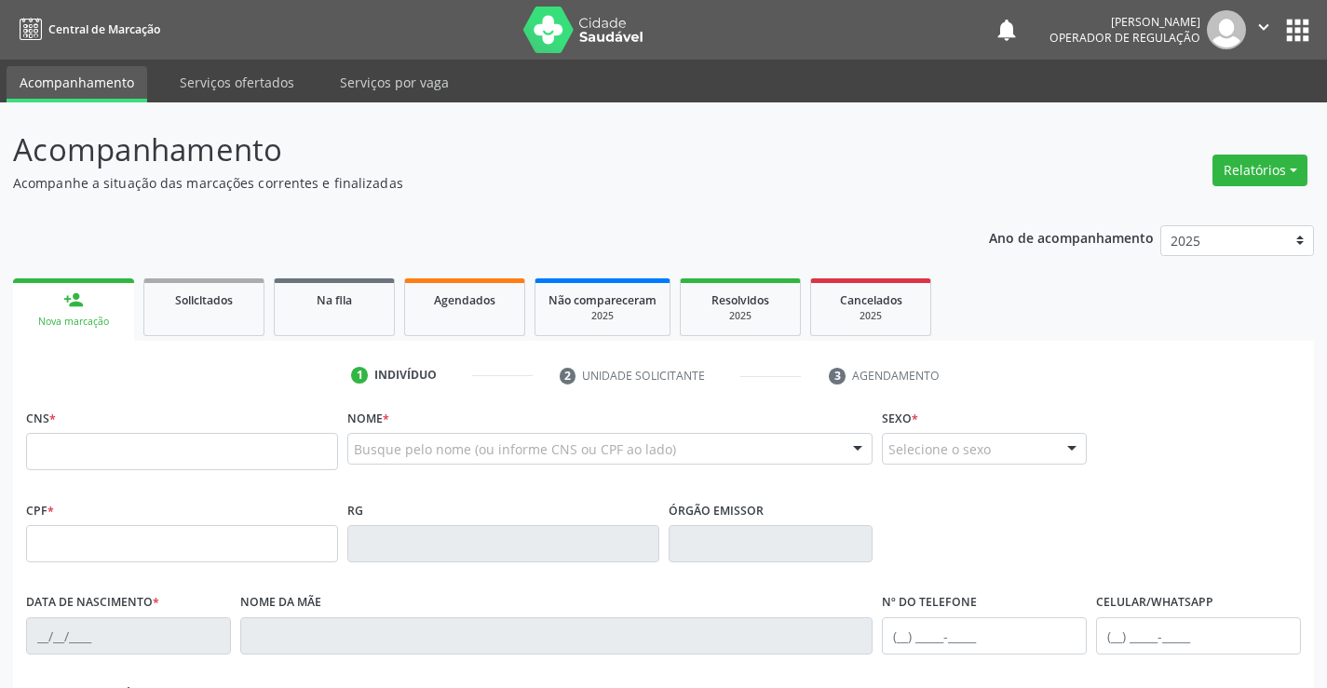
click at [74, 456] on input "text" at bounding box center [182, 451] width 312 height 37
type input "708 6050 2336 5780"
type input "04/05/1952"
type input "Merces Maria Sirino da Silva"
type input "(74) 9951-9413"
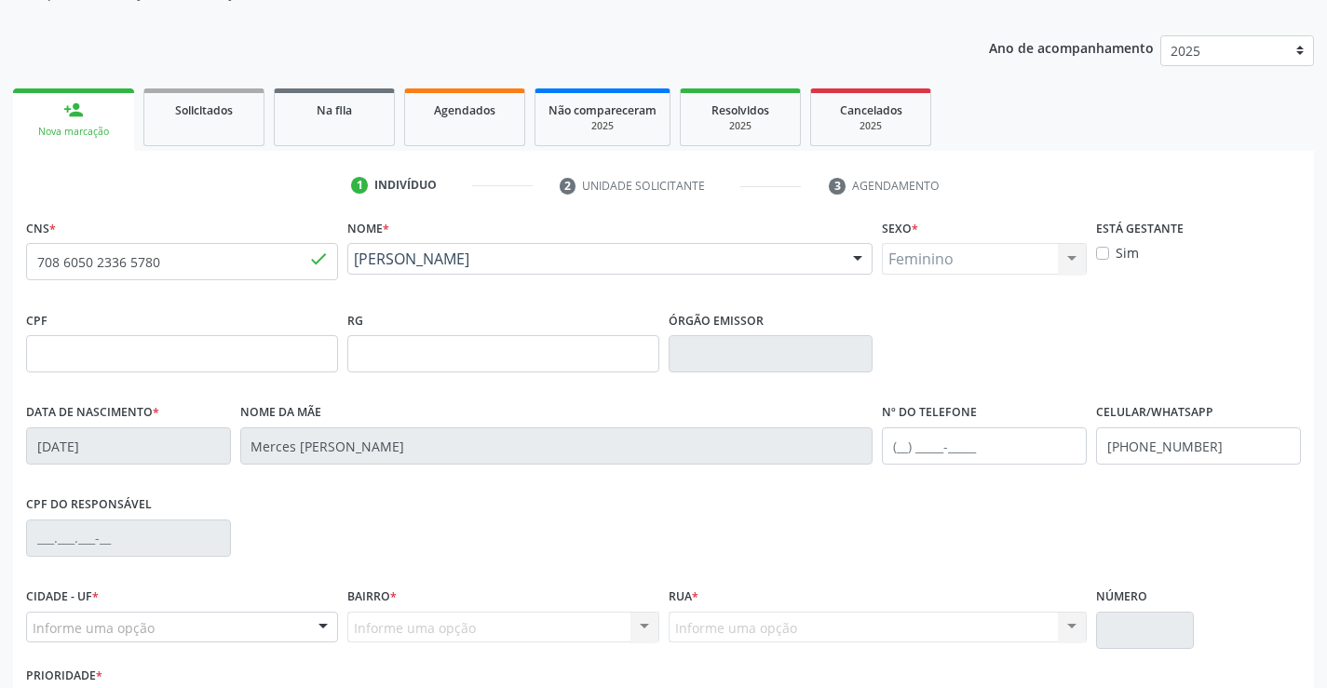
scroll to position [321, 0]
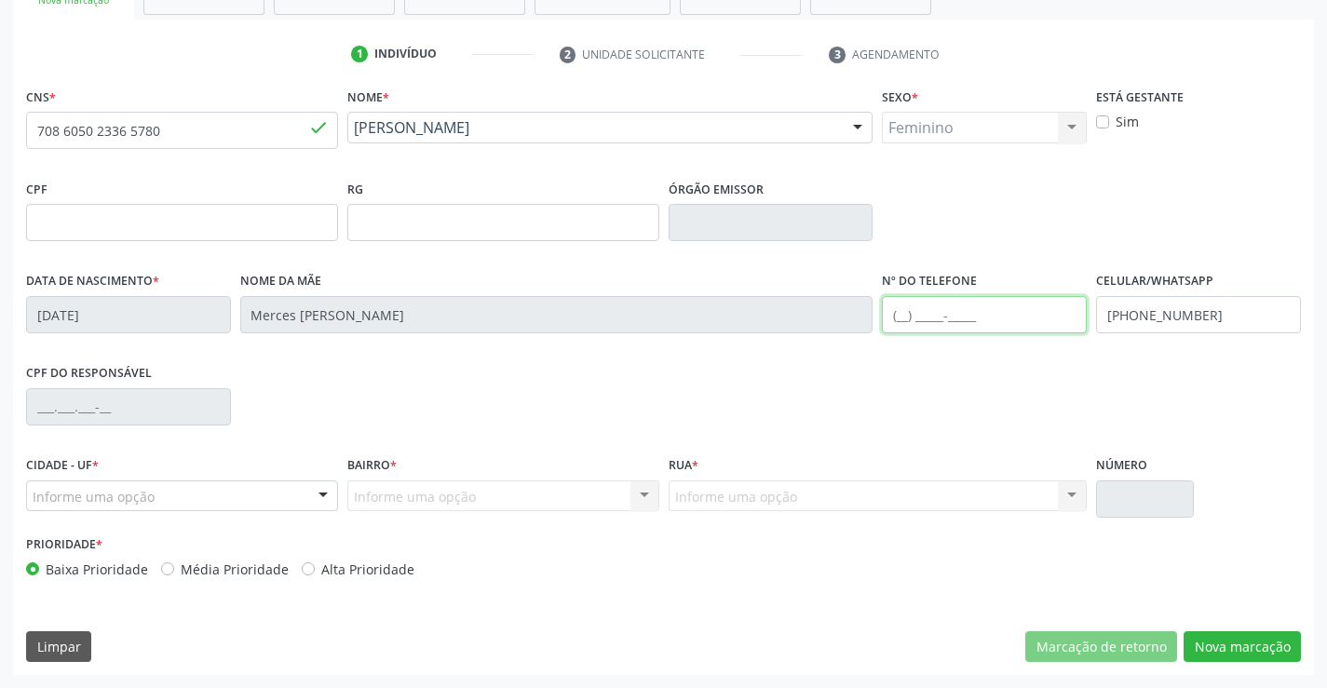
click at [945, 320] on input "text" at bounding box center [984, 314] width 205 height 37
type input "(74) 98833-4627"
click at [315, 486] on div at bounding box center [323, 497] width 28 height 32
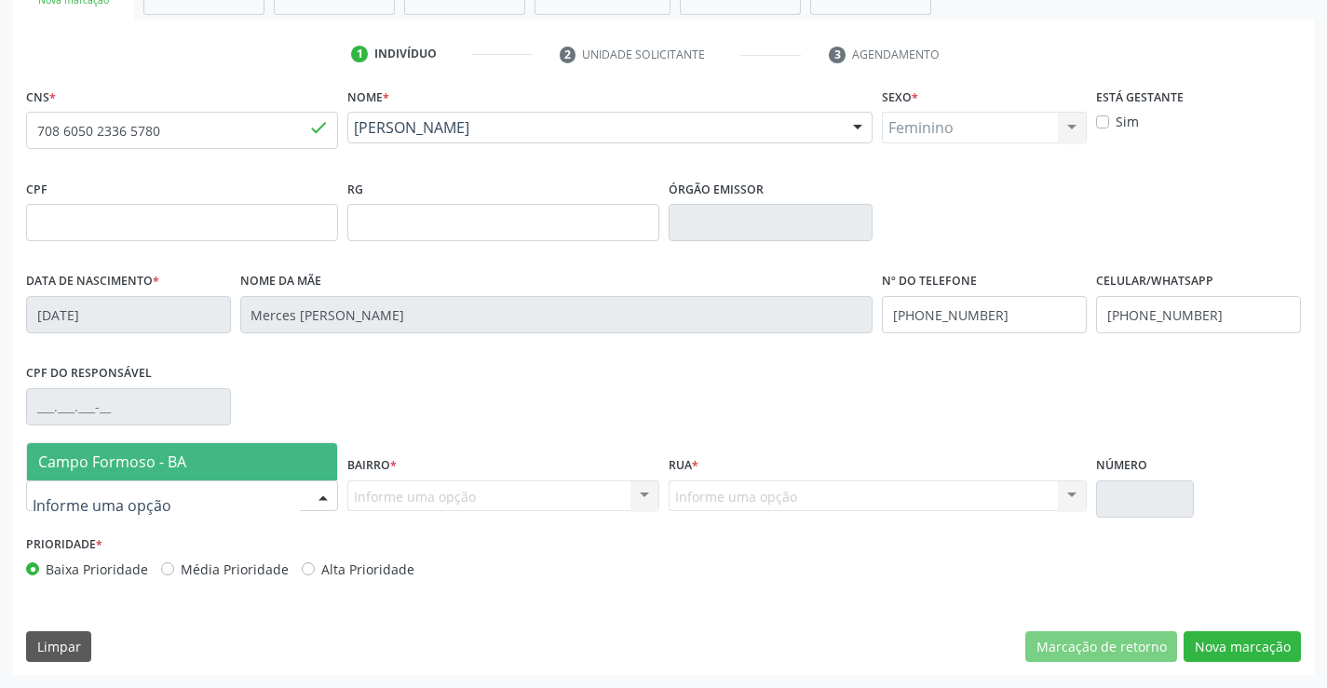
click at [146, 464] on span "Campo Formoso - BA" at bounding box center [112, 462] width 148 height 20
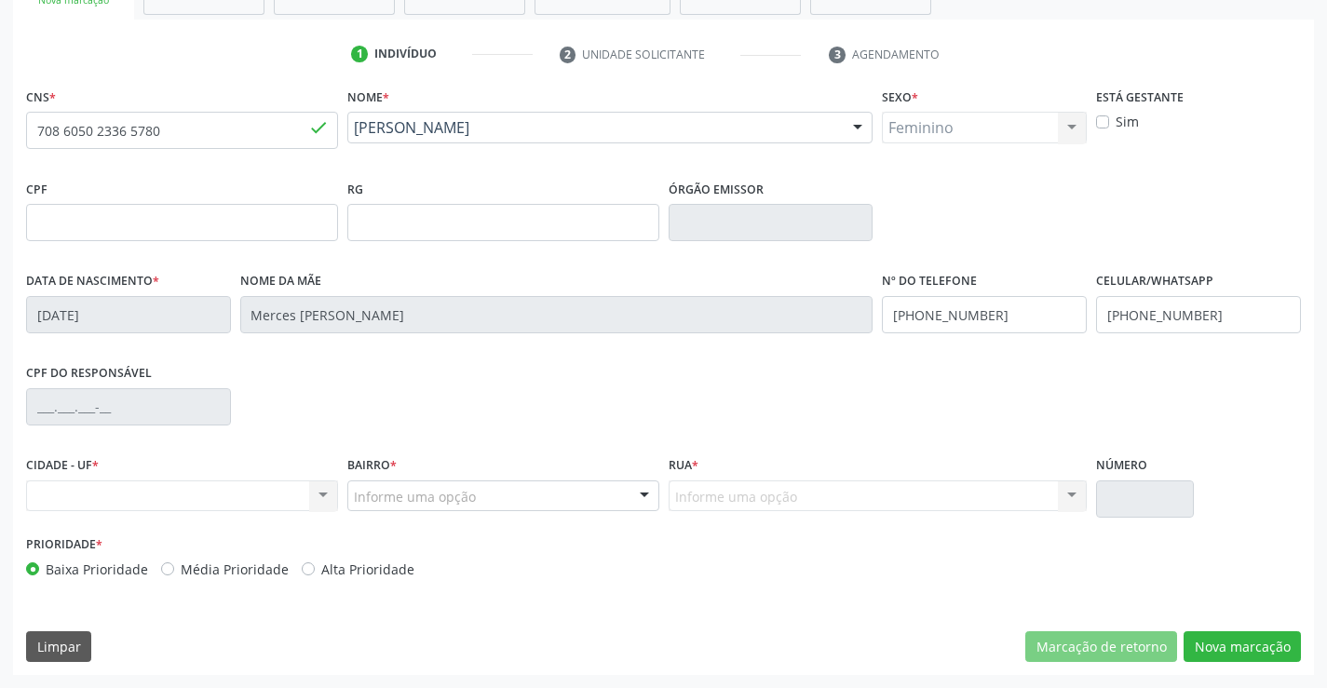
click at [642, 492] on div at bounding box center [644, 497] width 28 height 32
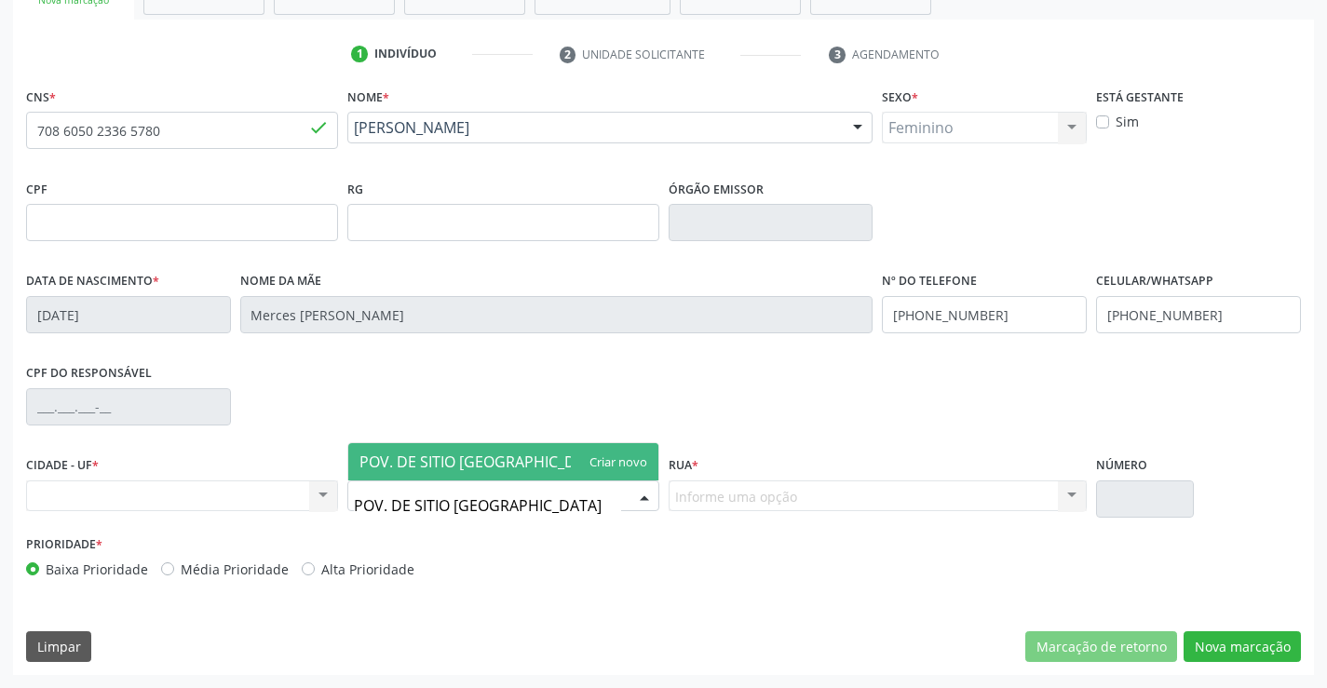
type input "POV. DE SITIO TEODOSIA"
click at [455, 462] on span "POV. DE SITIO TEODOSIA" at bounding box center [483, 462] width 248 height 20
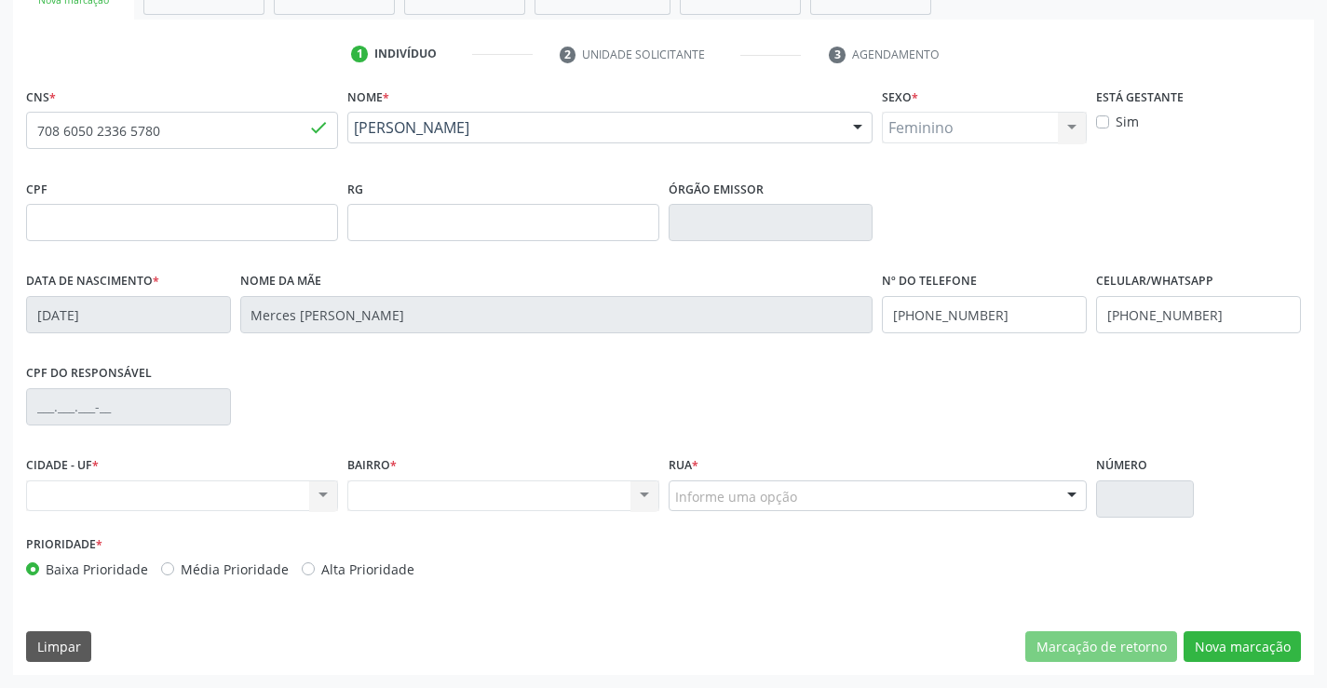
click at [1070, 490] on div at bounding box center [1072, 497] width 28 height 32
drag, startPoint x: 1067, startPoint y: 482, endPoint x: 1087, endPoint y: 480, distance: 19.6
click at [1072, 490] on div at bounding box center [1072, 497] width 28 height 32
click at [1076, 495] on div at bounding box center [1072, 497] width 28 height 32
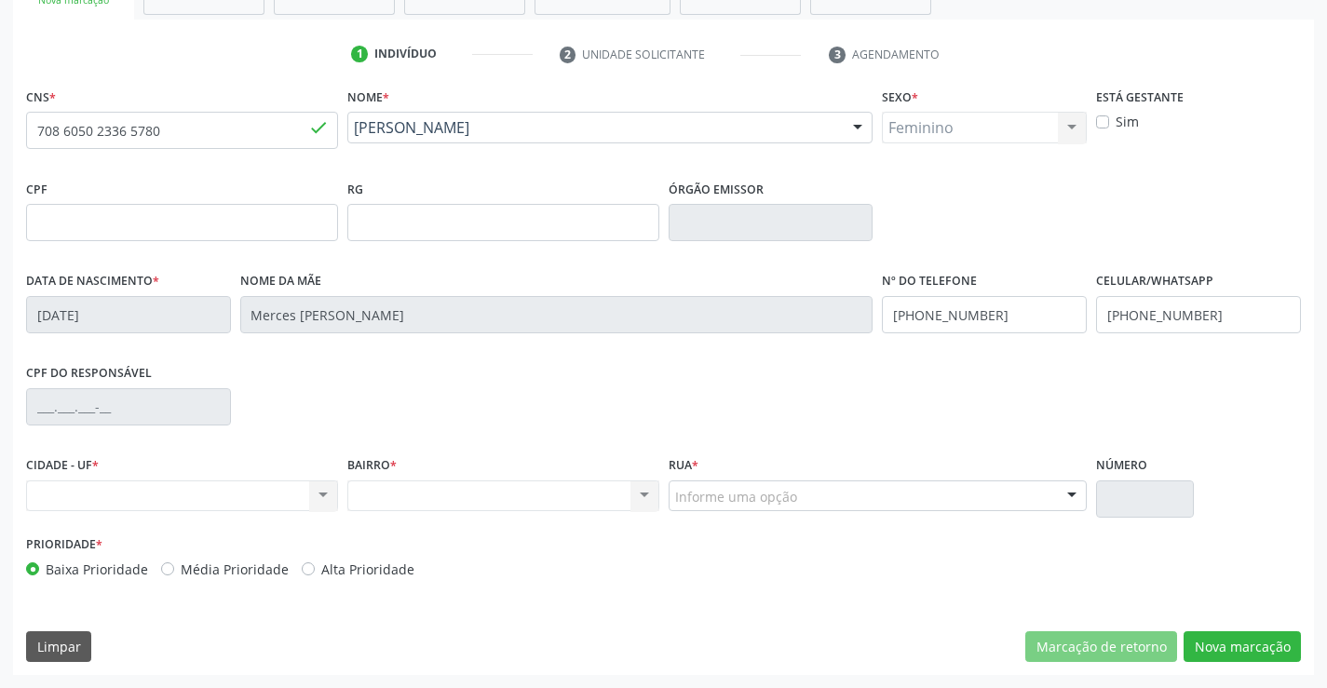
click at [1076, 495] on div at bounding box center [1072, 497] width 28 height 32
click at [1076, 485] on div at bounding box center [1072, 497] width 28 height 32
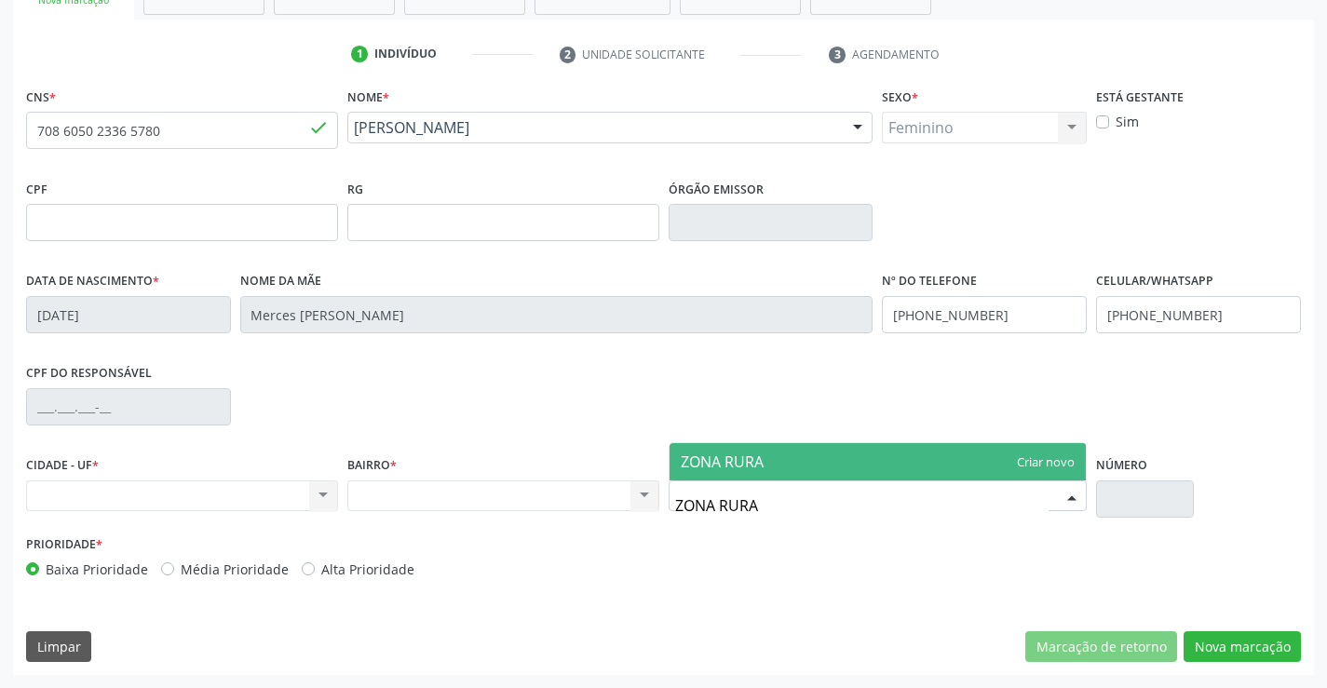
type input "ZONA RURAL"
click at [764, 466] on span "ZONA RURAL" at bounding box center [726, 462] width 90 height 20
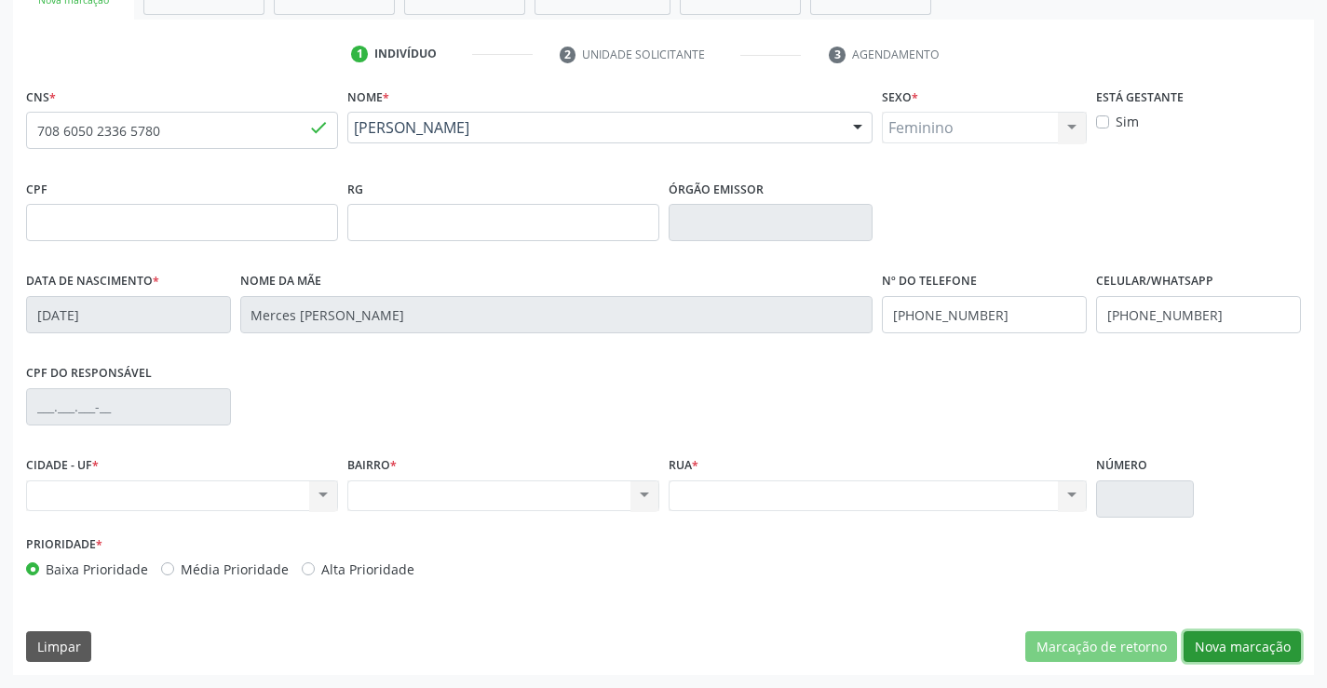
click at [1249, 646] on button "Nova marcação" at bounding box center [1241, 647] width 117 height 32
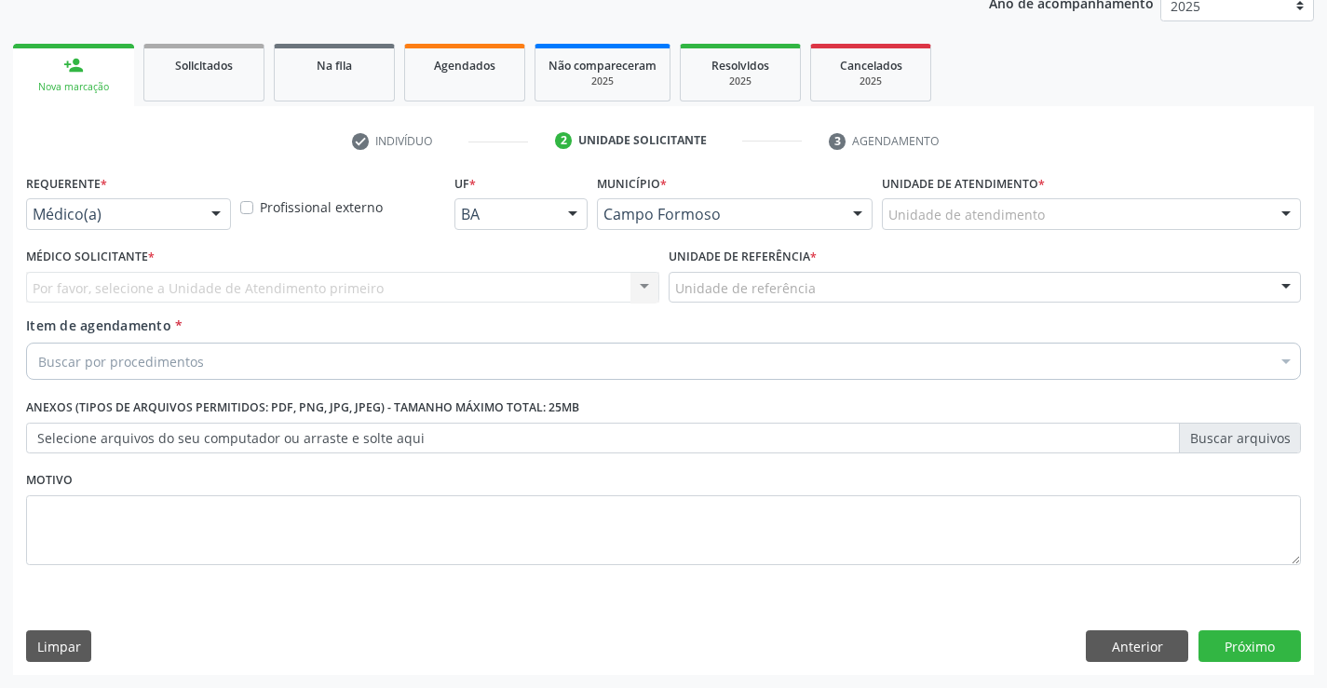
scroll to position [235, 0]
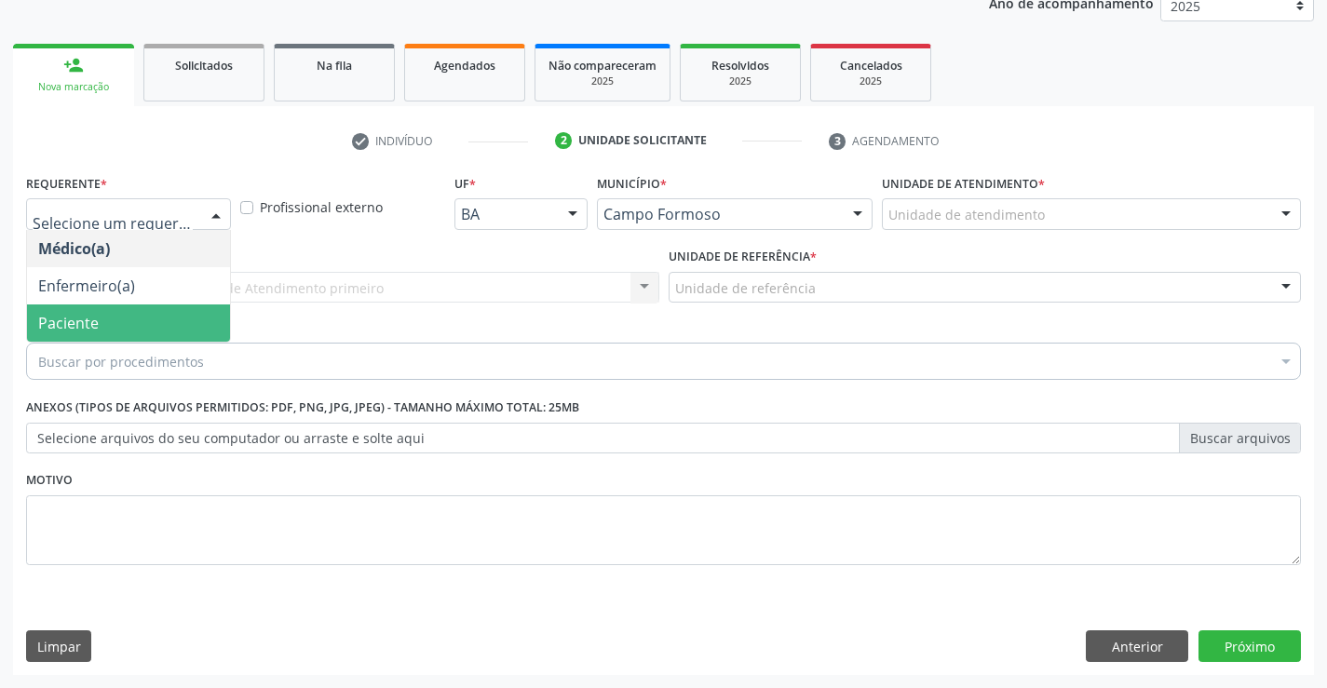
click at [74, 323] on span "Paciente" at bounding box center [68, 323] width 61 height 20
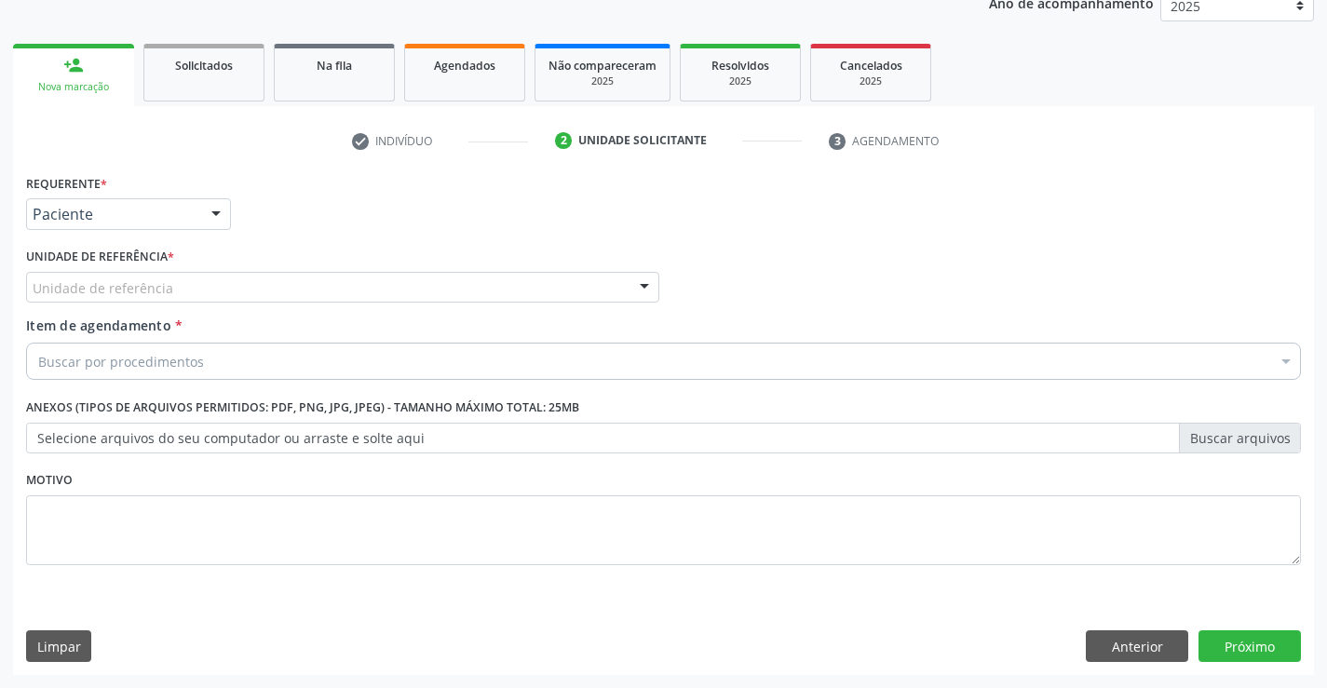
click at [289, 291] on div "Unidade de referência" at bounding box center [342, 288] width 633 height 32
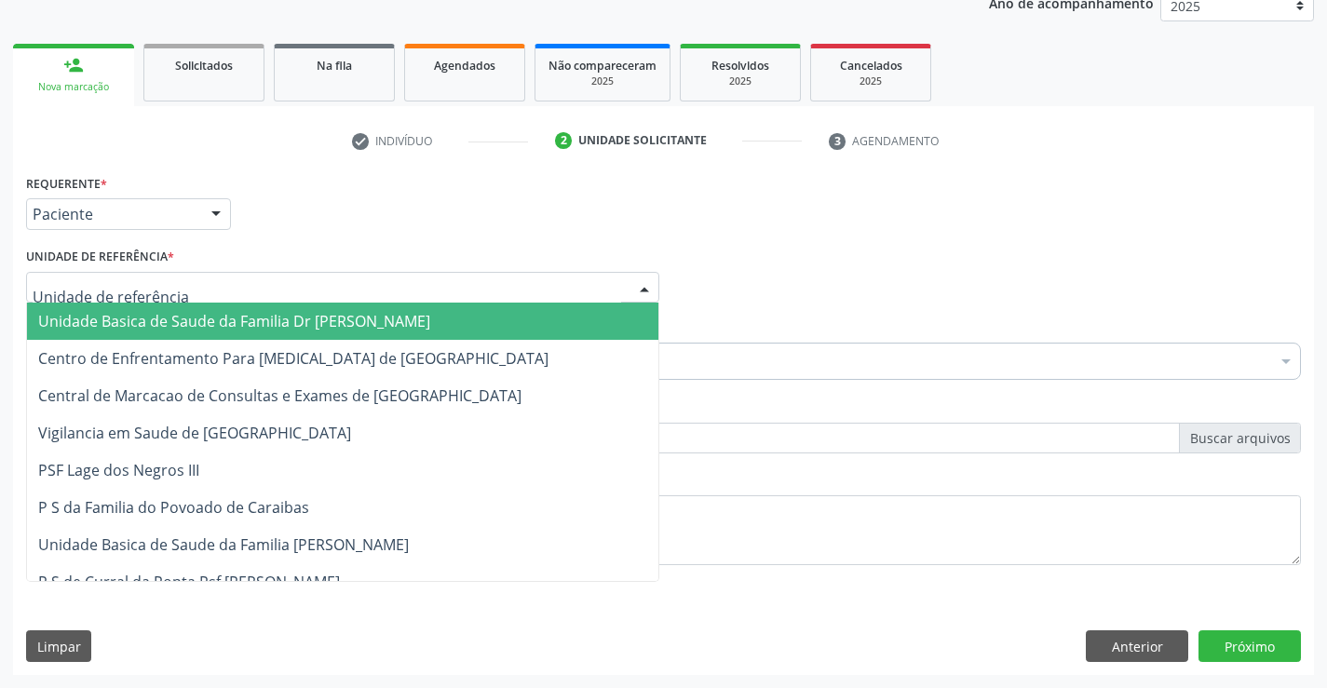
click at [210, 328] on span "Unidade Basica de Saude da Familia Dr [PERSON_NAME]" at bounding box center [234, 321] width 392 height 20
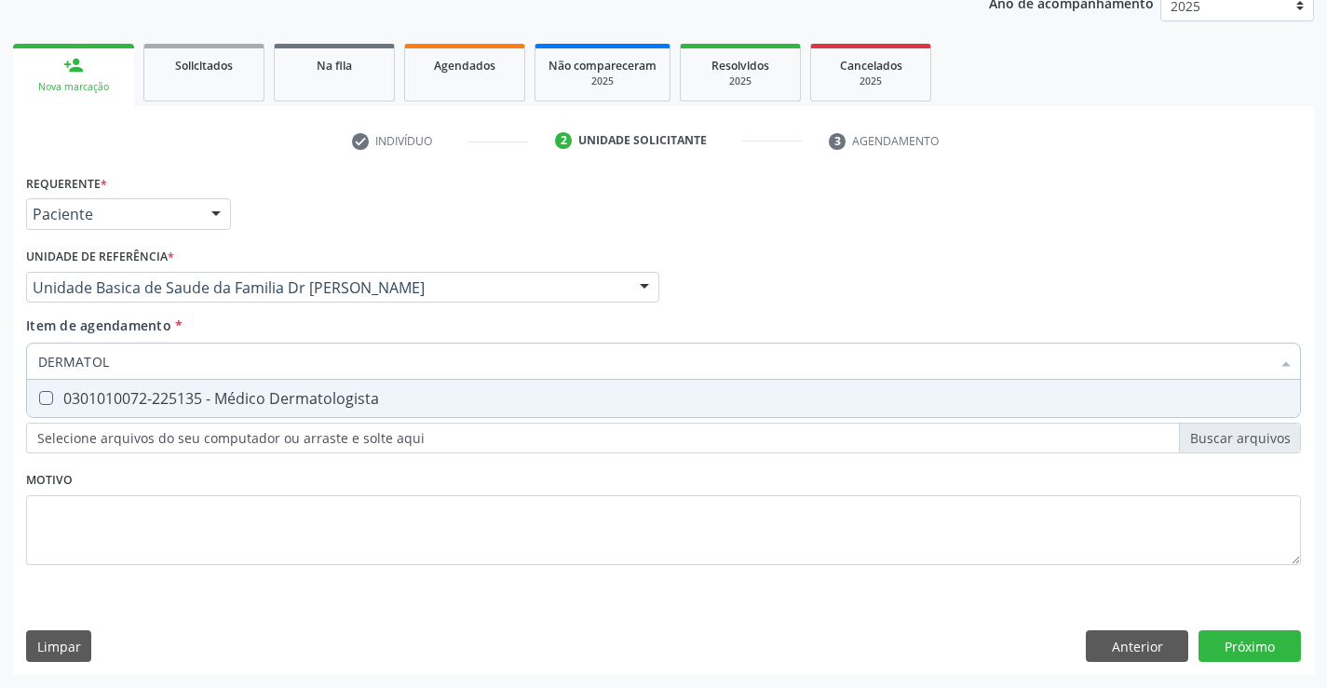
type input "DERMATOLO"
click at [288, 392] on div "0301010072-225135 - Médico Dermatologista" at bounding box center [663, 398] width 1250 height 15
checkbox Dermatologista "true"
click at [429, 514] on div "Requerente * Paciente Médico(a) Enfermeiro(a) Paciente Nenhum resultado encontr…" at bounding box center [663, 380] width 1275 height 422
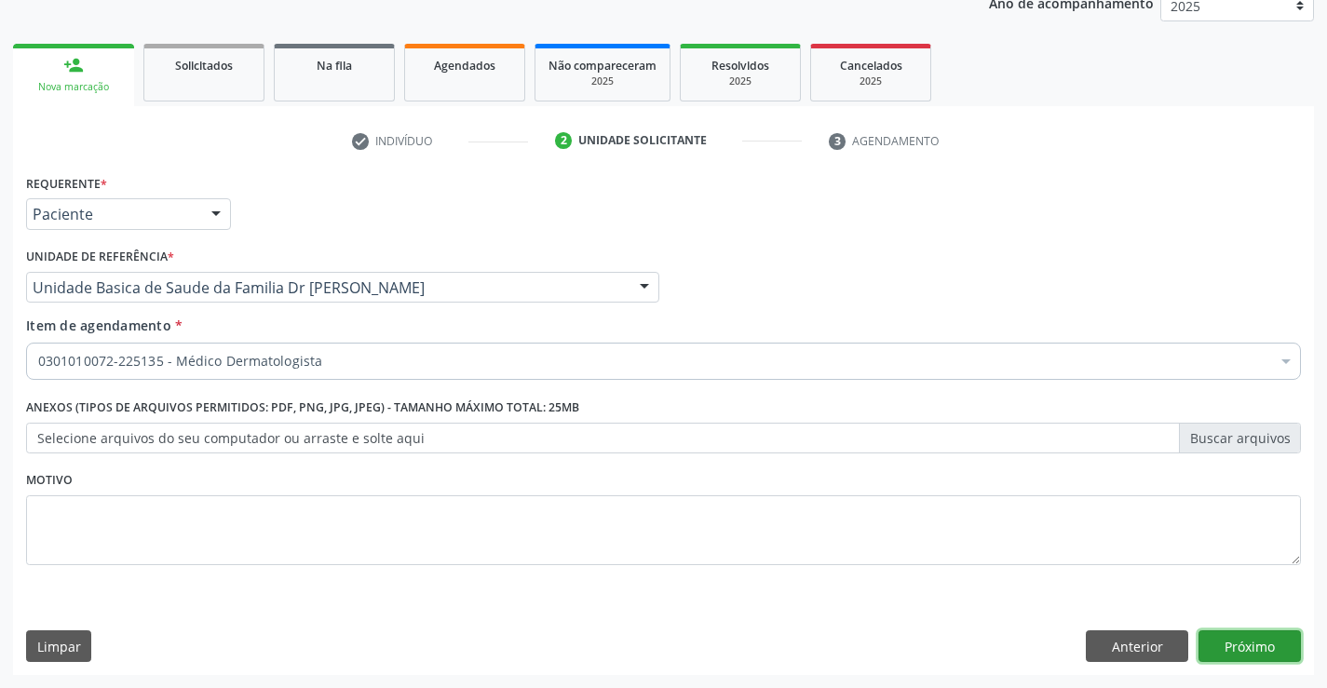
click at [1222, 642] on button "Próximo" at bounding box center [1249, 646] width 102 height 32
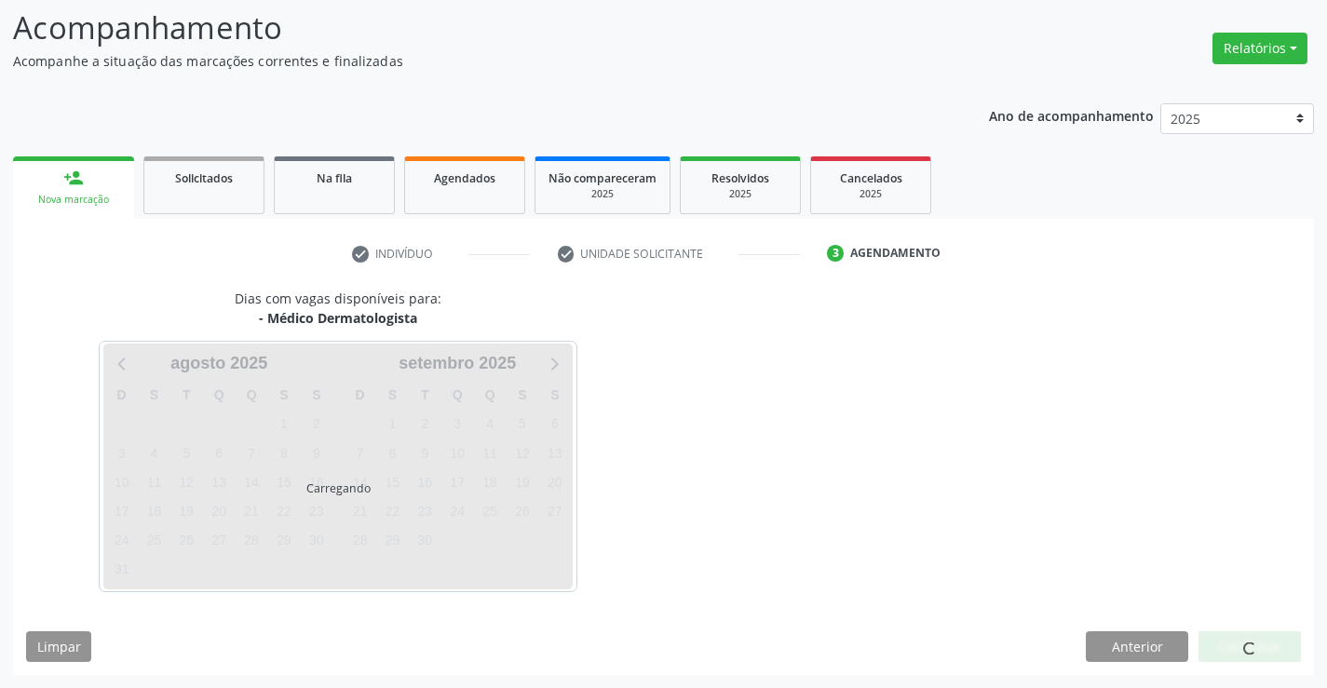
scroll to position [122, 0]
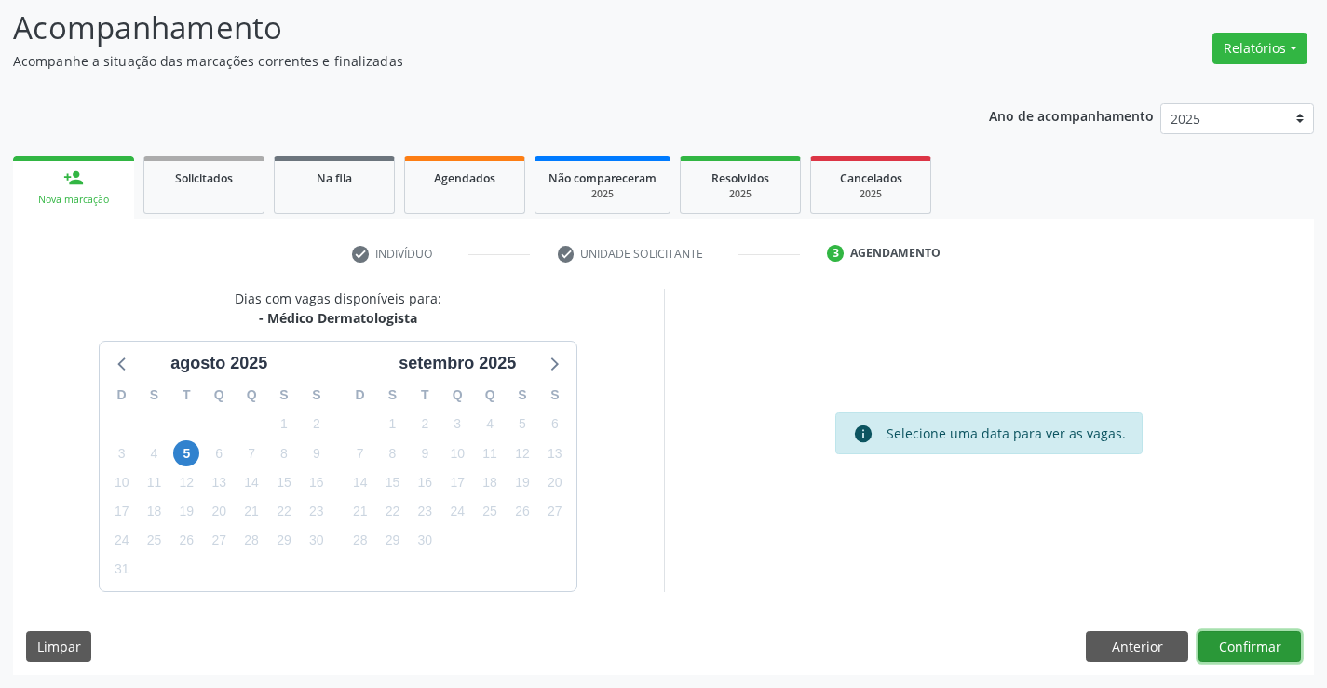
click at [1248, 645] on button "Confirmar" at bounding box center [1249, 647] width 102 height 32
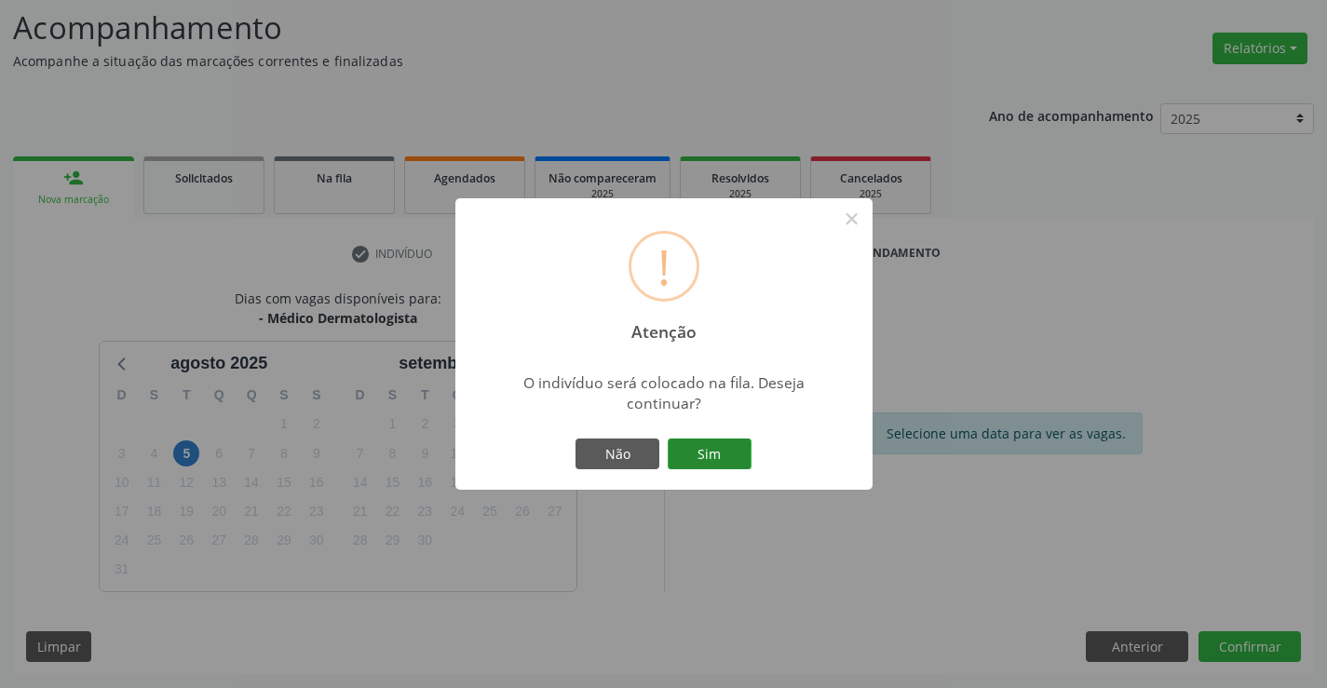
click at [708, 451] on button "Sim" at bounding box center [710, 455] width 84 height 32
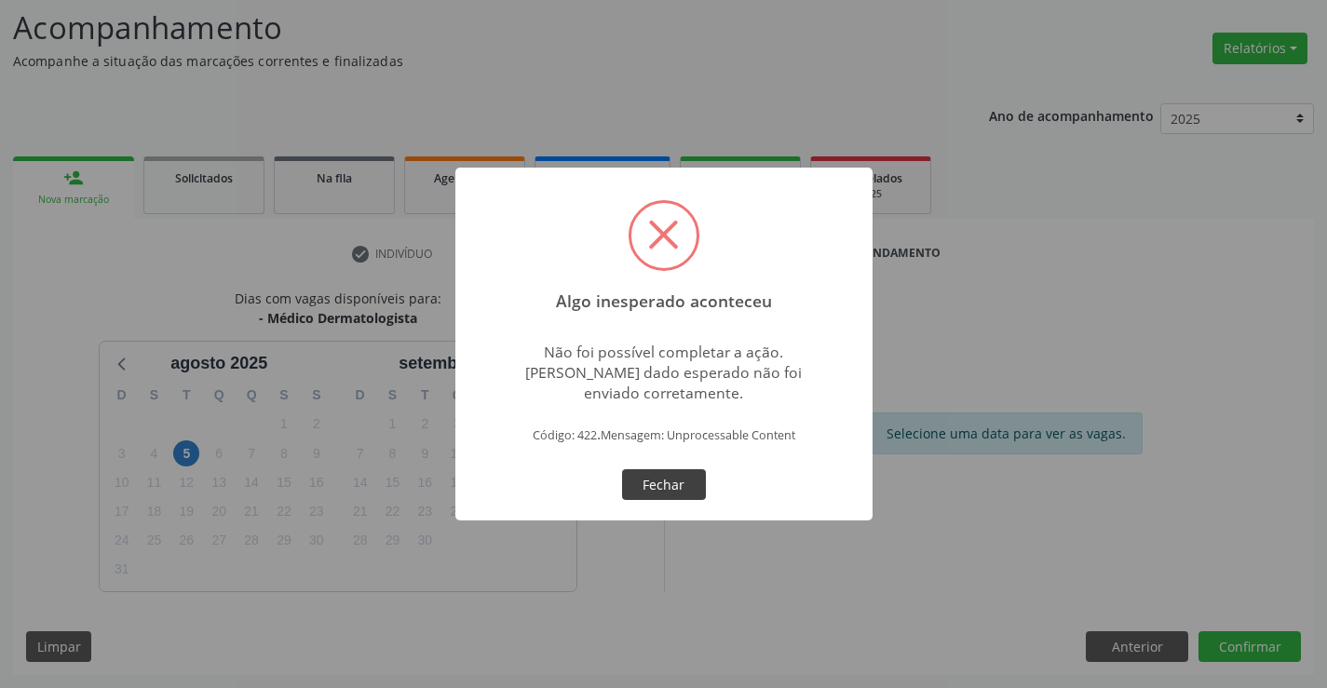
click at [642, 479] on button "Fechar" at bounding box center [664, 485] width 84 height 32
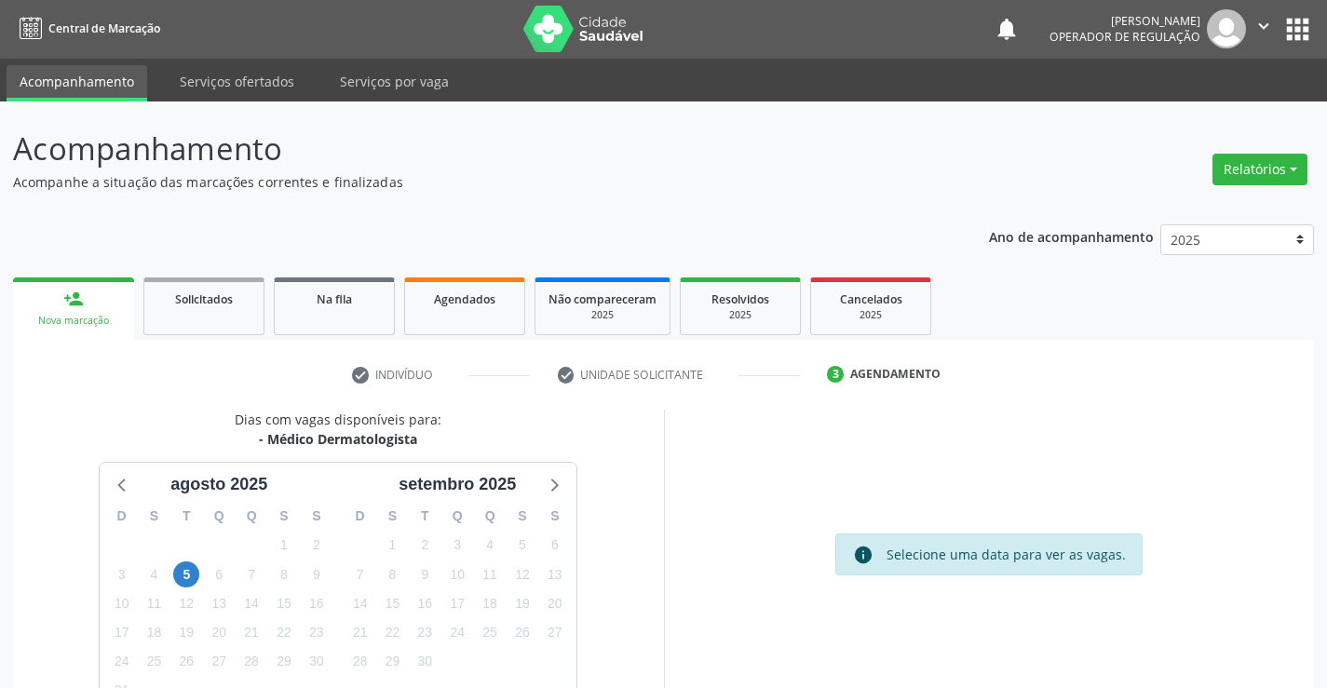
scroll to position [0, 0]
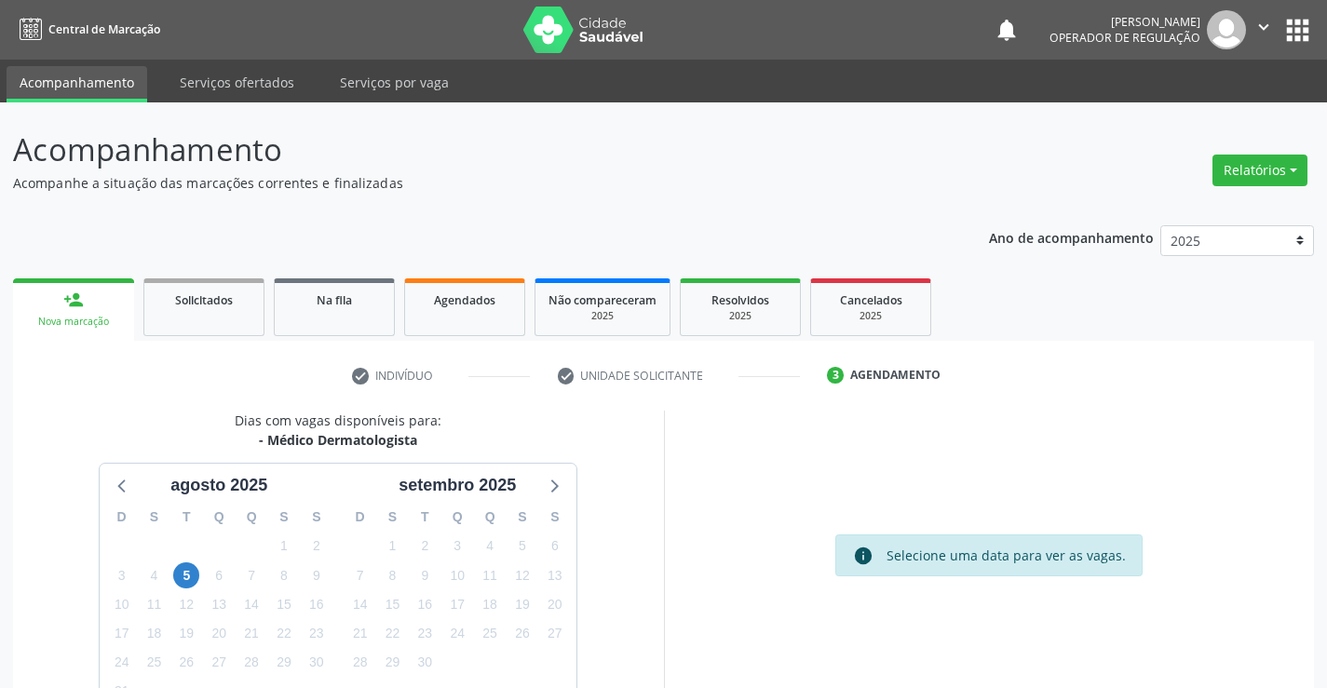
click at [1264, 22] on icon "" at bounding box center [1263, 27] width 20 height 20
click at [1212, 120] on link "Sair" at bounding box center [1216, 114] width 128 height 26
